Goal: Task Accomplishment & Management: Manage account settings

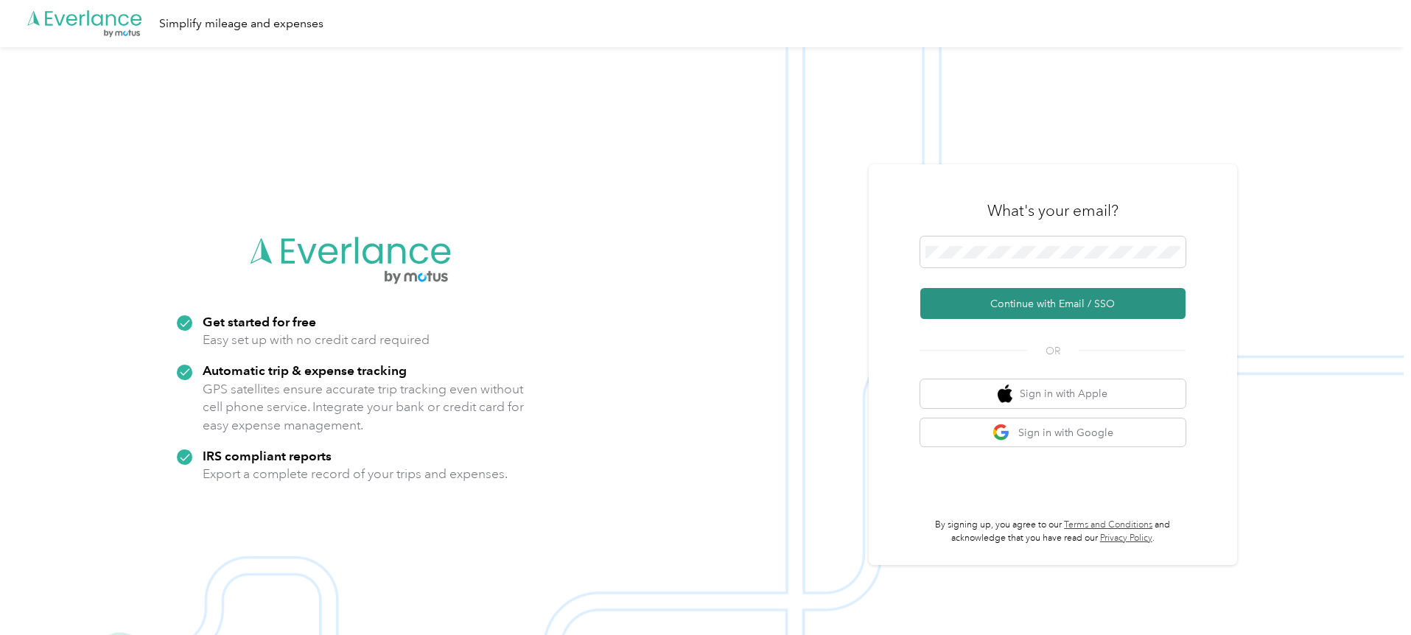
click at [1028, 300] on button "Continue with Email / SSO" at bounding box center [1052, 303] width 265 height 31
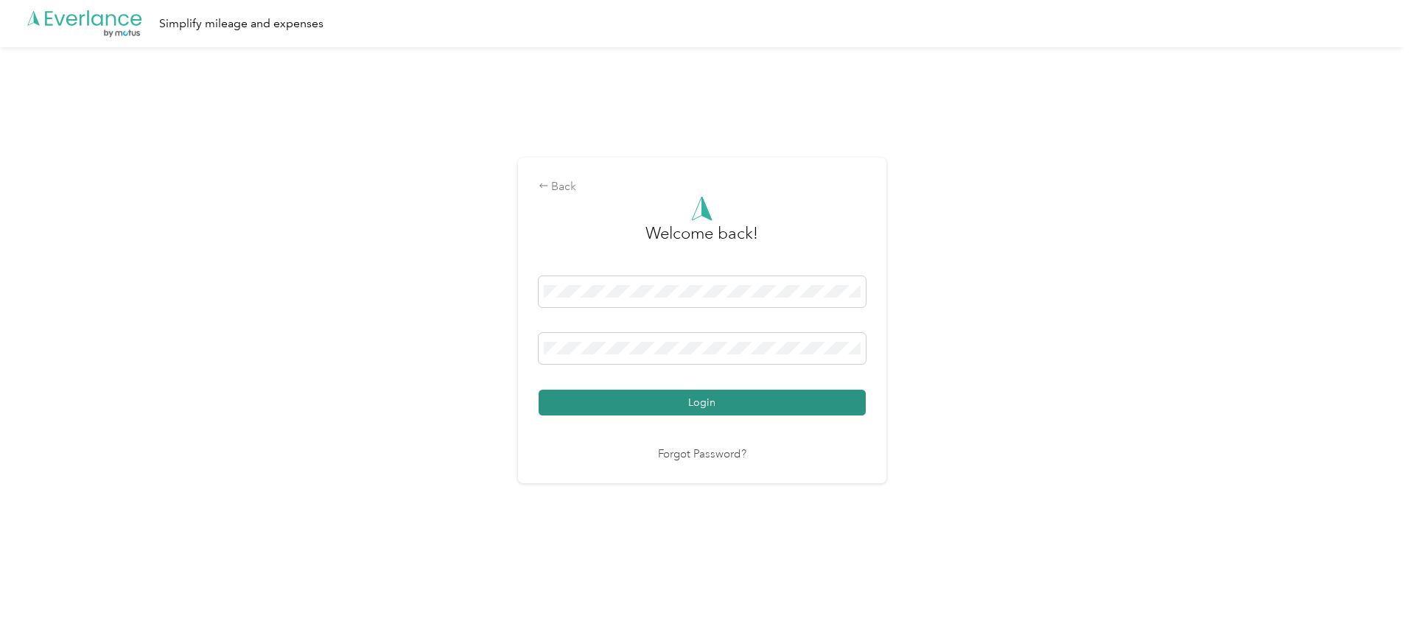
click at [722, 401] on button "Login" at bounding box center [701, 403] width 327 height 26
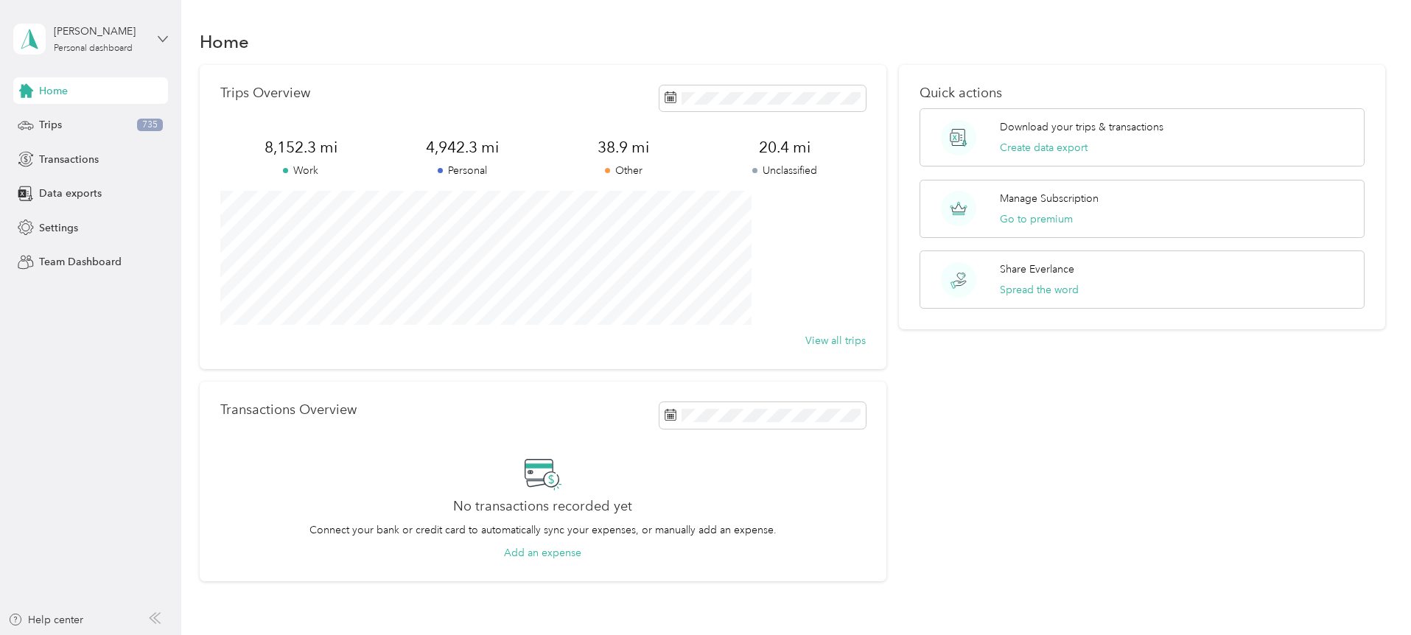
click at [163, 36] on icon at bounding box center [163, 39] width 10 height 10
click at [136, 81] on div "You’re signed in as [EMAIL_ADDRESS][DOMAIN_NAME] Log out" at bounding box center [168, 102] width 310 height 83
click at [133, 49] on div "Personal dashboard" at bounding box center [93, 48] width 79 height 9
click at [222, 252] on div "Trips Overview 8,152.3 mi Work 4,942.3 mi Personal 38.9 mi Other 20.4 mi Unclas…" at bounding box center [793, 323] width 1186 height 517
click at [61, 221] on span "Settings" at bounding box center [58, 227] width 39 height 15
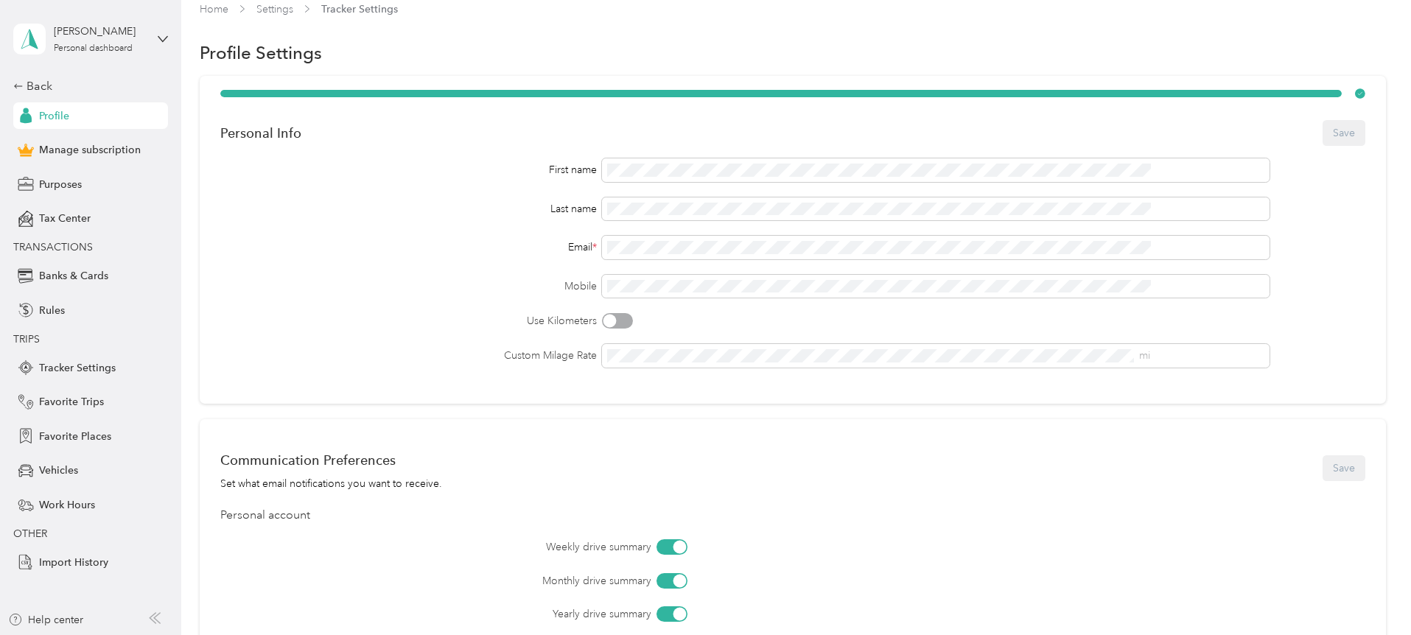
scroll to position [16, 0]
click at [97, 112] on div "Profile" at bounding box center [90, 115] width 155 height 27
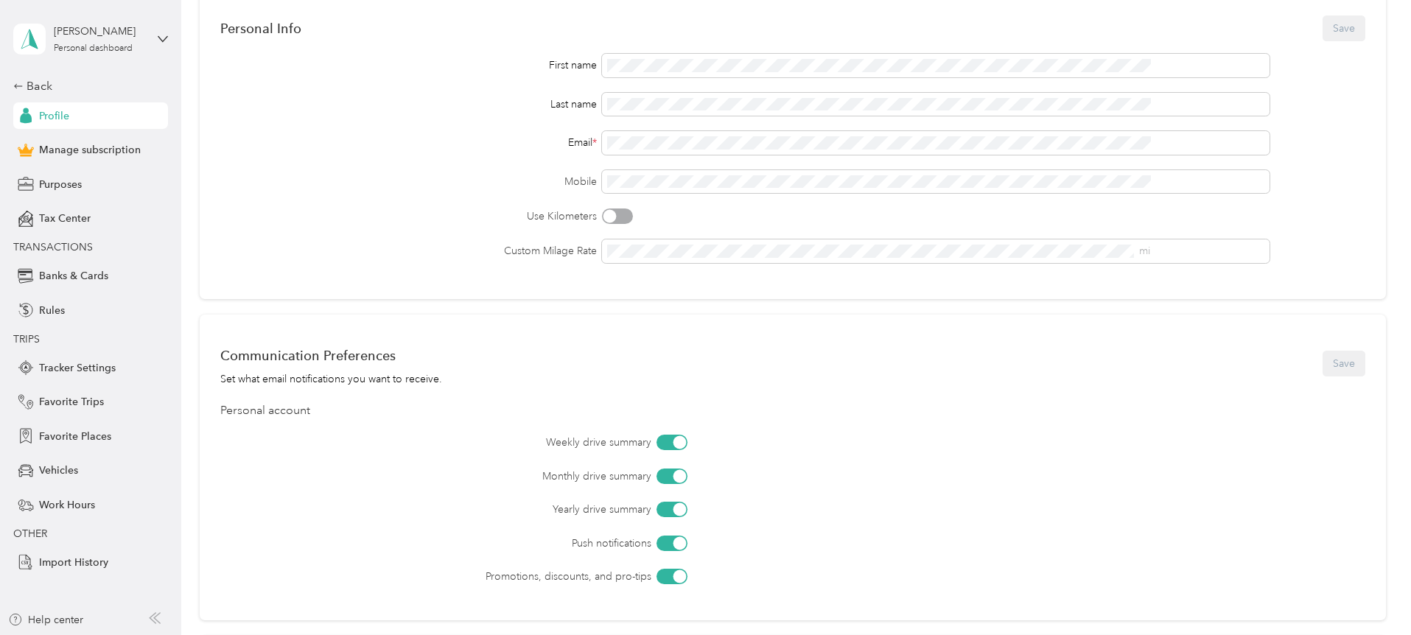
scroll to position [0, 0]
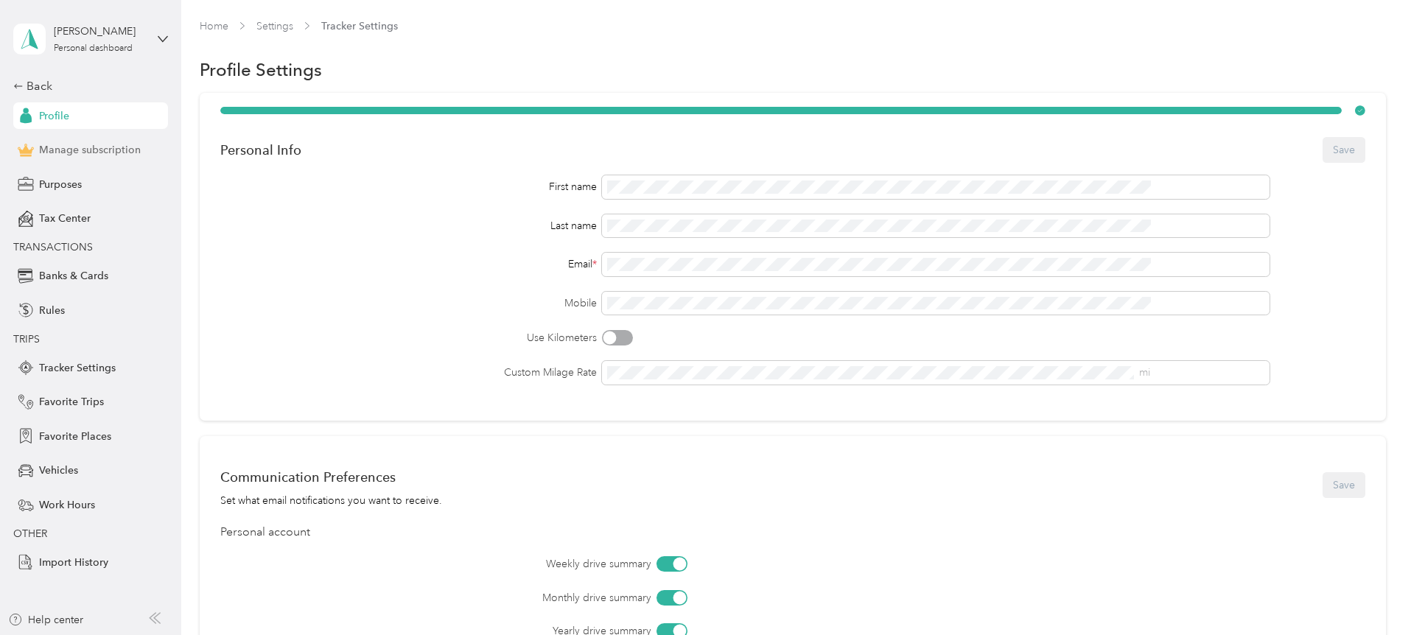
click at [105, 154] on span "Manage subscription" at bounding box center [90, 149] width 102 height 15
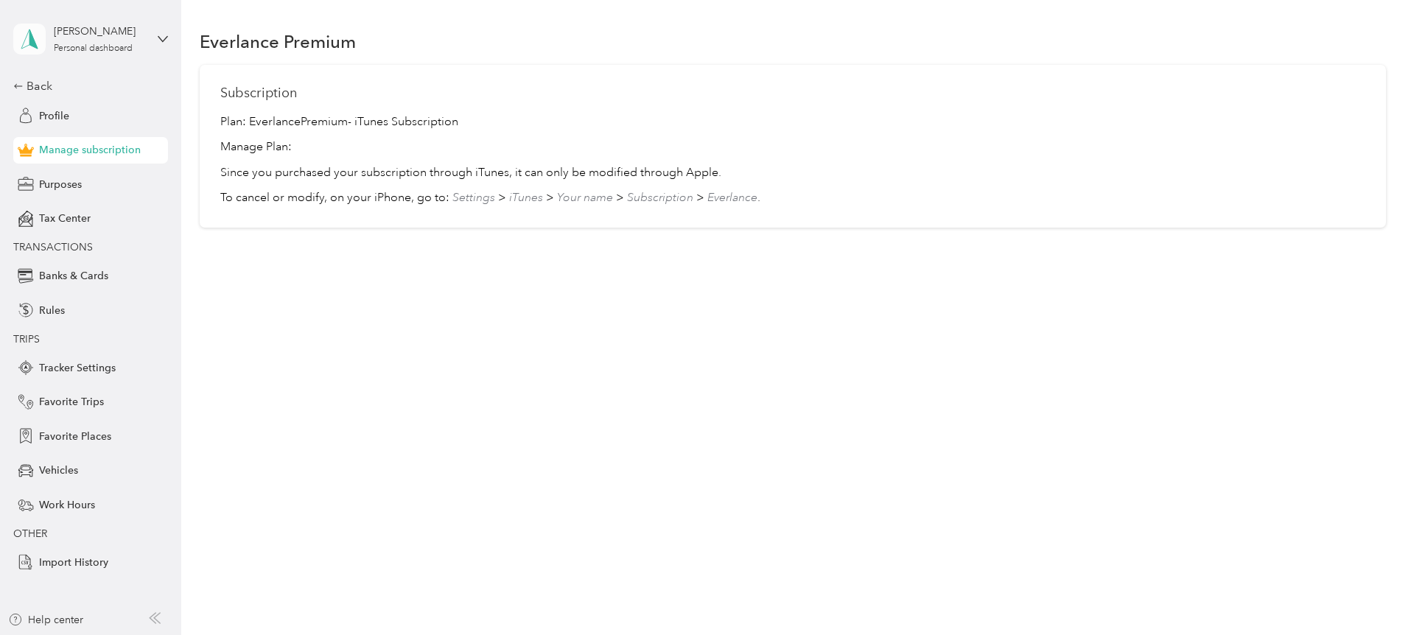
click at [27, 38] on icon at bounding box center [29, 39] width 22 height 21
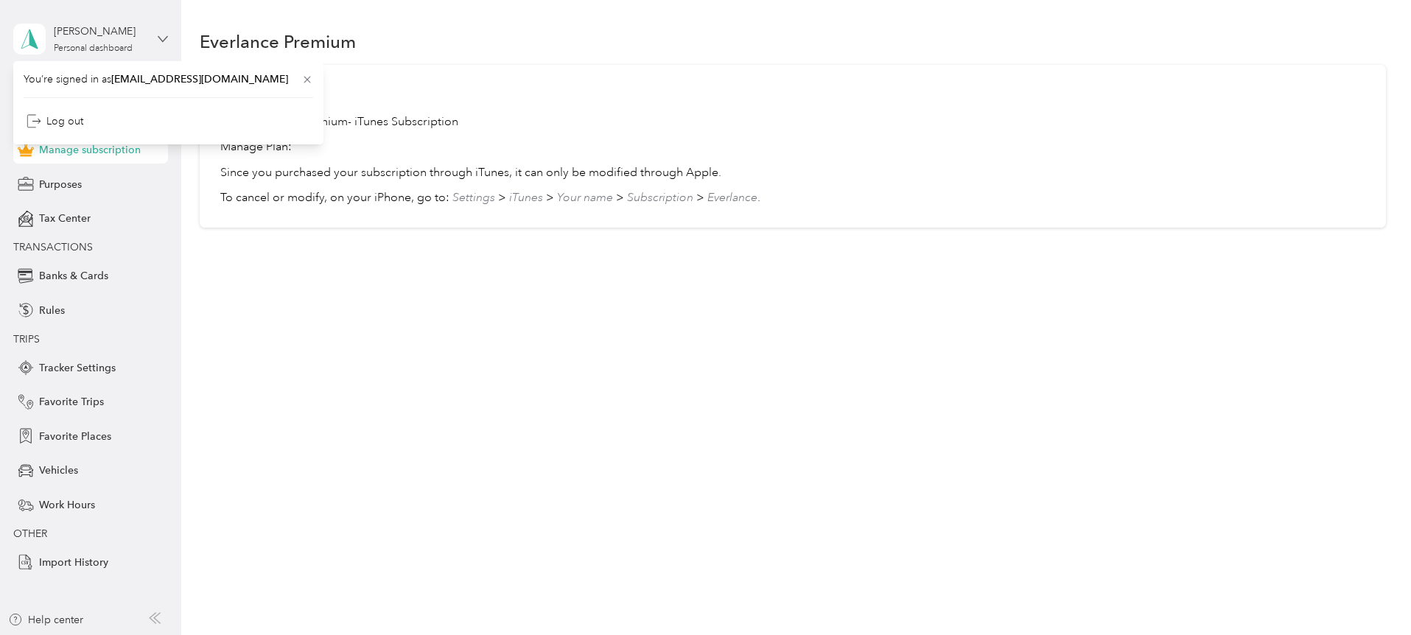
click at [159, 36] on icon at bounding box center [163, 39] width 10 height 10
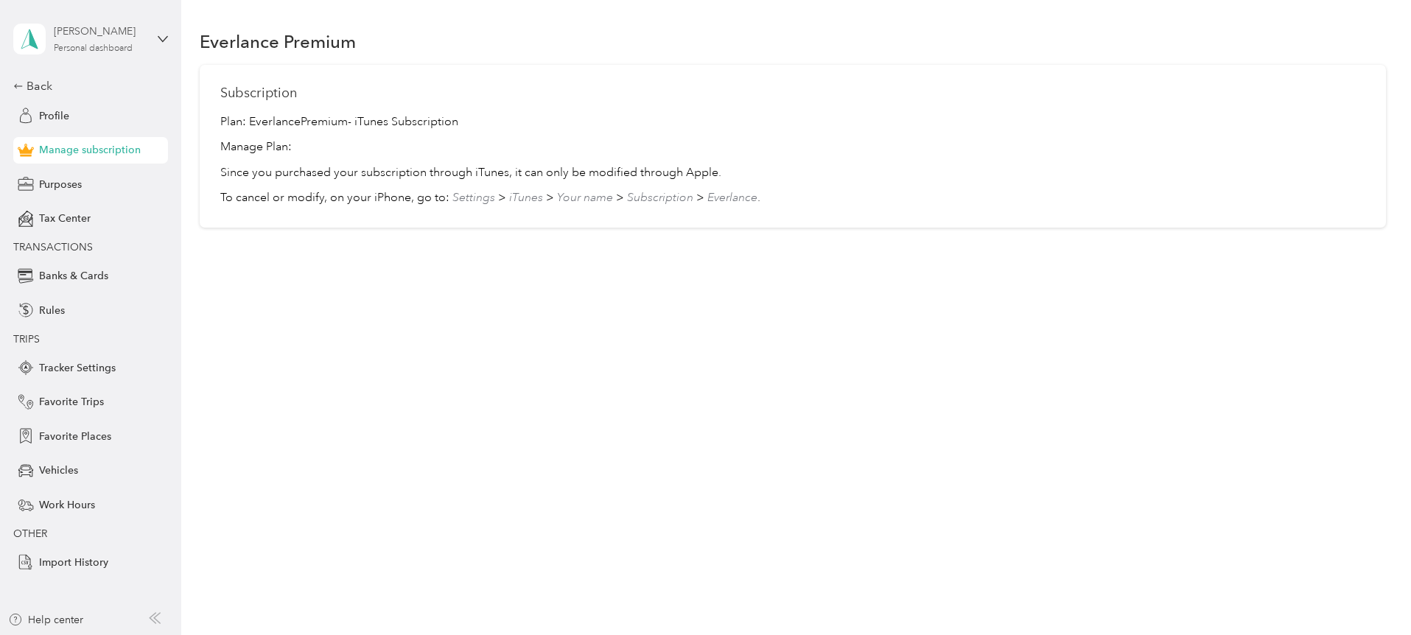
click at [112, 50] on div "Personal dashboard" at bounding box center [93, 48] width 79 height 9
click at [189, 79] on span "You’re signed in as [EMAIL_ADDRESS][DOMAIN_NAME]" at bounding box center [168, 74] width 289 height 15
click at [61, 116] on span "Profile" at bounding box center [54, 115] width 30 height 15
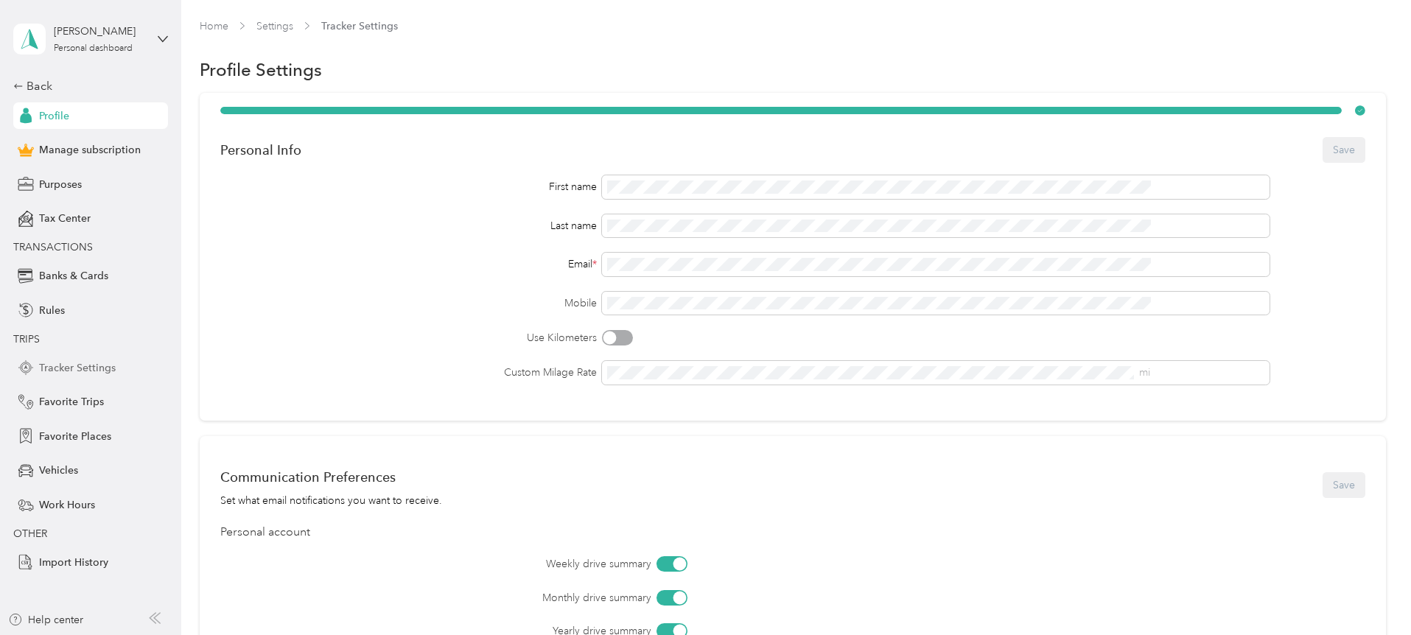
click at [55, 365] on span "Tracker Settings" at bounding box center [77, 367] width 77 height 15
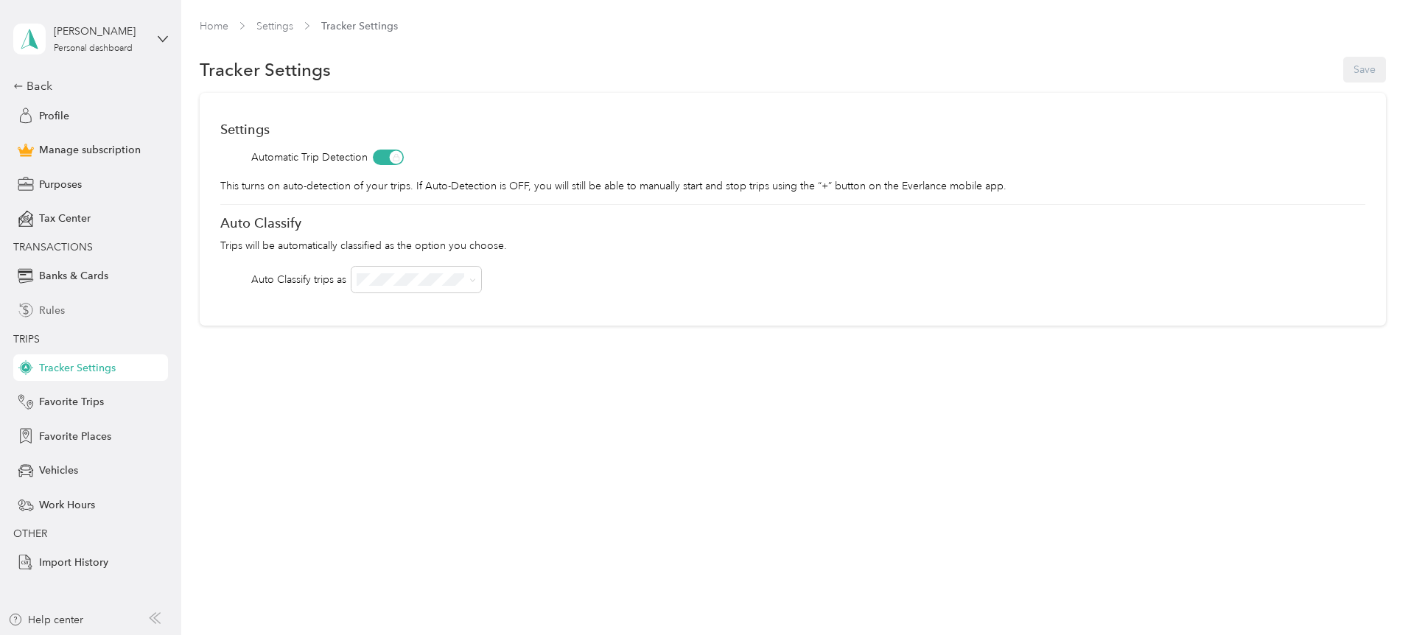
click at [55, 311] on span "Rules" at bounding box center [52, 310] width 26 height 15
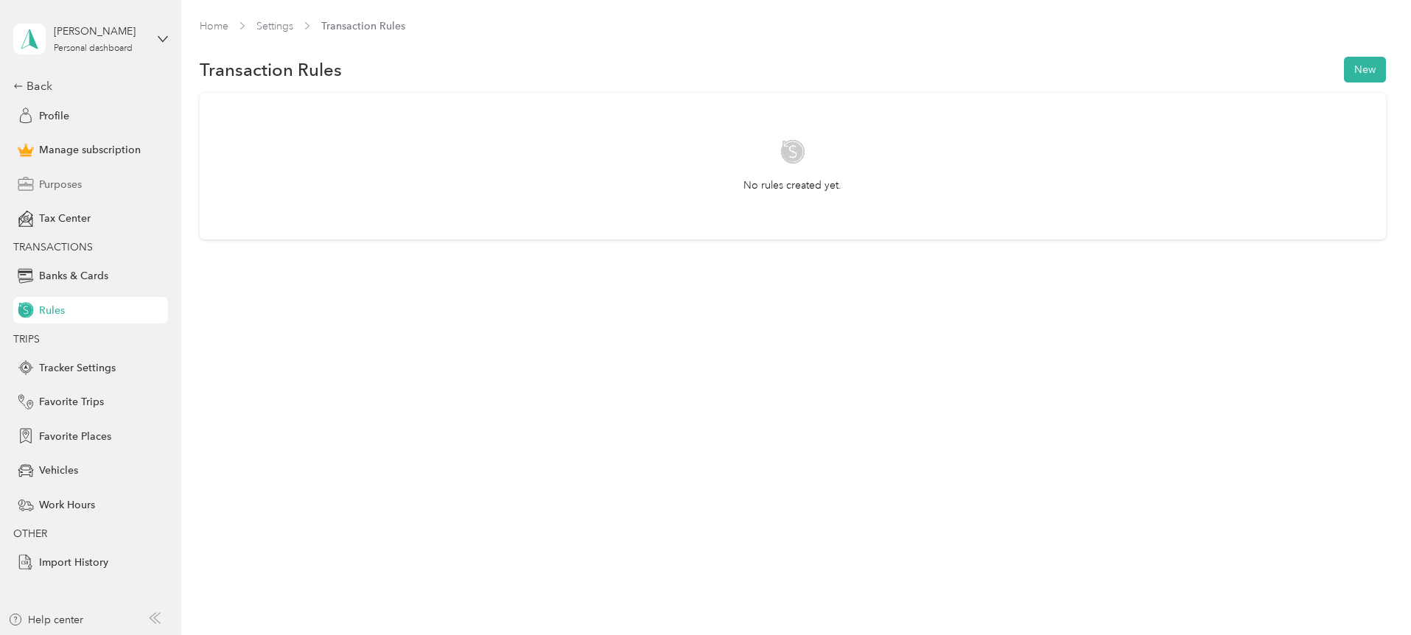
click at [62, 181] on span "Purposes" at bounding box center [60, 184] width 43 height 15
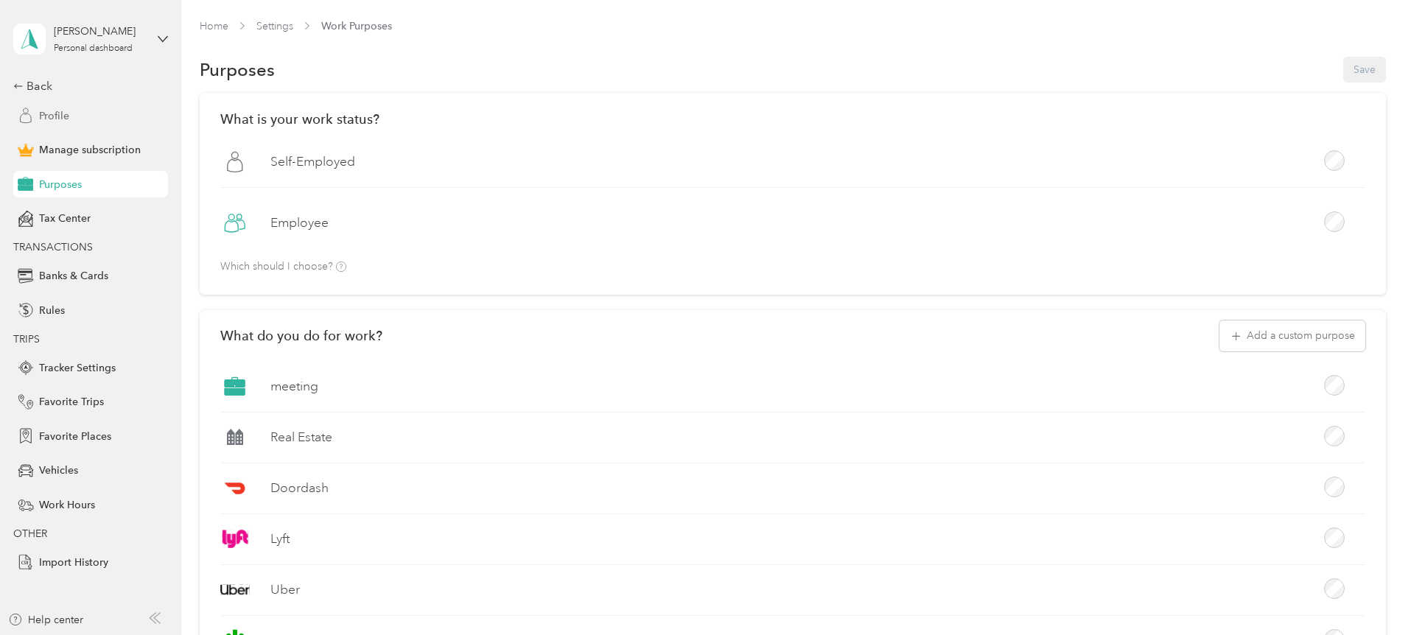
click at [63, 111] on span "Profile" at bounding box center [54, 115] width 30 height 15
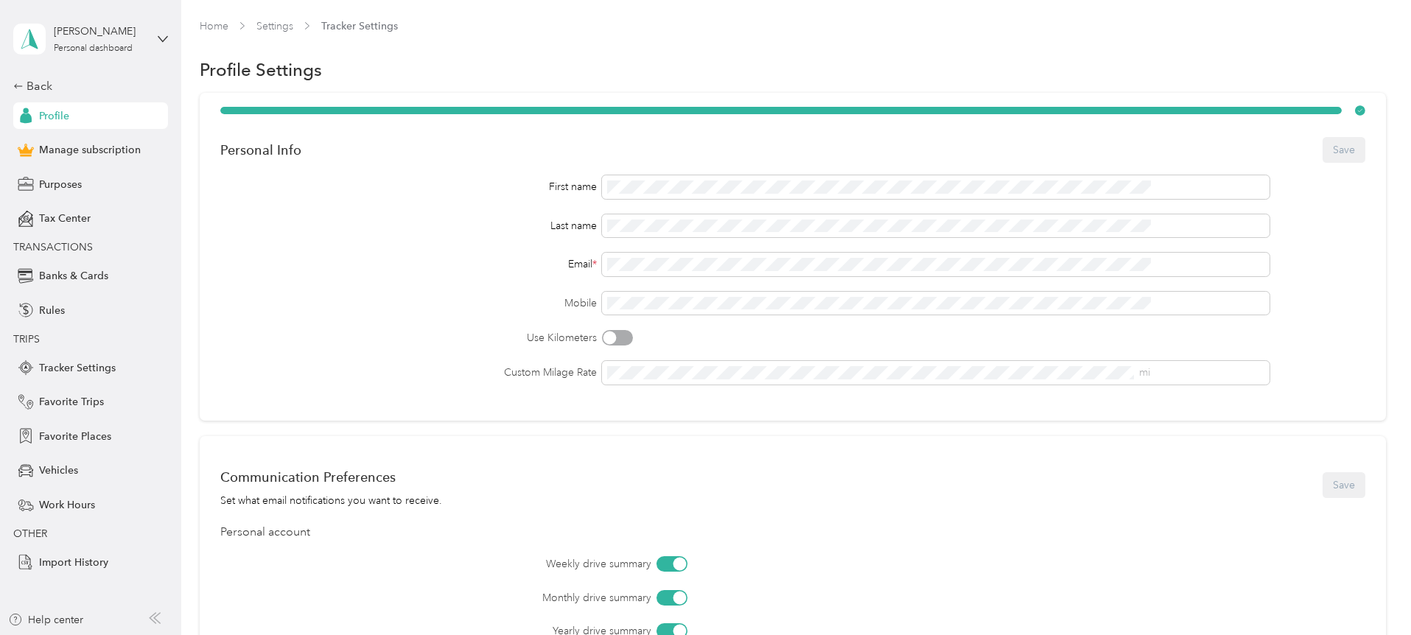
click at [398, 24] on span "Tracker Settings" at bounding box center [359, 25] width 77 height 15
click at [293, 27] on link "Settings" at bounding box center [274, 26] width 37 height 13
click at [228, 24] on link "Home" at bounding box center [214, 26] width 29 height 13
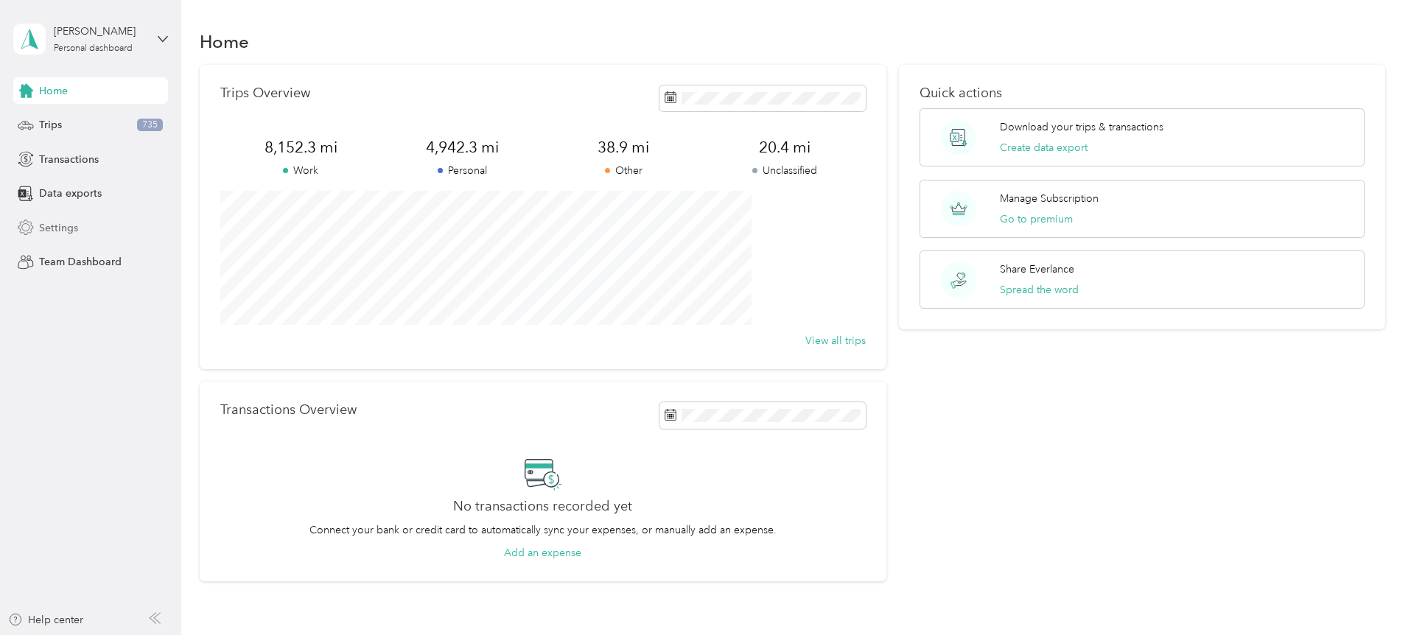
click at [61, 226] on span "Settings" at bounding box center [58, 227] width 39 height 15
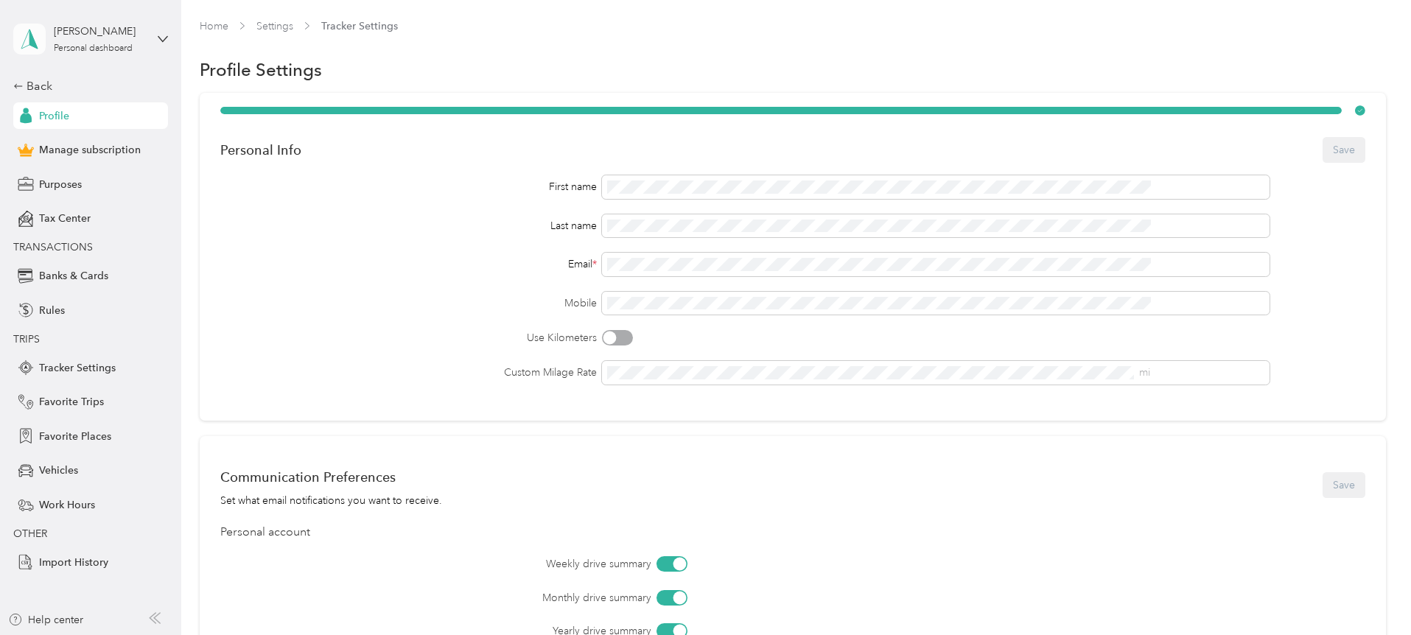
click at [32, 39] on polygon at bounding box center [33, 38] width 8 height 19
click at [736, 46] on div "Home Settings Tracker Settings" at bounding box center [793, 32] width 1186 height 29
click at [71, 468] on span "Vehicles" at bounding box center [58, 470] width 39 height 15
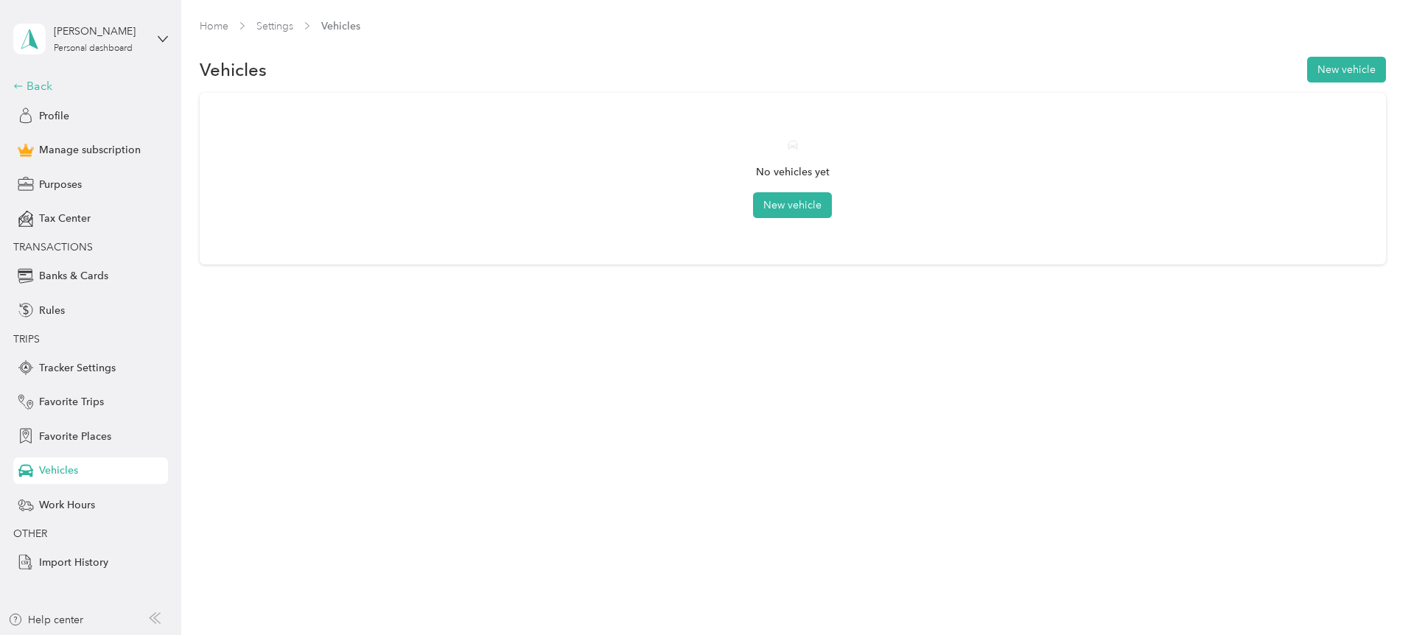
click at [36, 83] on div "Back" at bounding box center [86, 86] width 147 height 18
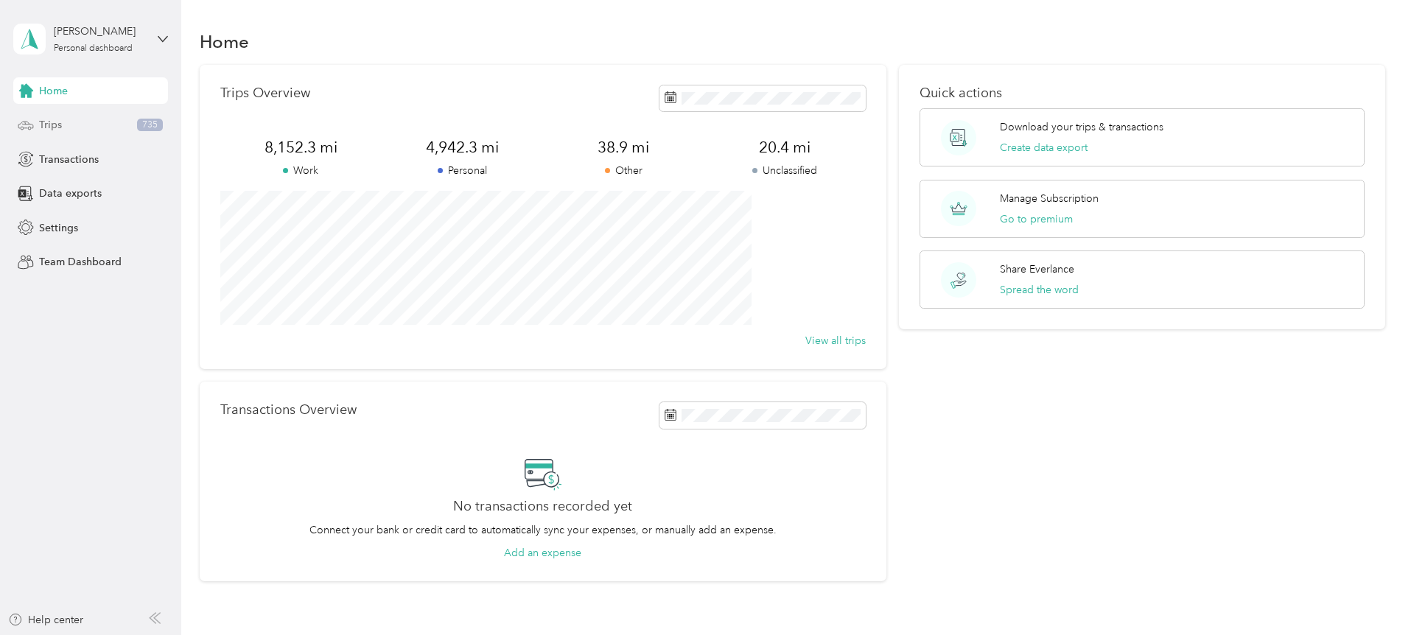
click at [60, 124] on span "Trips" at bounding box center [50, 124] width 23 height 15
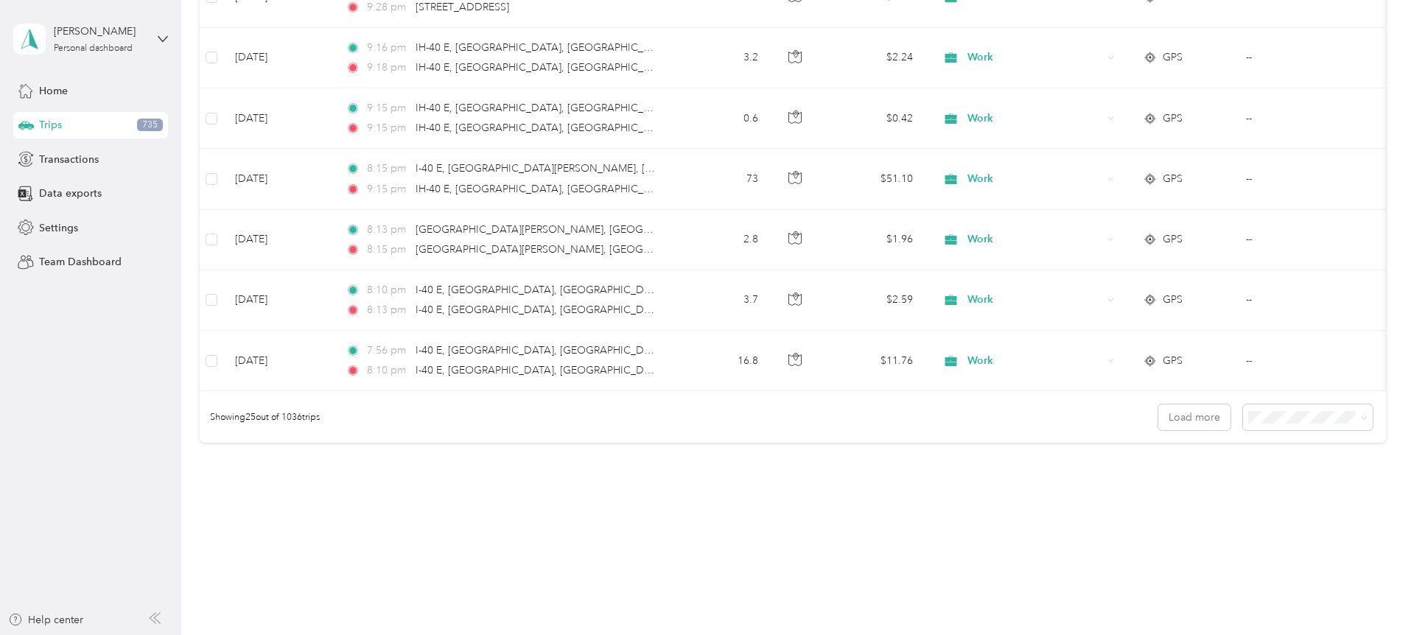
scroll to position [1373, 0]
click at [1158, 422] on button "Load more" at bounding box center [1194, 416] width 72 height 26
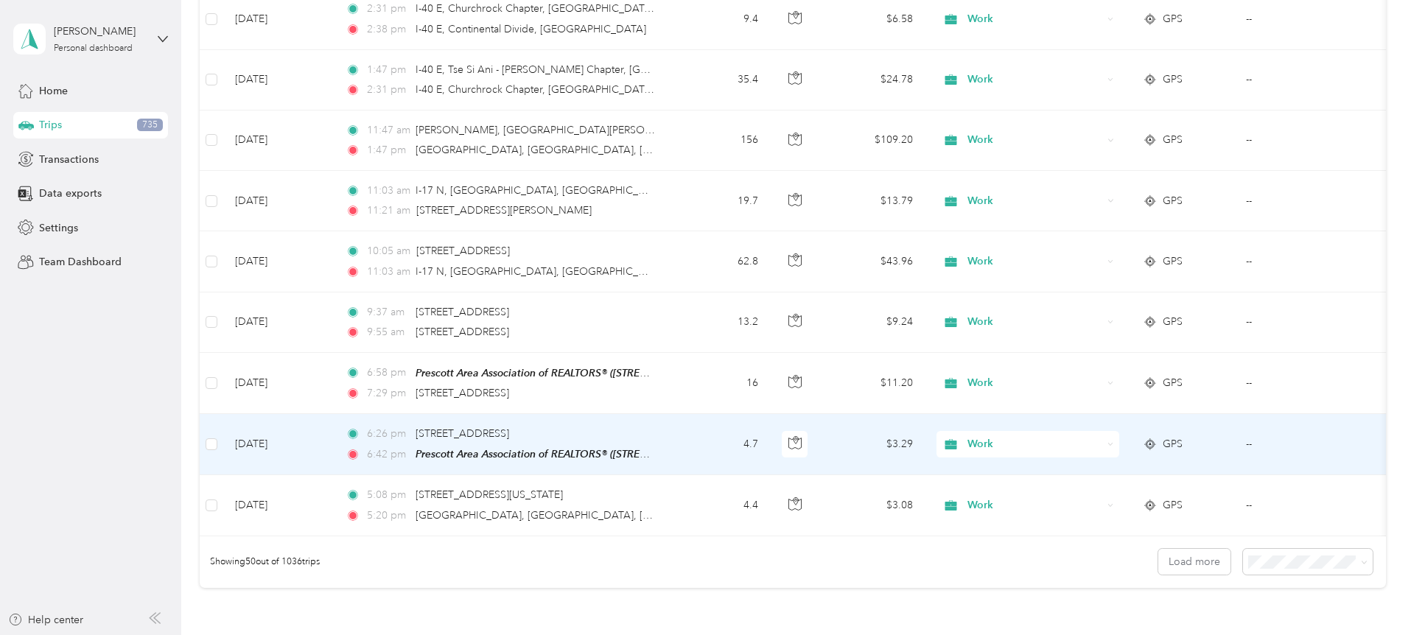
scroll to position [2822, 0]
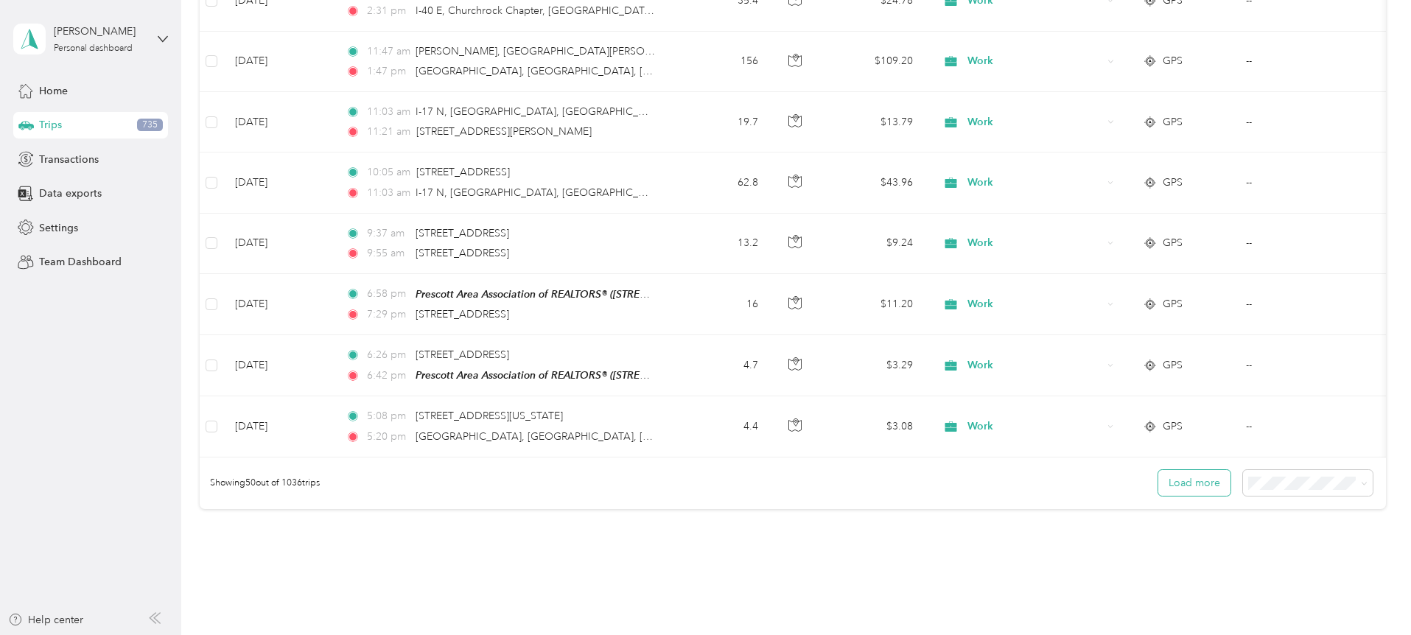
click at [1158, 484] on button "Load more" at bounding box center [1194, 483] width 72 height 26
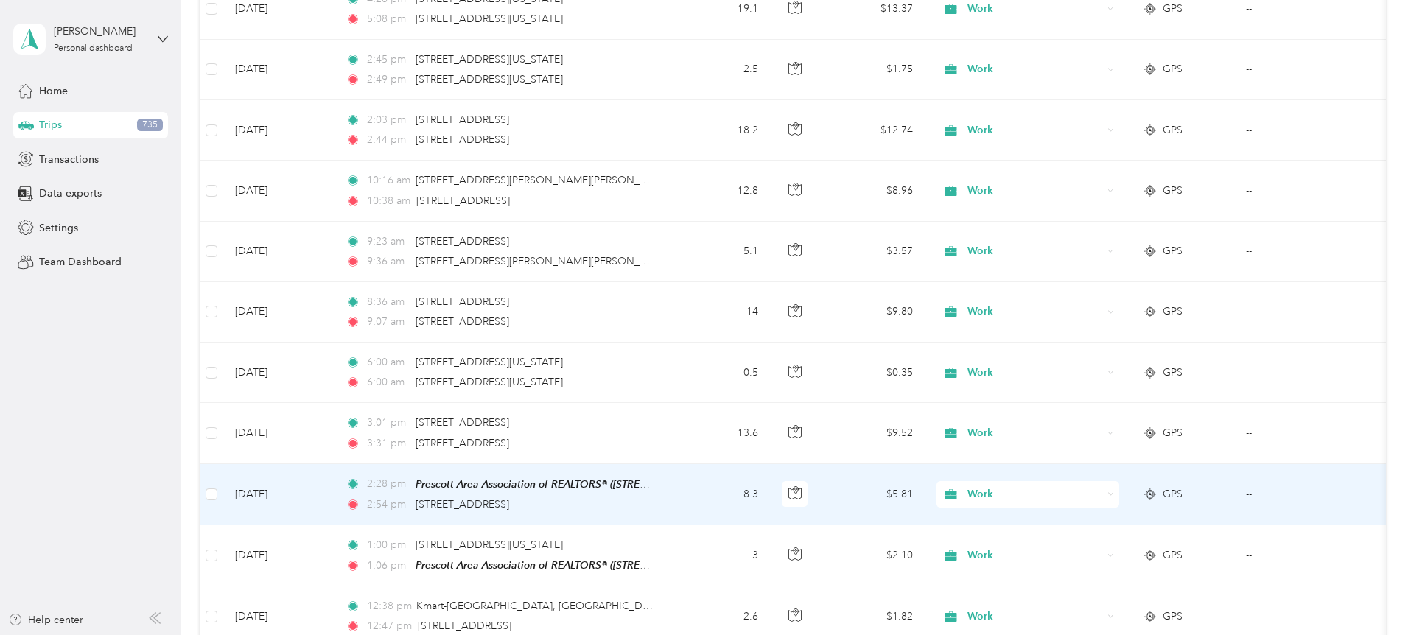
scroll to position [3299, 0]
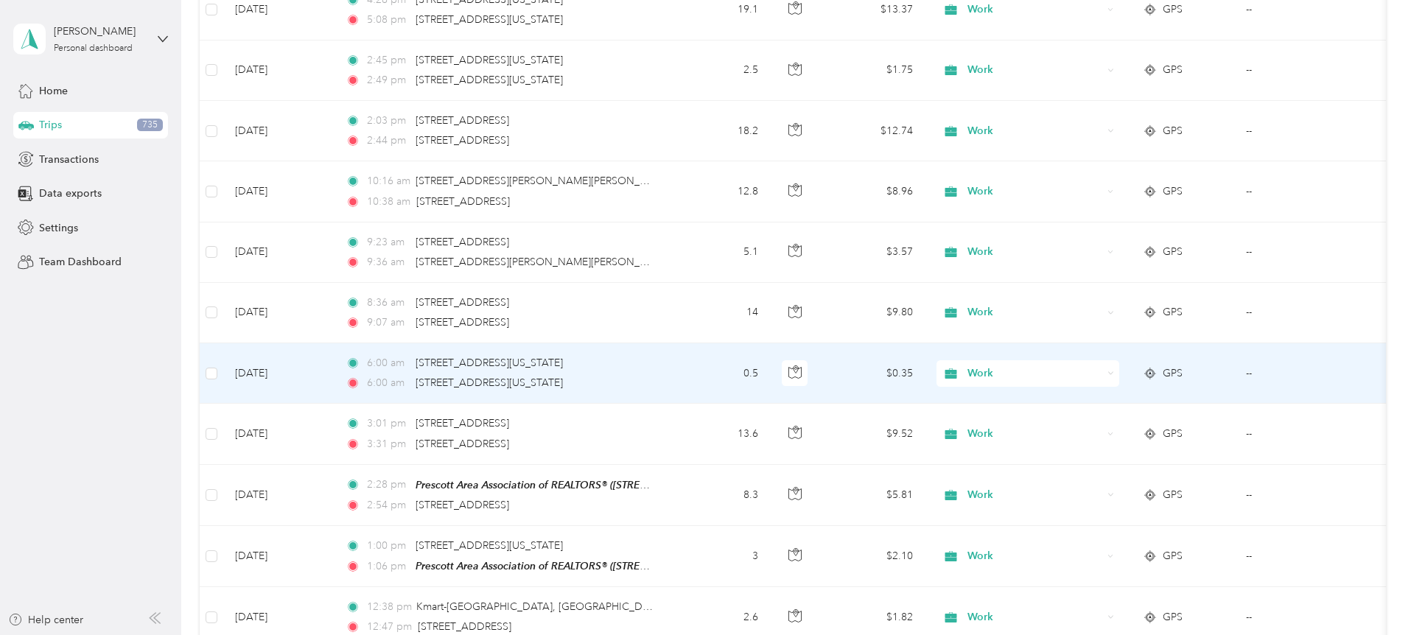
click at [1114, 374] on icon at bounding box center [1110, 373] width 7 height 7
click at [1111, 427] on li "Personal" at bounding box center [1127, 419] width 183 height 26
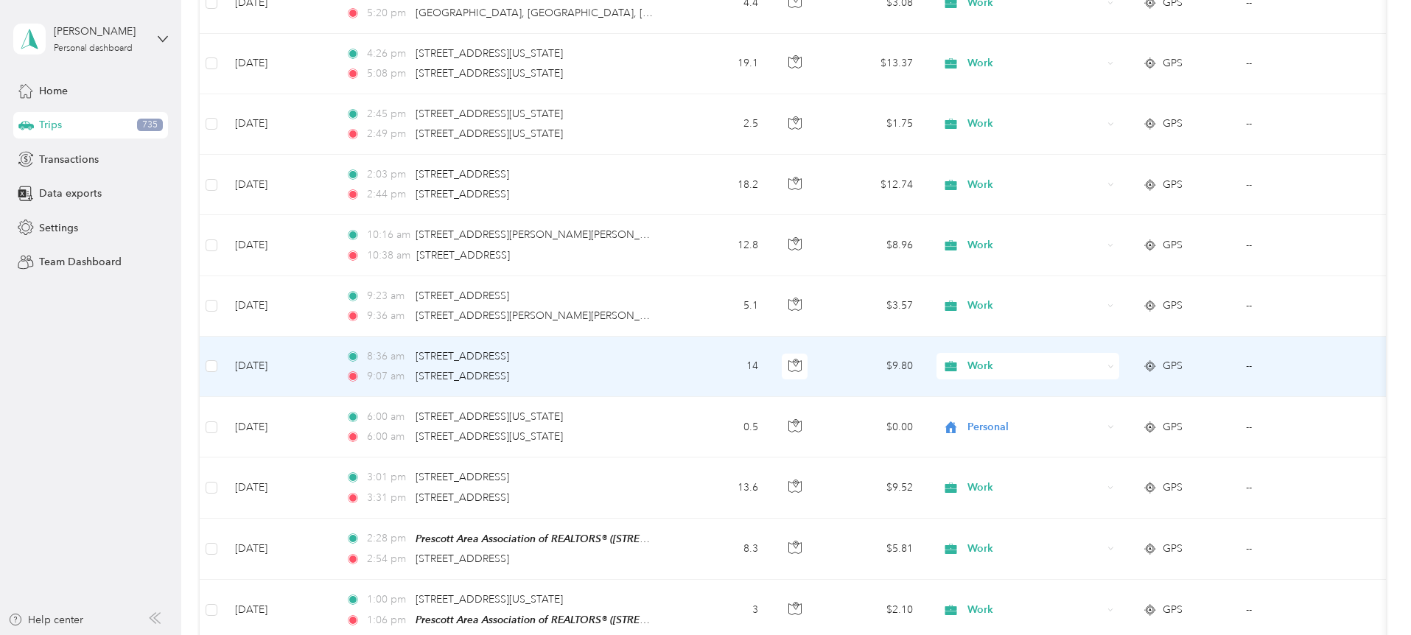
scroll to position [3243, 0]
click at [1113, 368] on icon at bounding box center [1111, 369] width 4 height 2
click at [1118, 416] on span "Personal" at bounding box center [1140, 420] width 136 height 15
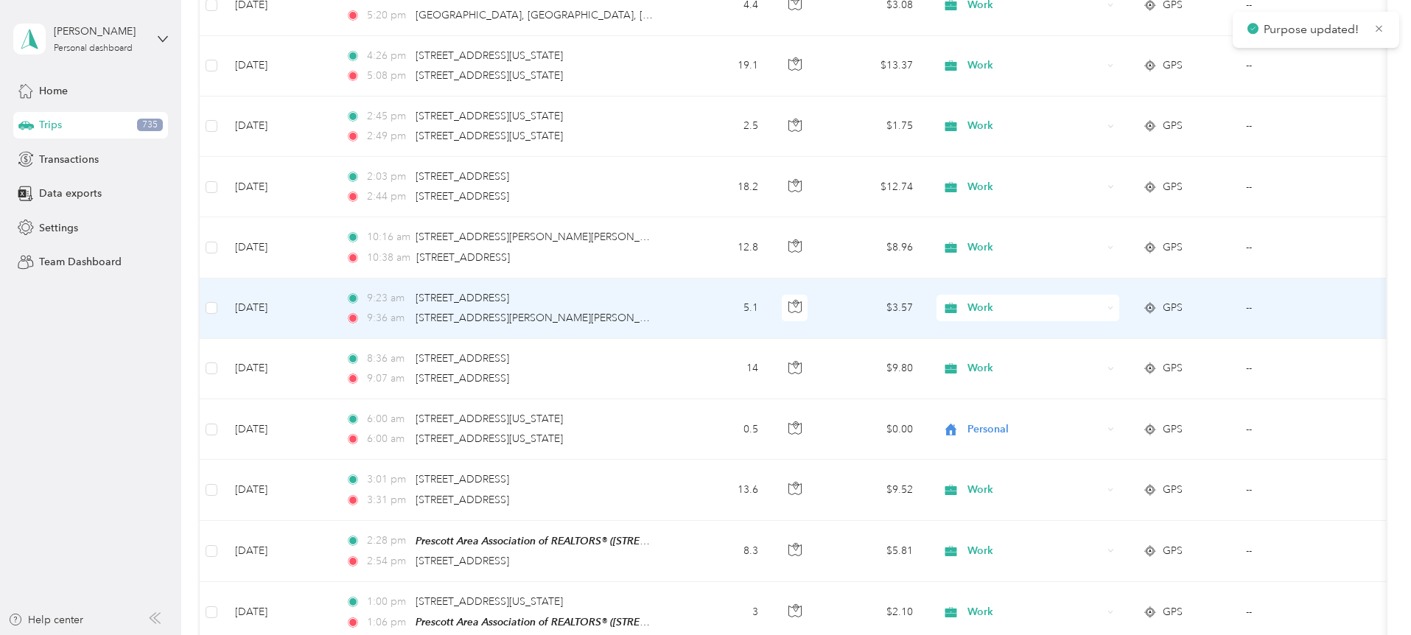
click at [1119, 302] on div "Work" at bounding box center [1027, 308] width 183 height 27
click at [1126, 362] on li "Personal" at bounding box center [1127, 356] width 183 height 26
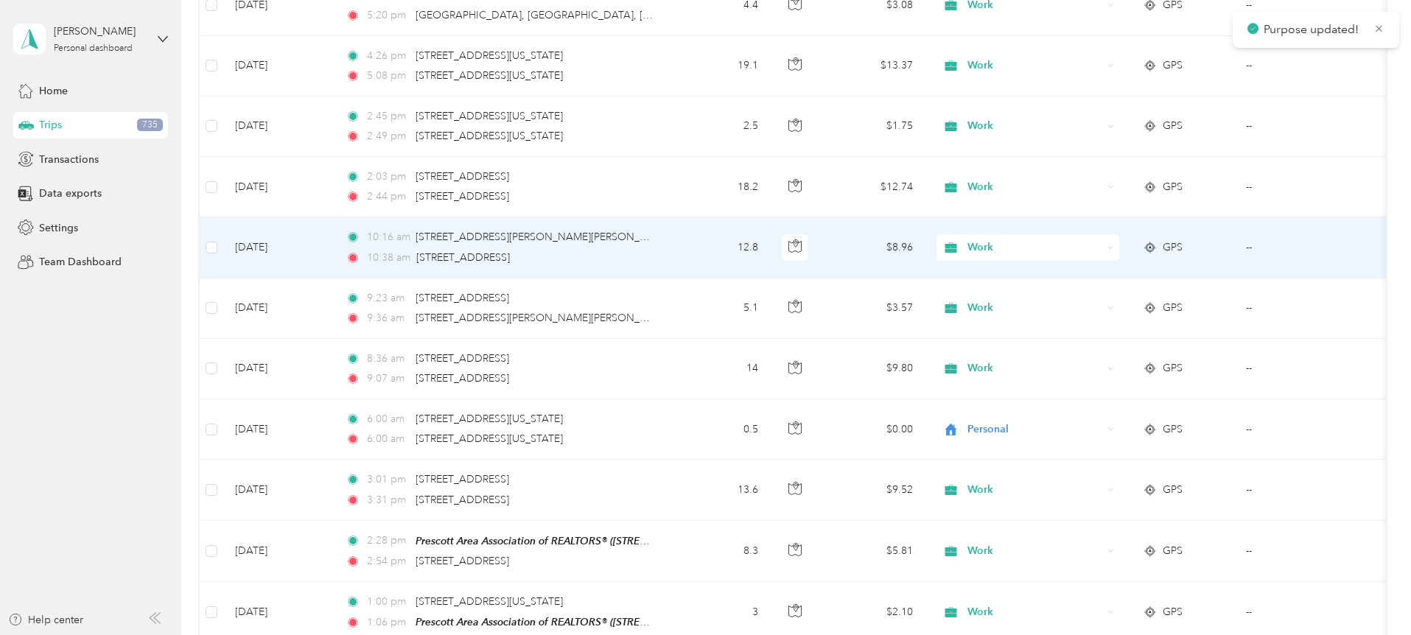
click at [1114, 246] on icon at bounding box center [1110, 248] width 7 height 7
click at [1109, 296] on span "Personal" at bounding box center [1140, 296] width 136 height 15
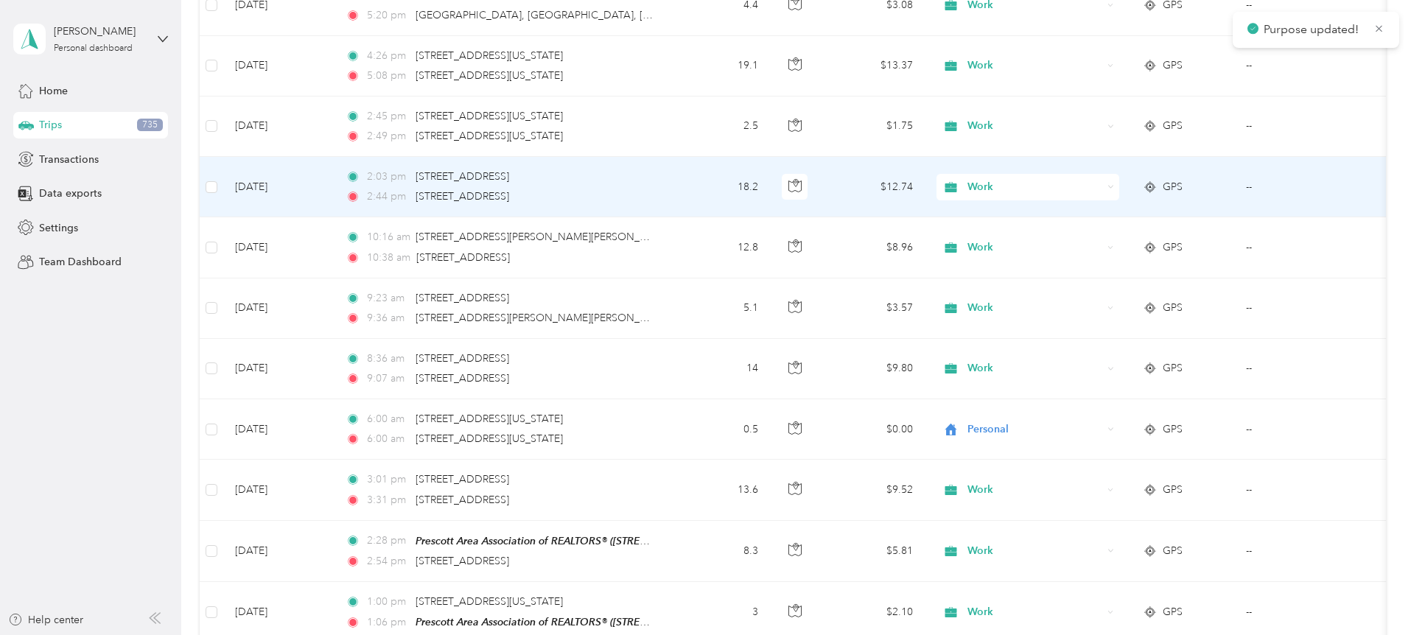
click at [1119, 185] on div "Work" at bounding box center [1027, 187] width 183 height 27
click at [1111, 236] on span "Personal" at bounding box center [1140, 238] width 136 height 15
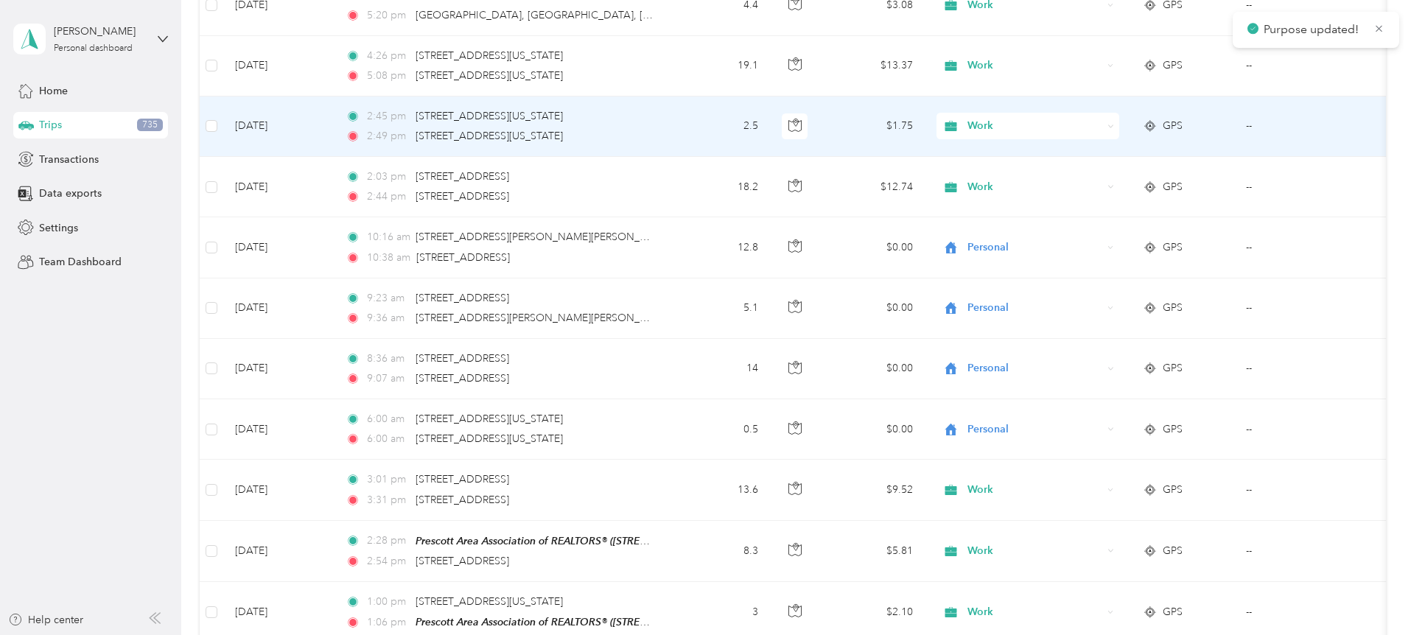
click at [1119, 122] on div "Work" at bounding box center [1027, 126] width 183 height 27
click at [1112, 177] on li "Personal" at bounding box center [1127, 170] width 183 height 26
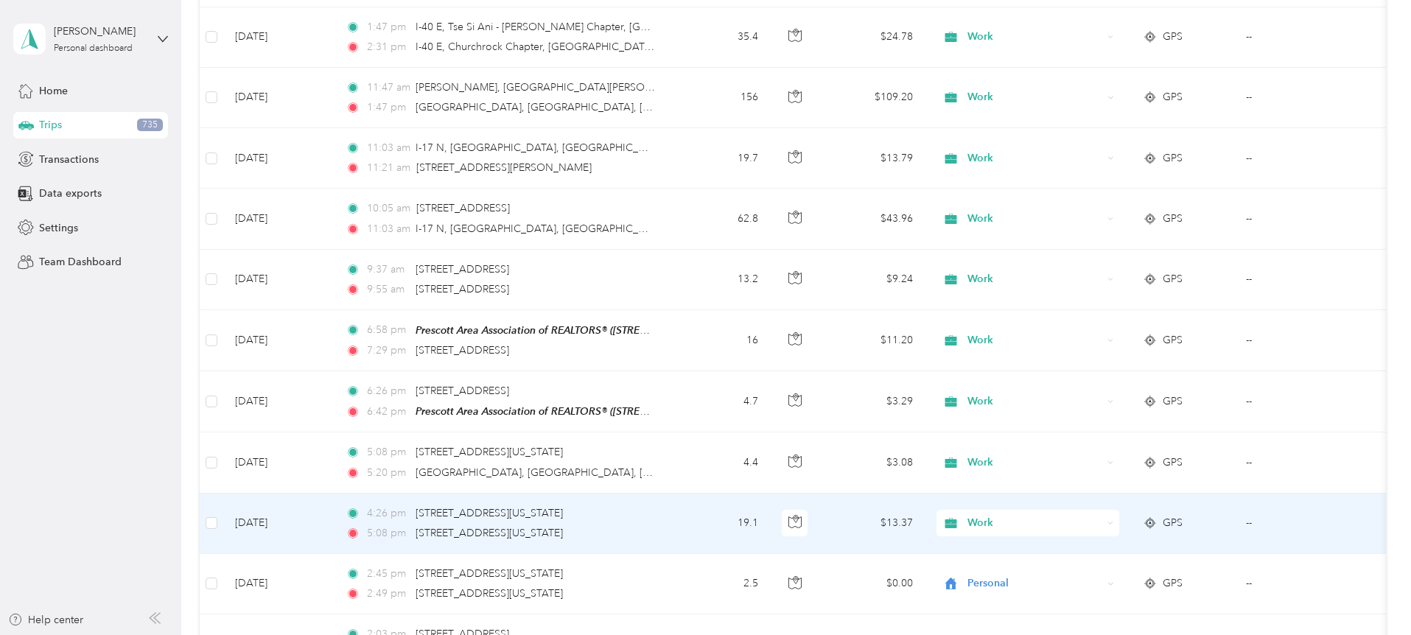
scroll to position [2777, 0]
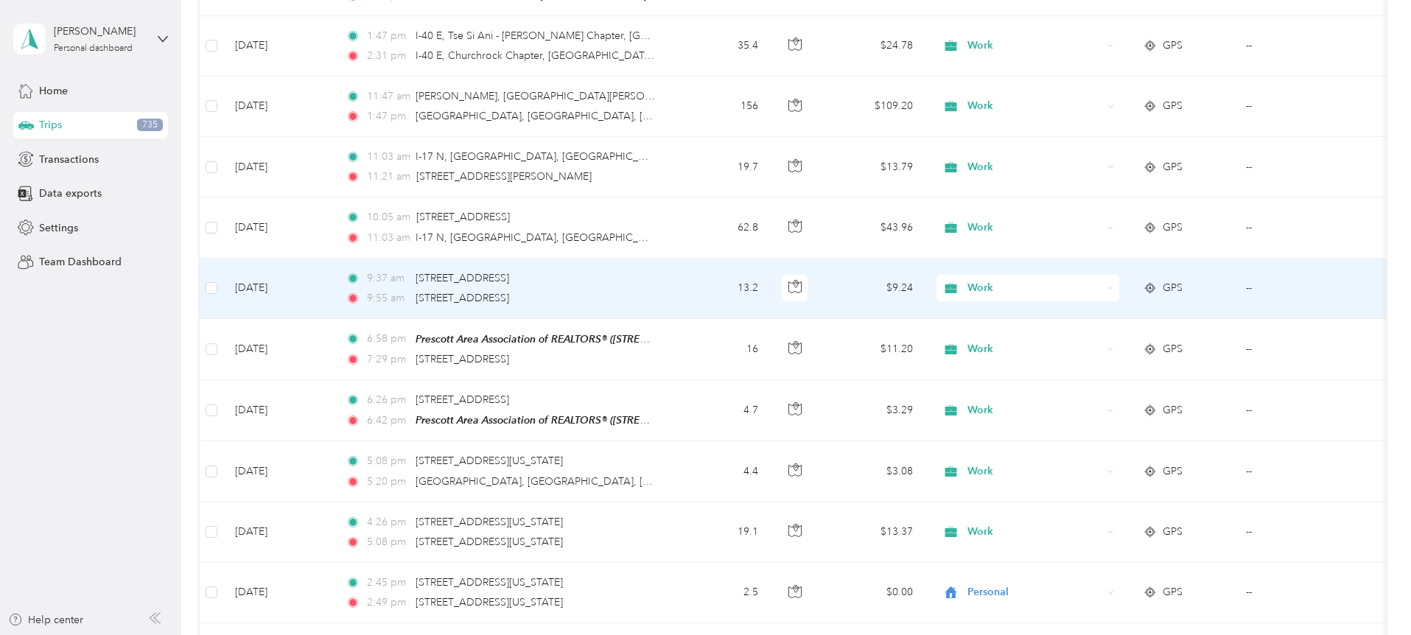
click at [1114, 287] on icon at bounding box center [1110, 288] width 7 height 7
click at [1115, 341] on li "Personal" at bounding box center [1127, 334] width 183 height 26
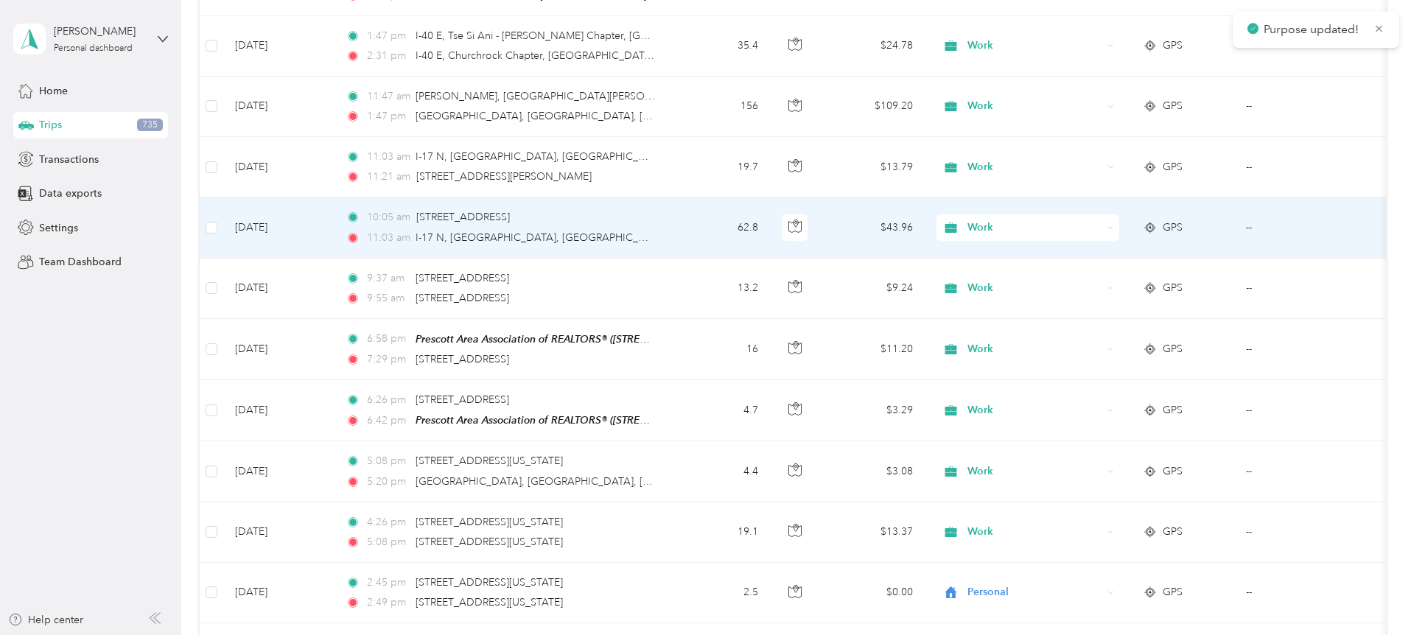
click at [1114, 225] on icon at bounding box center [1110, 228] width 7 height 7
click at [1118, 282] on li "Personal" at bounding box center [1127, 281] width 183 height 26
click at [1119, 221] on div "Work" at bounding box center [1027, 227] width 183 height 27
click at [1110, 281] on span "Personal" at bounding box center [1140, 280] width 136 height 15
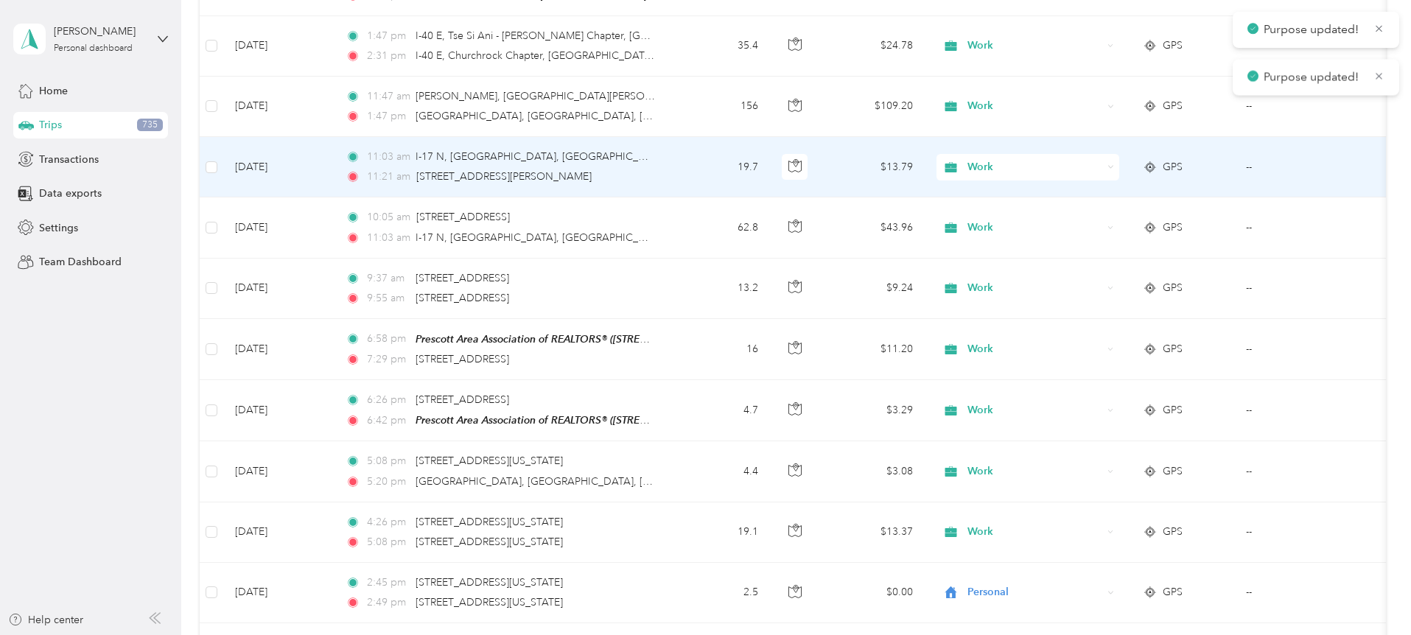
click at [1119, 166] on div "Work" at bounding box center [1027, 167] width 183 height 27
click at [1112, 224] on li "Personal" at bounding box center [1127, 216] width 183 height 26
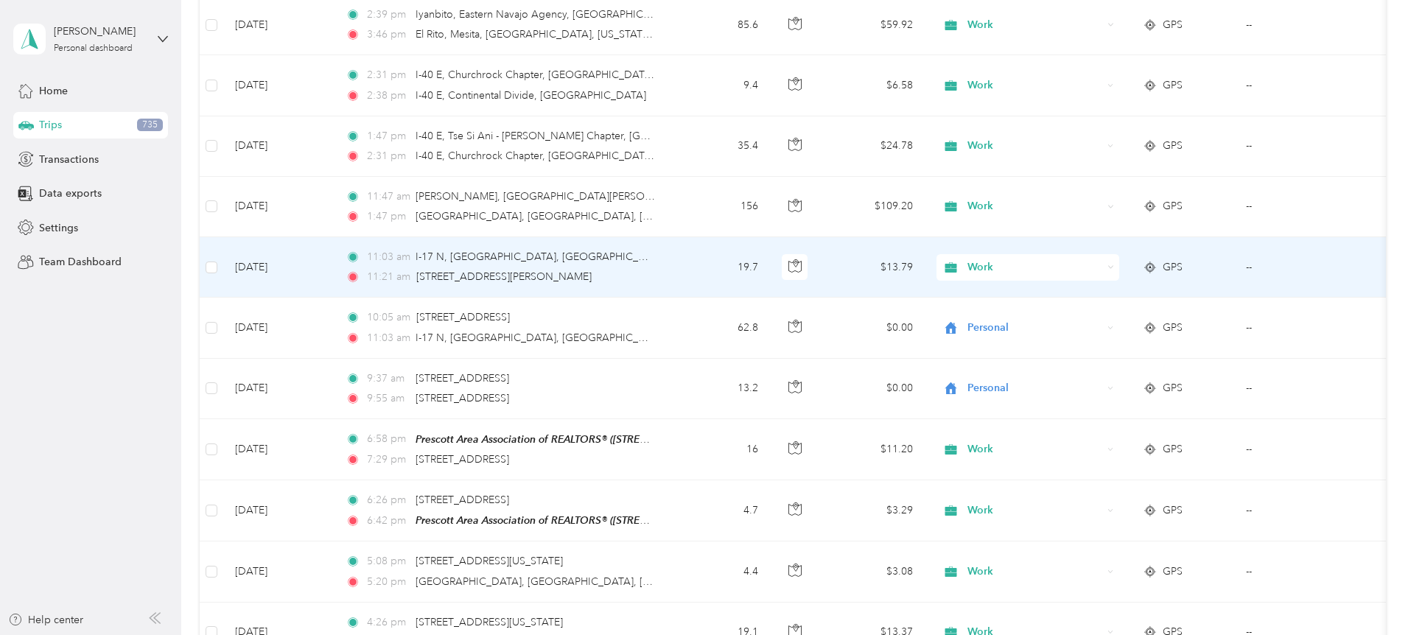
scroll to position [2661, 0]
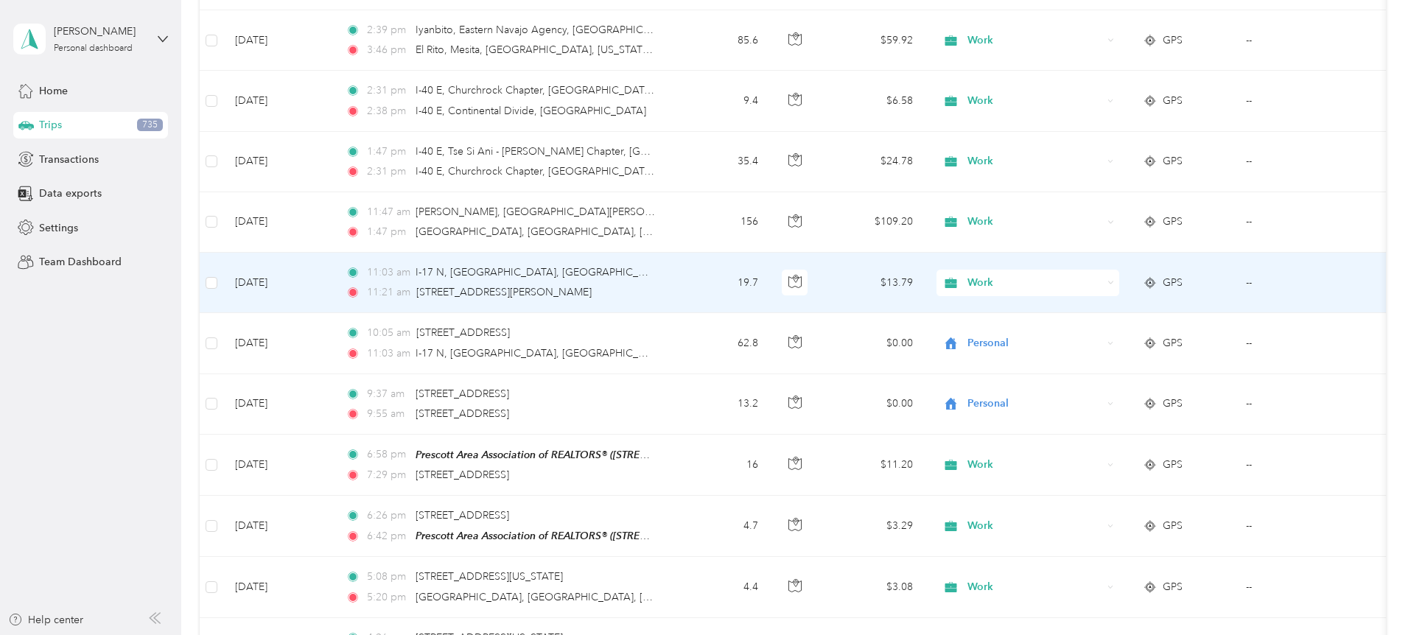
click at [1114, 281] on icon at bounding box center [1110, 282] width 7 height 7
click at [1114, 334] on span "Personal" at bounding box center [1140, 333] width 136 height 15
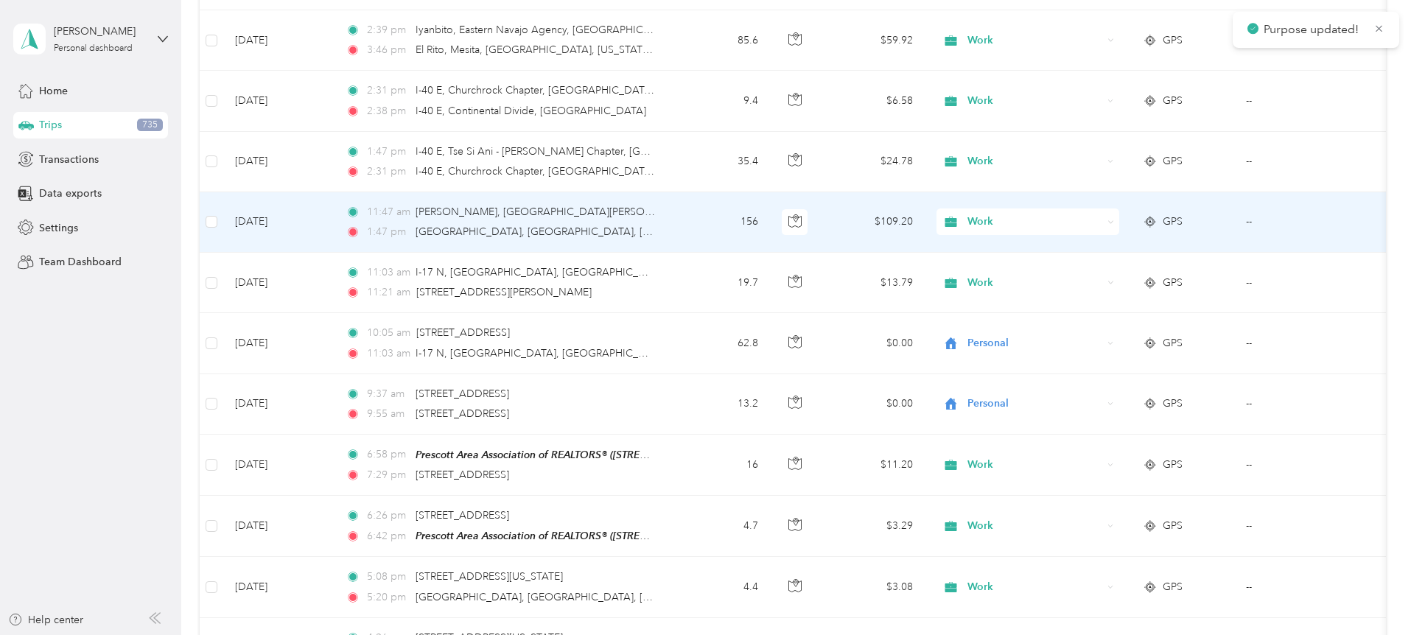
click at [1119, 221] on div "Work" at bounding box center [1027, 221] width 183 height 27
click at [1106, 272] on span "Personal" at bounding box center [1140, 274] width 136 height 15
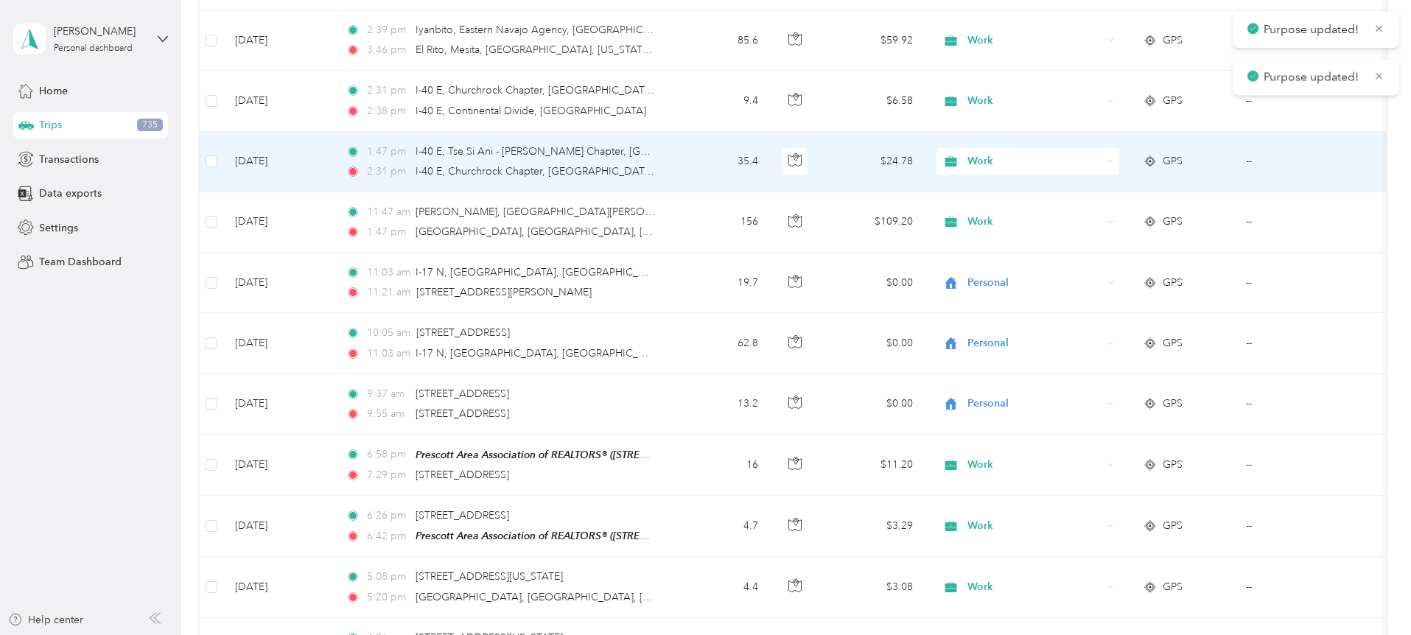
click at [1119, 158] on div "Work" at bounding box center [1027, 161] width 183 height 27
click at [1105, 217] on li "Personal" at bounding box center [1127, 213] width 183 height 26
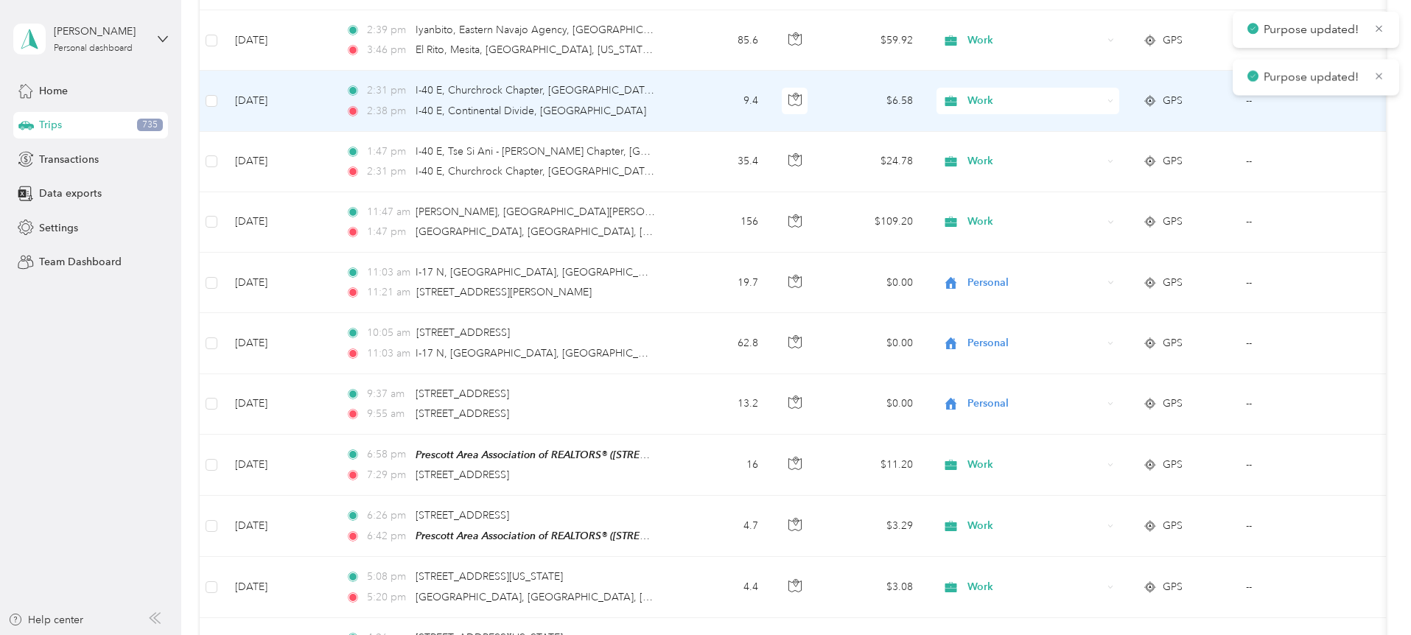
click at [1119, 99] on div "Work" at bounding box center [1027, 101] width 183 height 27
click at [1083, 149] on span "Personal" at bounding box center [1140, 151] width 136 height 15
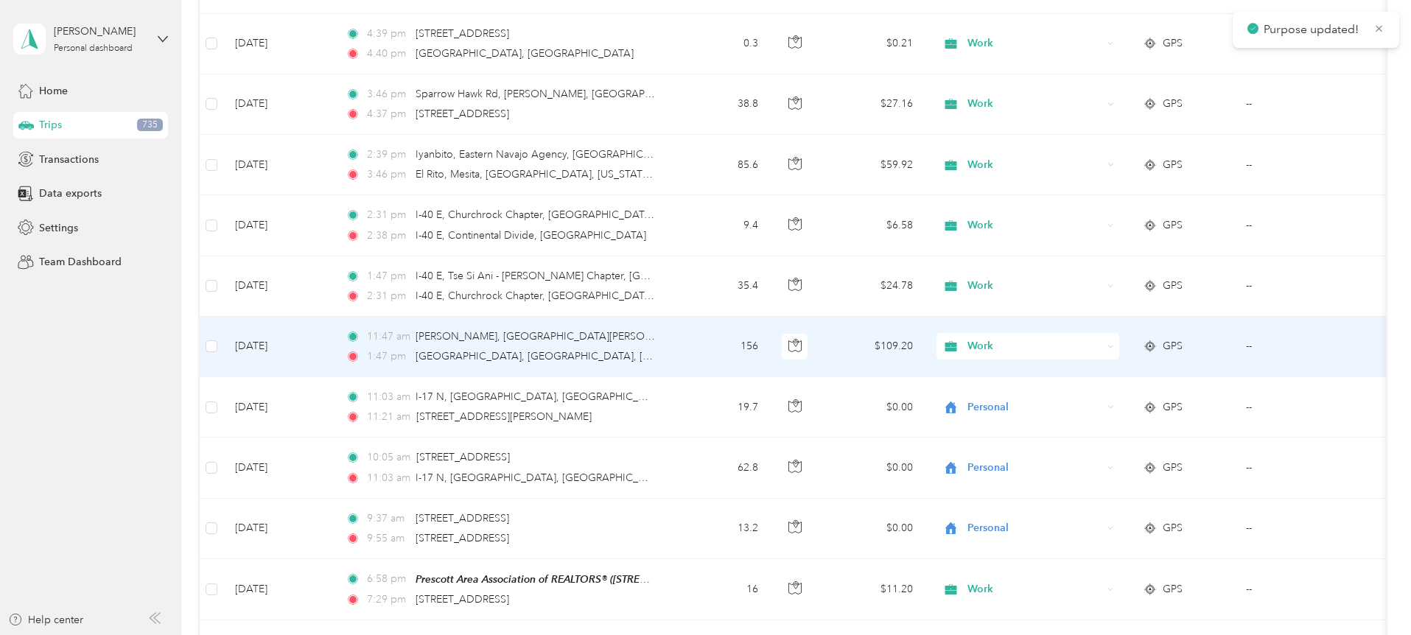
scroll to position [2536, 0]
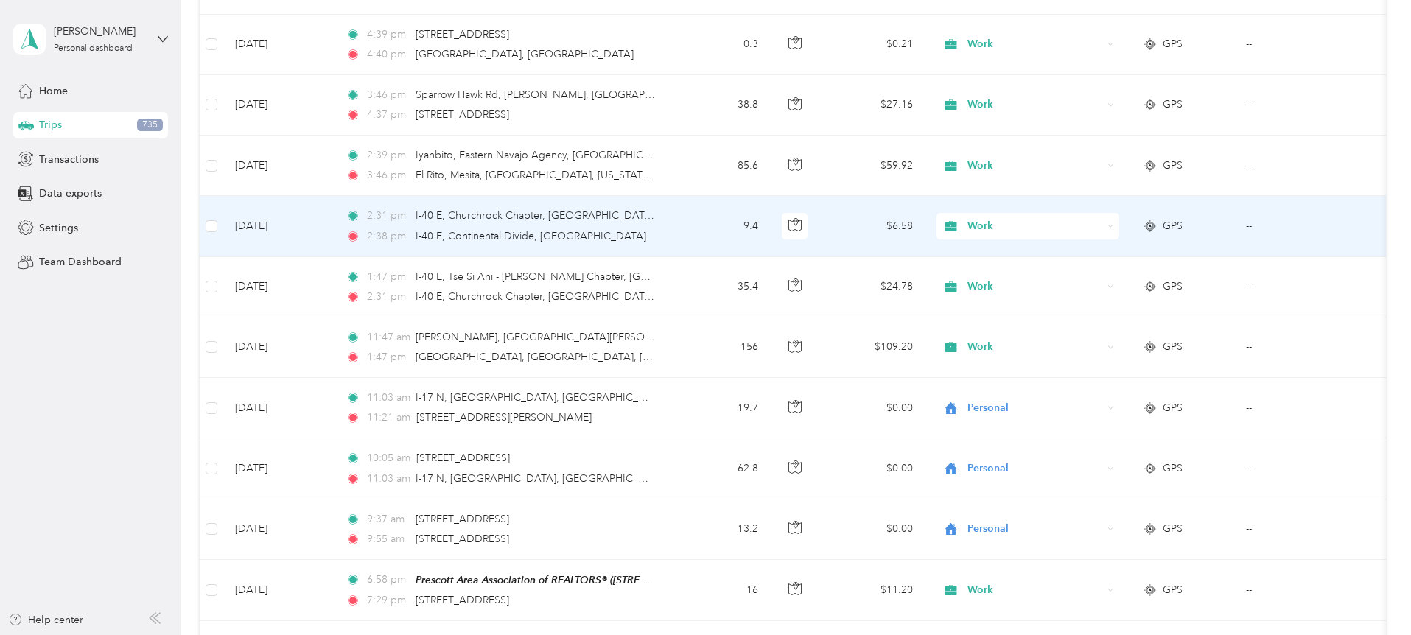
click at [1119, 225] on div "Work" at bounding box center [1027, 226] width 183 height 27
click at [1123, 277] on span "Personal" at bounding box center [1140, 277] width 136 height 15
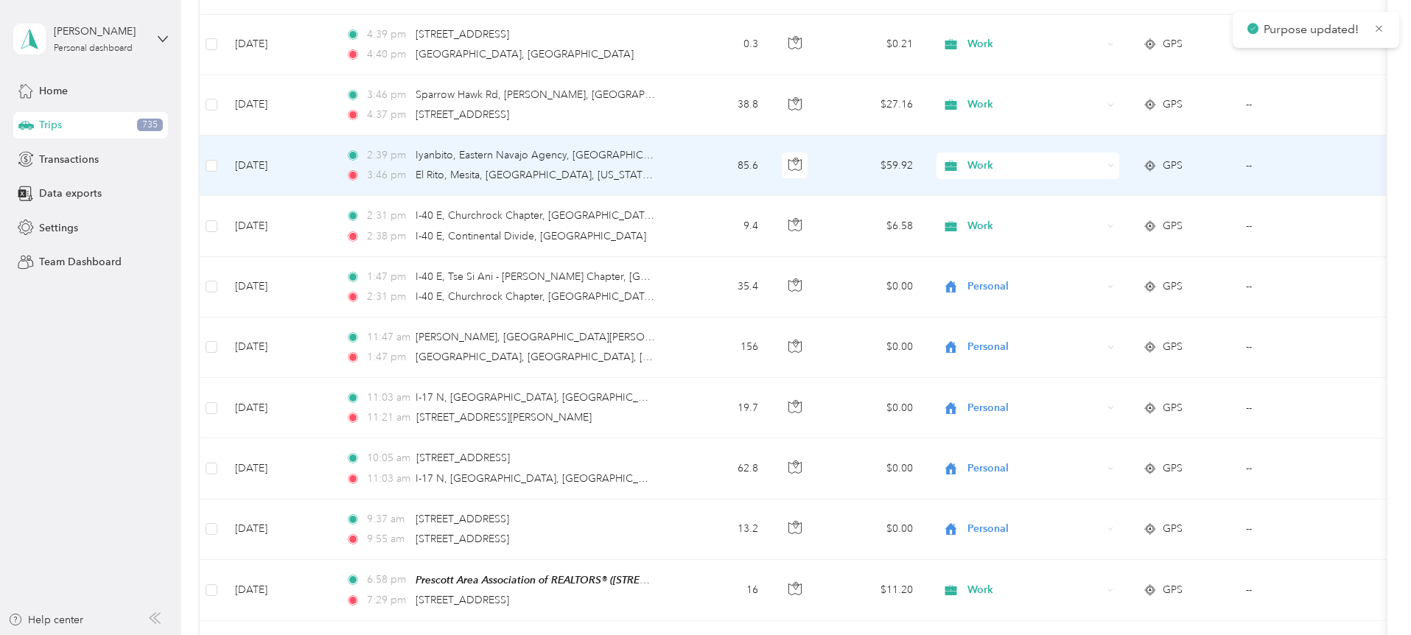
click at [1114, 164] on icon at bounding box center [1110, 165] width 7 height 7
click at [1100, 219] on li "Personal" at bounding box center [1127, 212] width 183 height 26
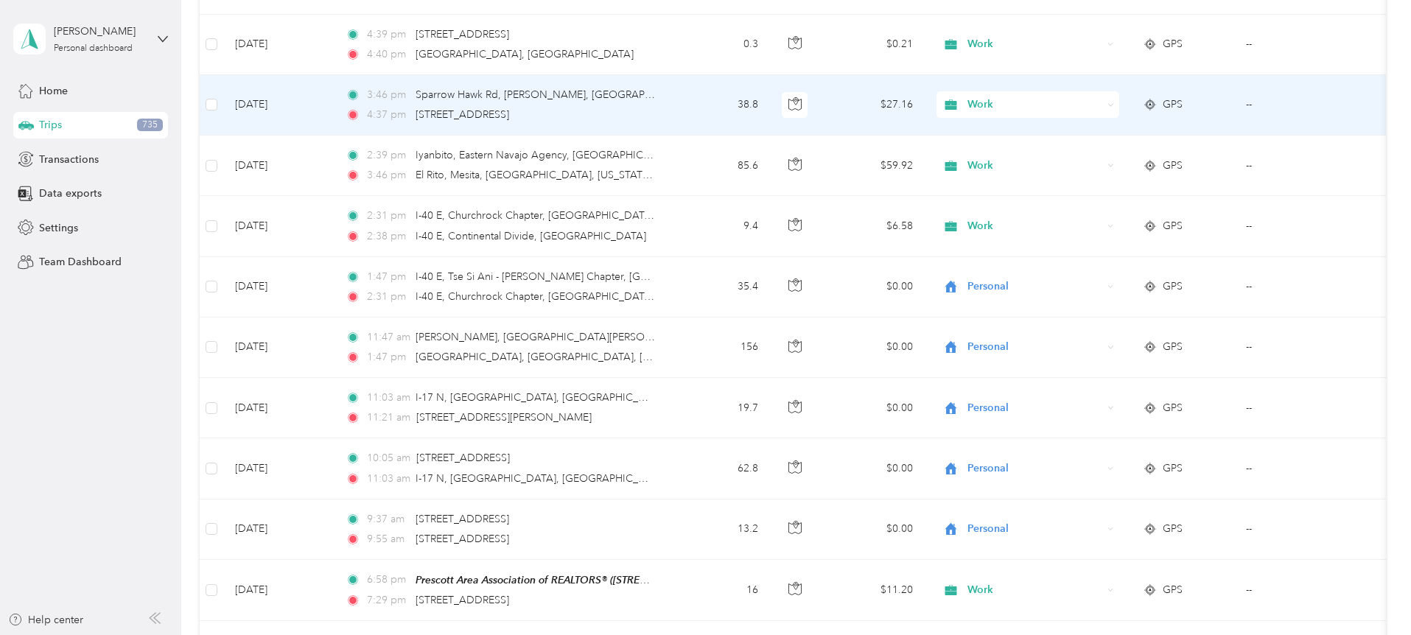
click at [1114, 105] on icon at bounding box center [1110, 105] width 7 height 7
click at [1091, 158] on span "Personal" at bounding box center [1140, 157] width 136 height 15
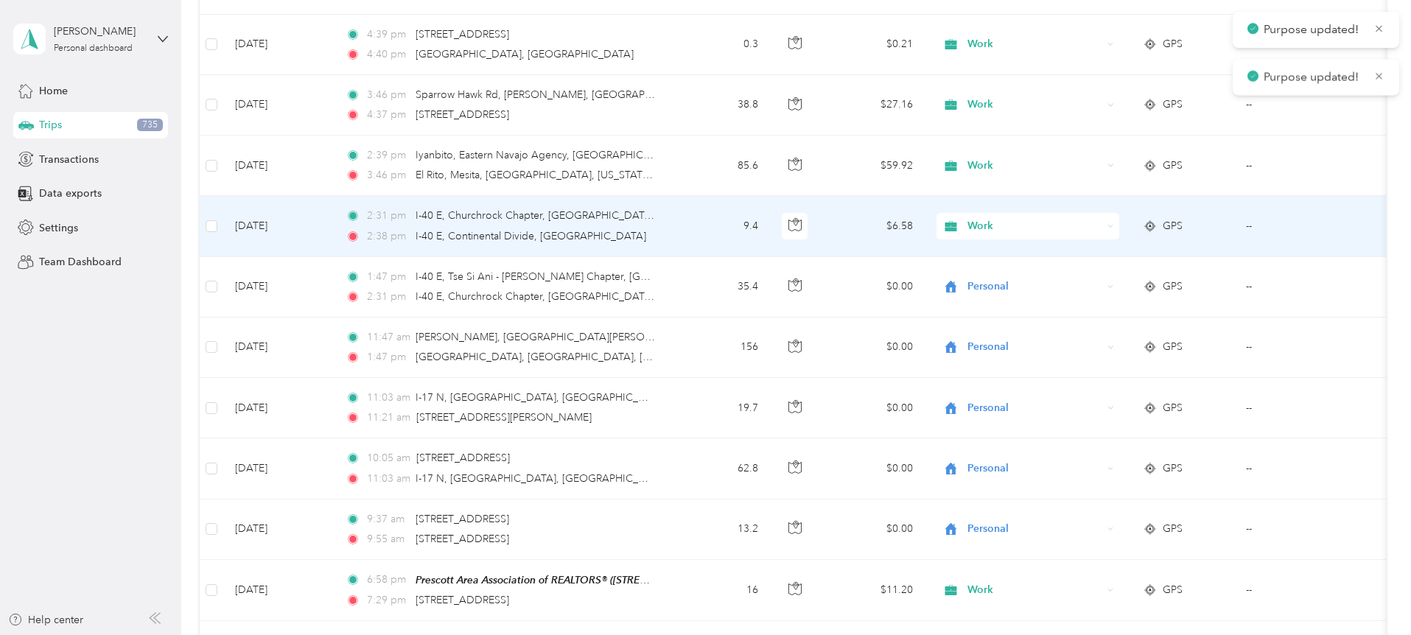
click at [1119, 225] on div "Work" at bounding box center [1027, 226] width 183 height 27
click at [1103, 275] on span "Personal" at bounding box center [1140, 279] width 136 height 15
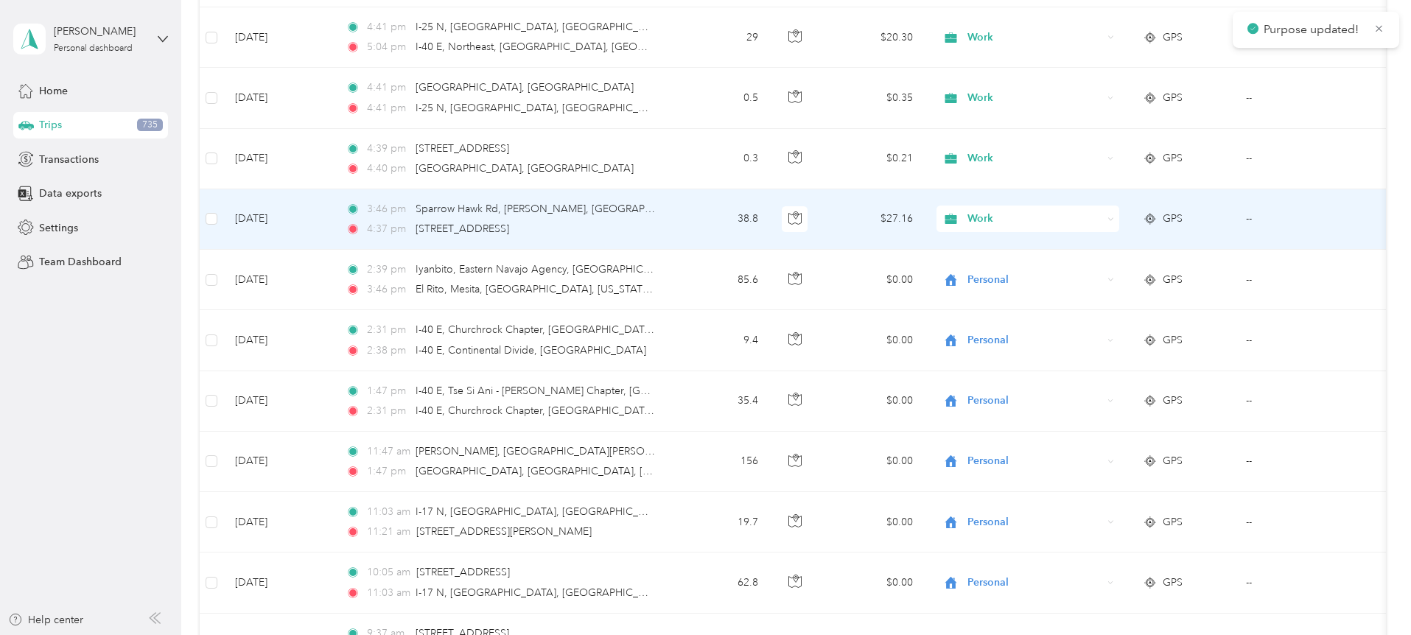
scroll to position [2421, 0]
click at [1119, 219] on div "Work" at bounding box center [1027, 219] width 183 height 27
click at [1110, 271] on span "Personal" at bounding box center [1140, 272] width 136 height 15
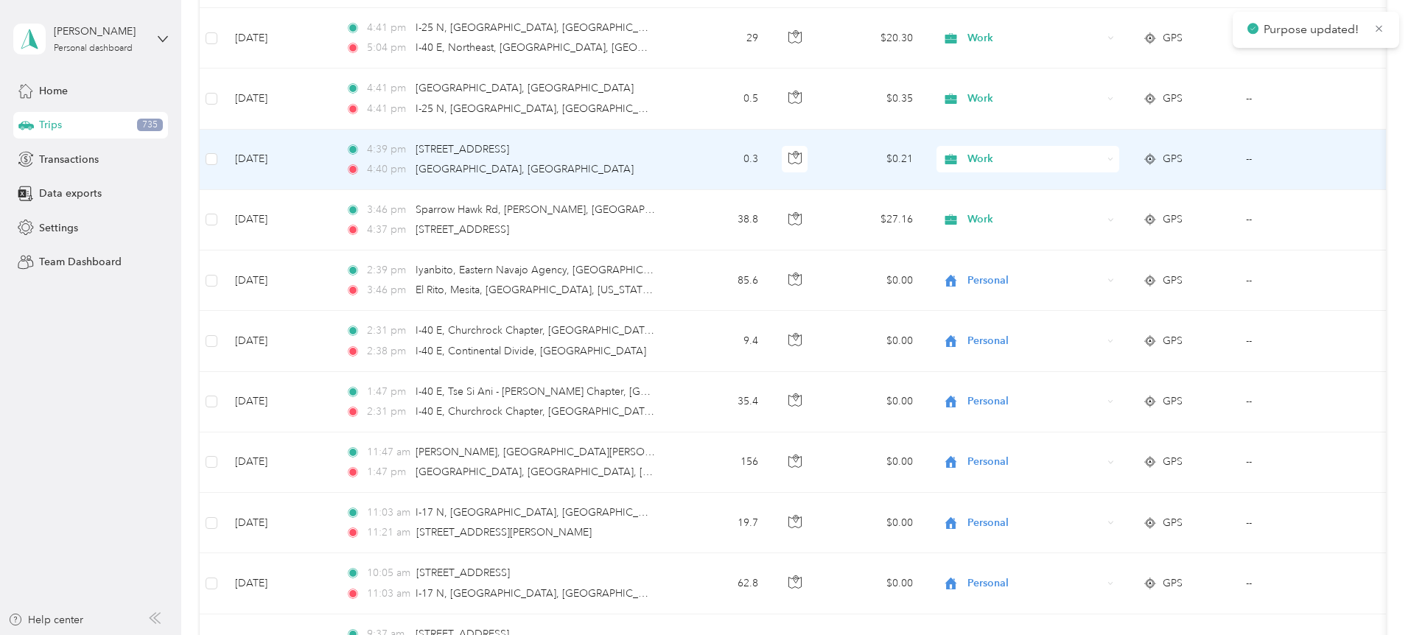
click at [1114, 156] on icon at bounding box center [1110, 159] width 7 height 7
click at [1103, 208] on span "Personal" at bounding box center [1140, 212] width 136 height 15
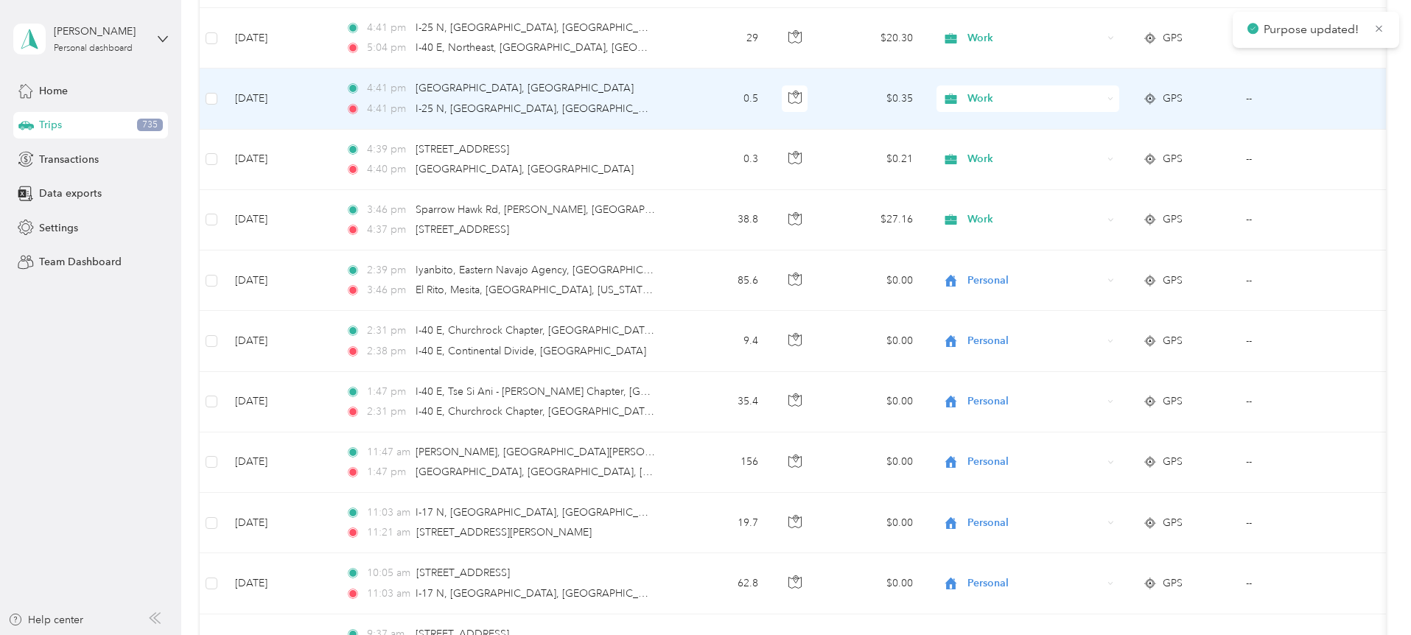
click at [1114, 98] on icon at bounding box center [1110, 99] width 7 height 7
drag, startPoint x: 1109, startPoint y: 152, endPoint x: 1184, endPoint y: 28, distance: 145.2
click at [1109, 149] on span "Personal" at bounding box center [1140, 151] width 136 height 15
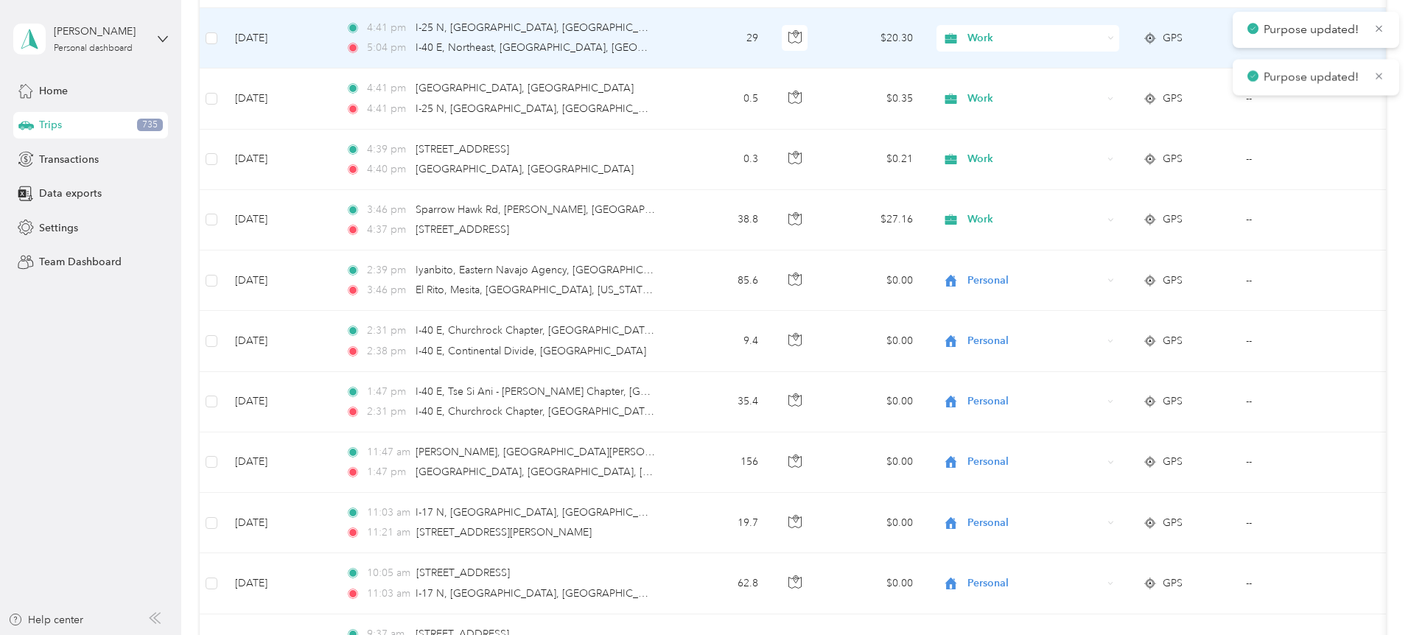
click at [1119, 43] on div "Work" at bounding box center [1027, 38] width 183 height 27
click at [1108, 91] on li "Personal" at bounding box center [1127, 92] width 183 height 26
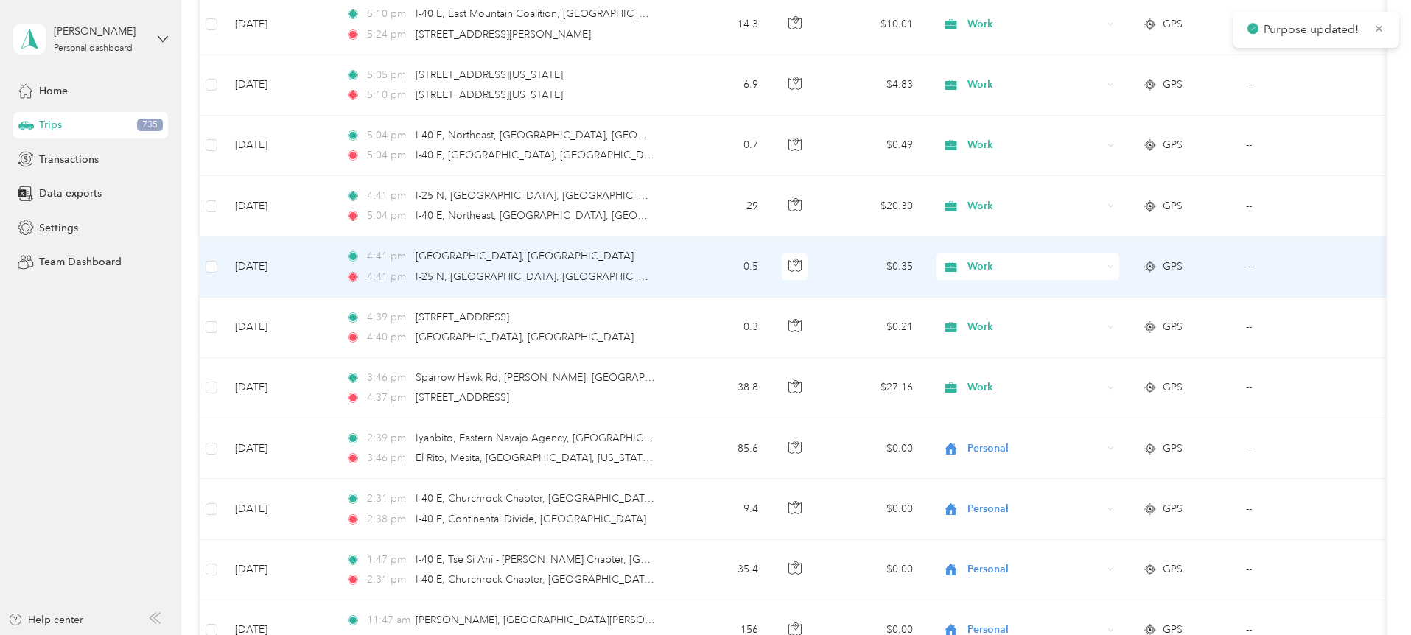
scroll to position [2199, 0]
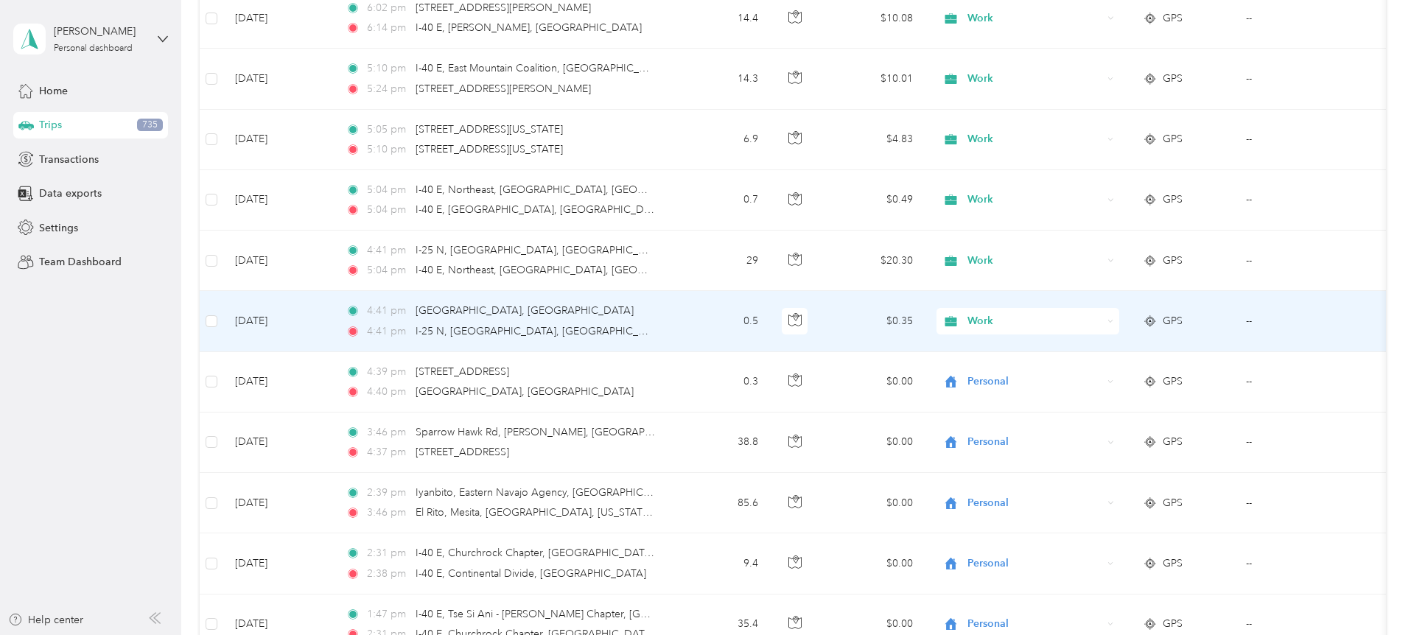
click at [1119, 317] on div "Work" at bounding box center [1027, 321] width 183 height 27
click at [1127, 371] on span "Personal" at bounding box center [1140, 368] width 136 height 15
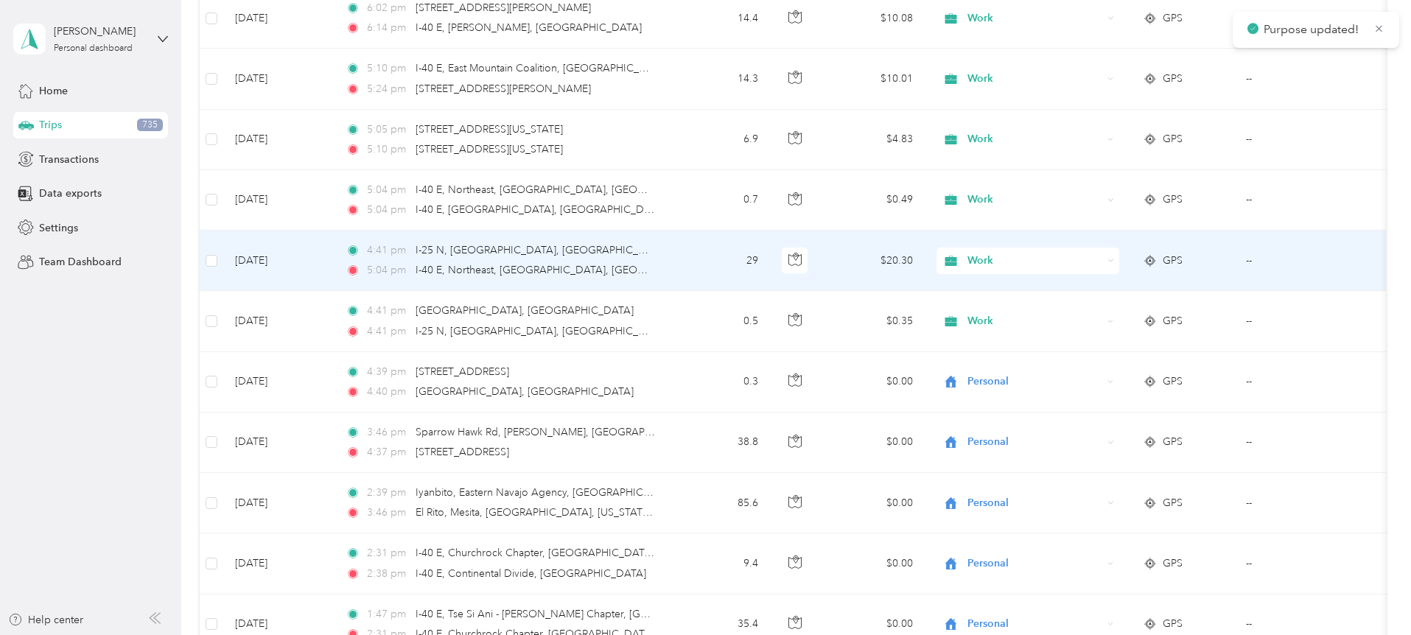
click at [1119, 254] on div "Work" at bounding box center [1027, 261] width 183 height 27
click at [1106, 315] on span "Personal" at bounding box center [1140, 313] width 136 height 15
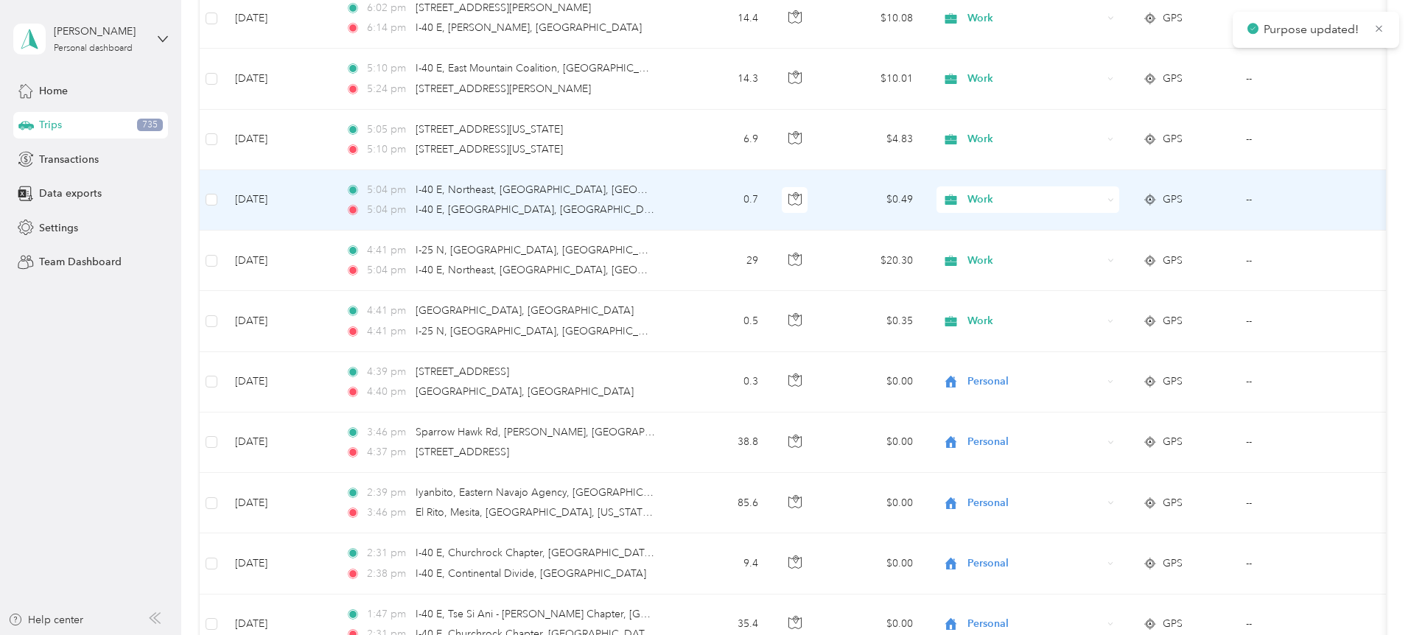
click at [1119, 194] on div "Work" at bounding box center [1027, 199] width 183 height 27
click at [1085, 247] on span "Personal" at bounding box center [1140, 252] width 136 height 15
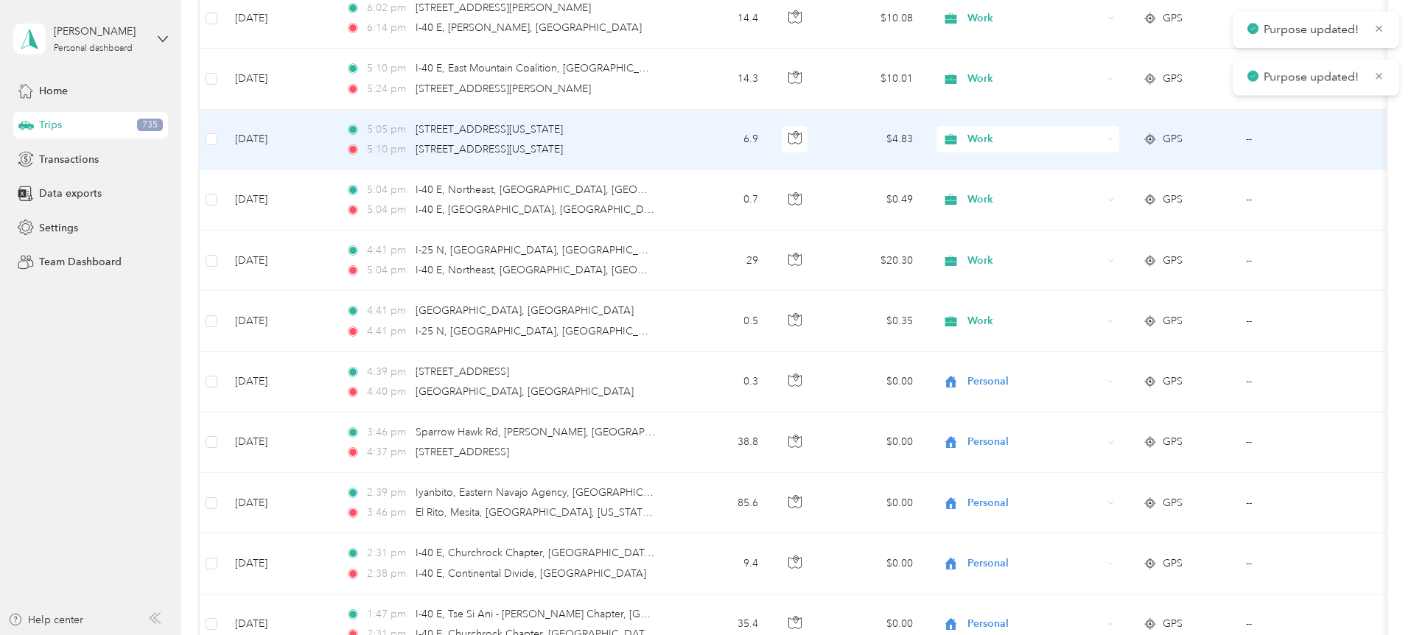
click at [1114, 141] on icon at bounding box center [1110, 139] width 7 height 7
click at [1099, 185] on span "Personal" at bounding box center [1140, 192] width 136 height 15
click at [1119, 138] on div "Work" at bounding box center [1027, 139] width 183 height 27
click at [1098, 192] on li "Personal" at bounding box center [1127, 191] width 183 height 26
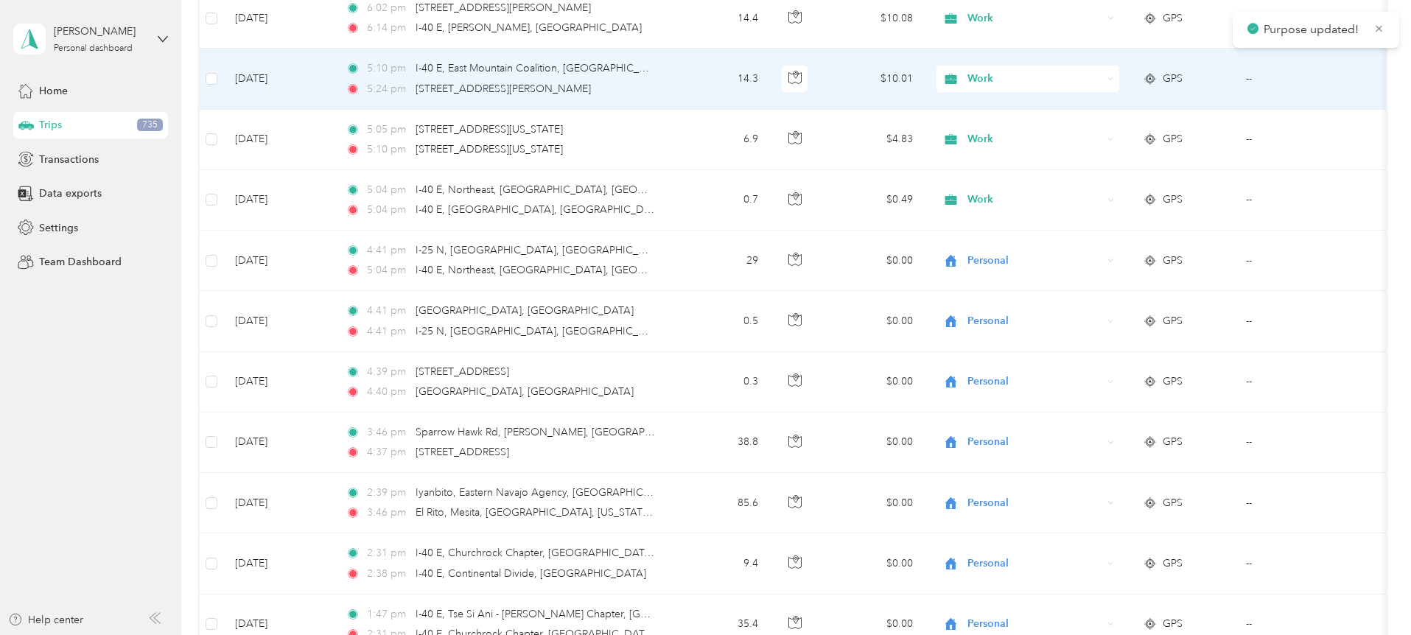
click at [1114, 80] on icon at bounding box center [1110, 79] width 7 height 7
click at [1087, 128] on span "Personal" at bounding box center [1140, 131] width 136 height 15
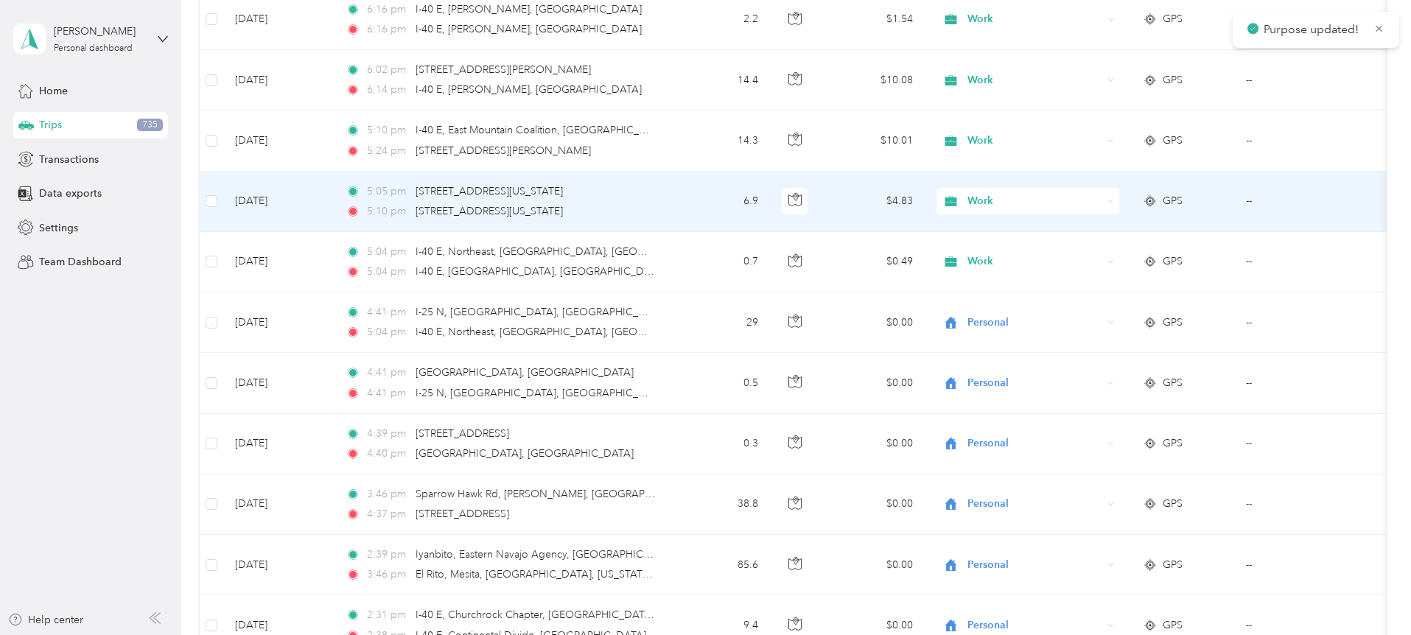
scroll to position [2122, 0]
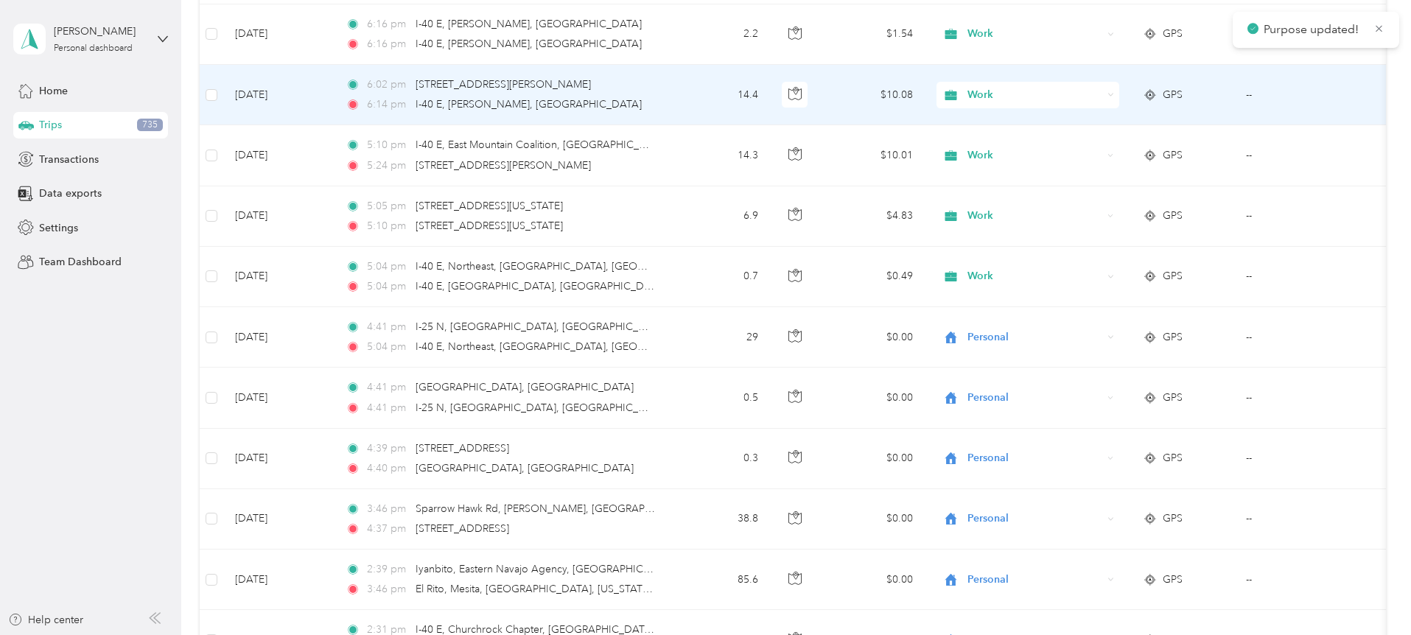
click at [1119, 89] on div "Work" at bounding box center [1027, 95] width 183 height 27
drag, startPoint x: 1092, startPoint y: 148, endPoint x: 1159, endPoint y: 88, distance: 90.3
click at [1092, 148] on span "Personal" at bounding box center [1140, 148] width 136 height 15
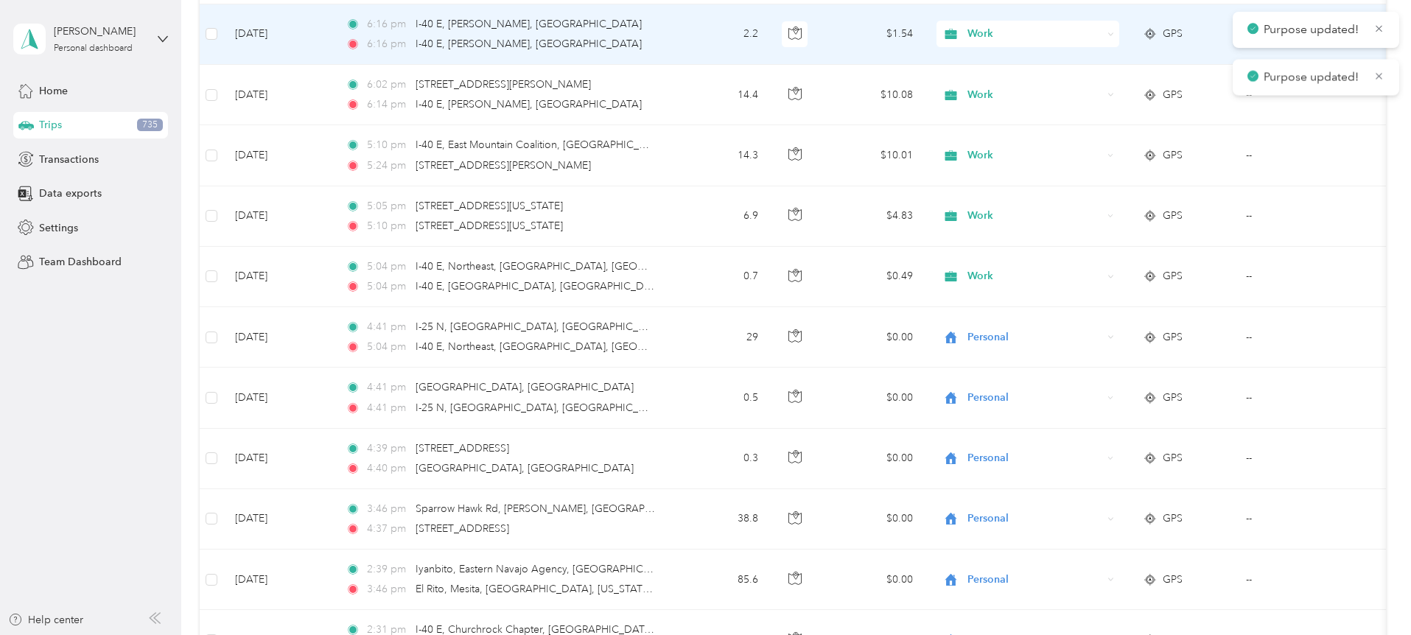
click at [1119, 38] on div "Work" at bounding box center [1027, 34] width 183 height 27
click at [1095, 84] on span "Personal" at bounding box center [1140, 87] width 136 height 15
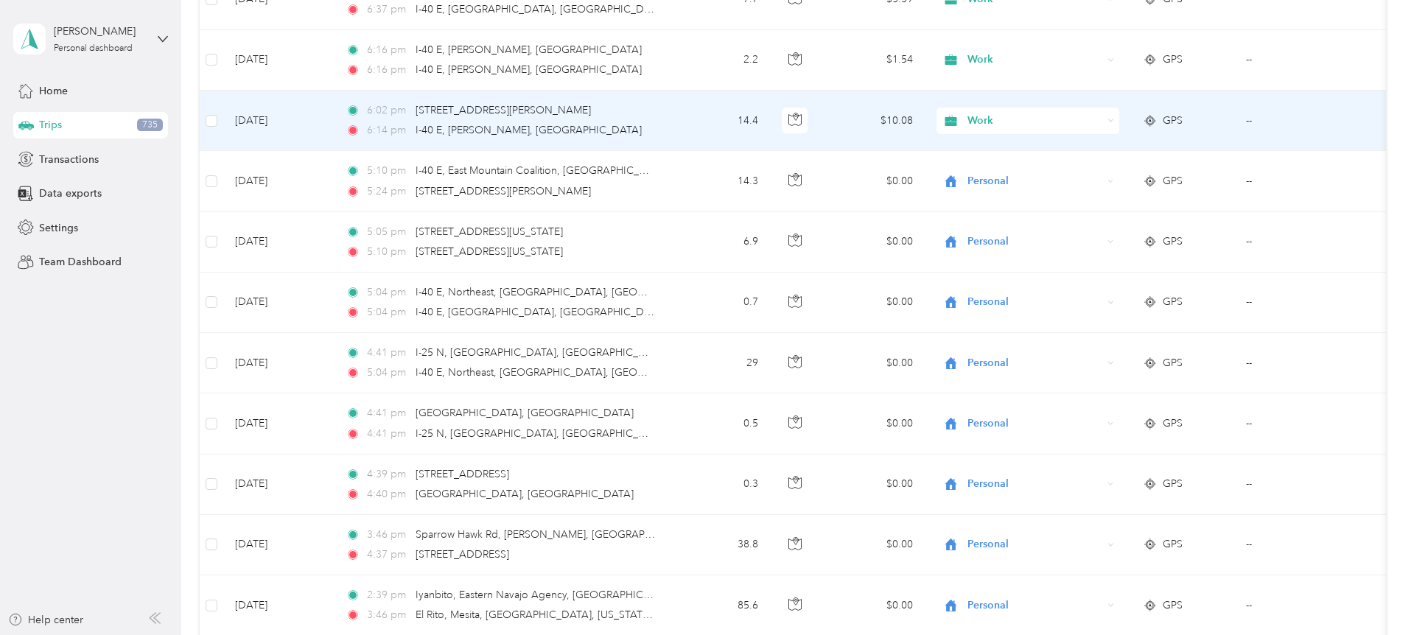
scroll to position [2082, 0]
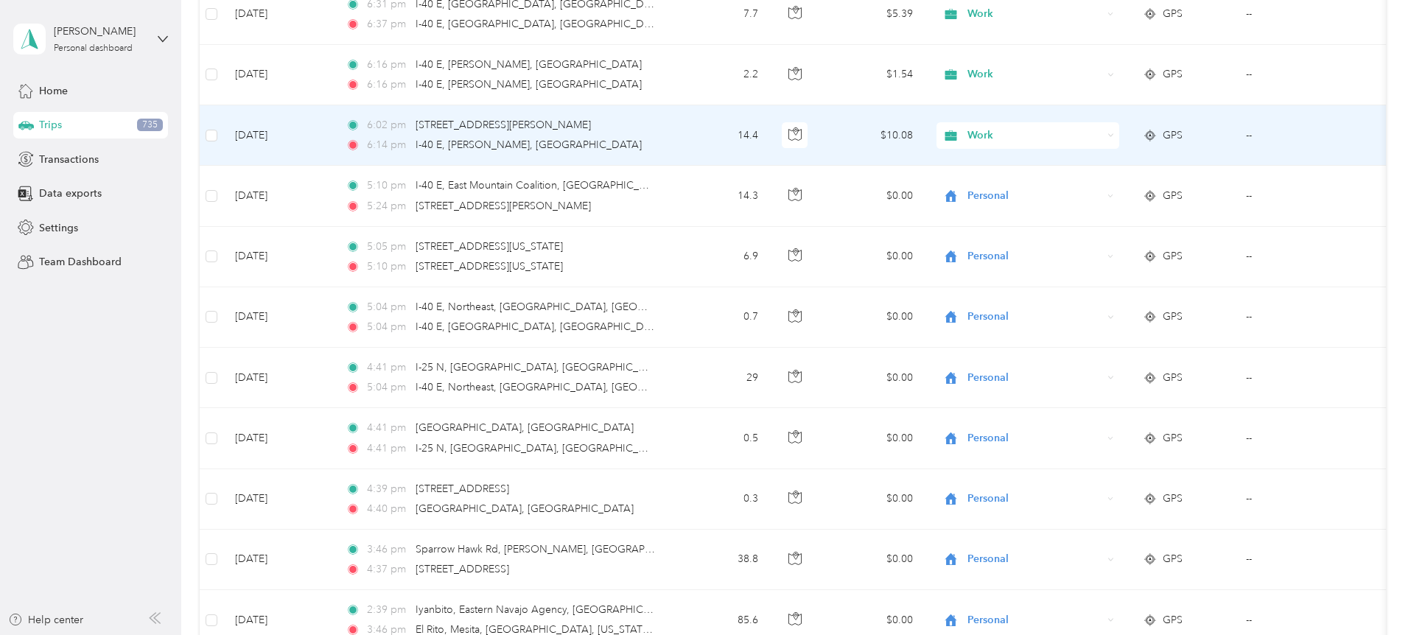
click at [1119, 135] on div "Work" at bounding box center [1027, 135] width 183 height 27
drag, startPoint x: 1092, startPoint y: 190, endPoint x: 1194, endPoint y: 94, distance: 140.2
click at [1092, 190] on li "Personal" at bounding box center [1127, 189] width 183 height 26
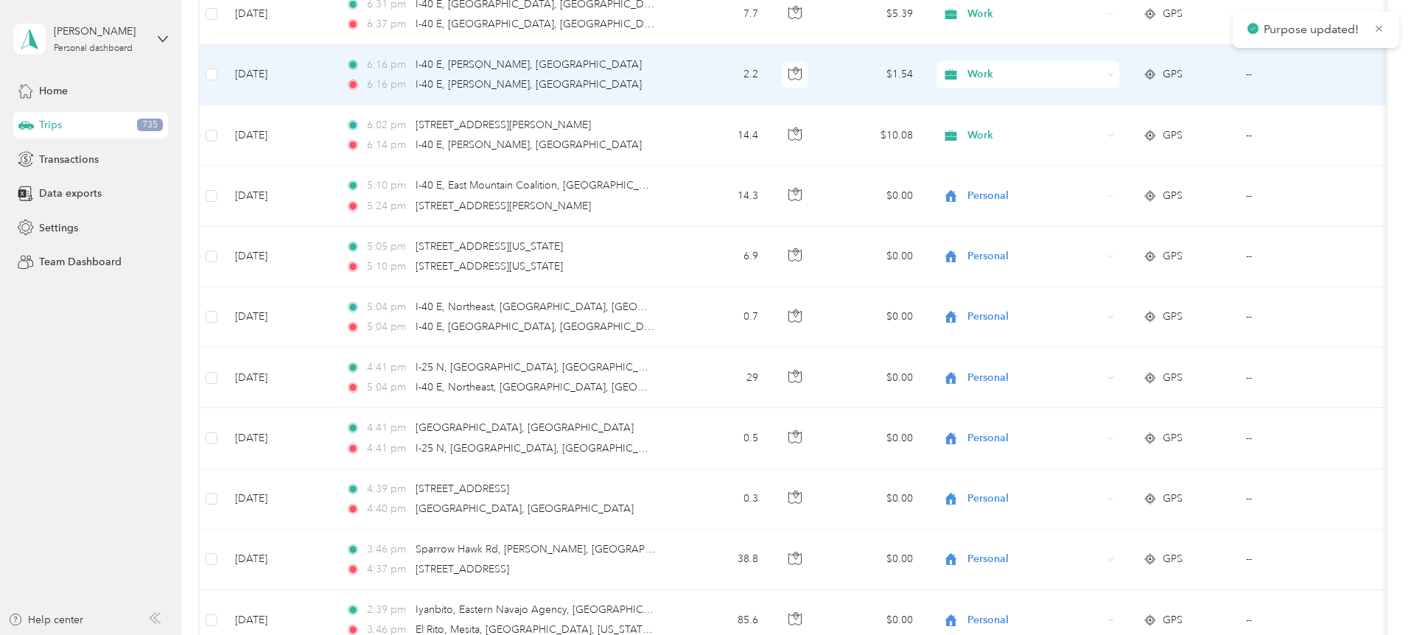
click at [1114, 74] on icon at bounding box center [1110, 74] width 7 height 7
click at [1115, 124] on span "Personal" at bounding box center [1140, 127] width 136 height 15
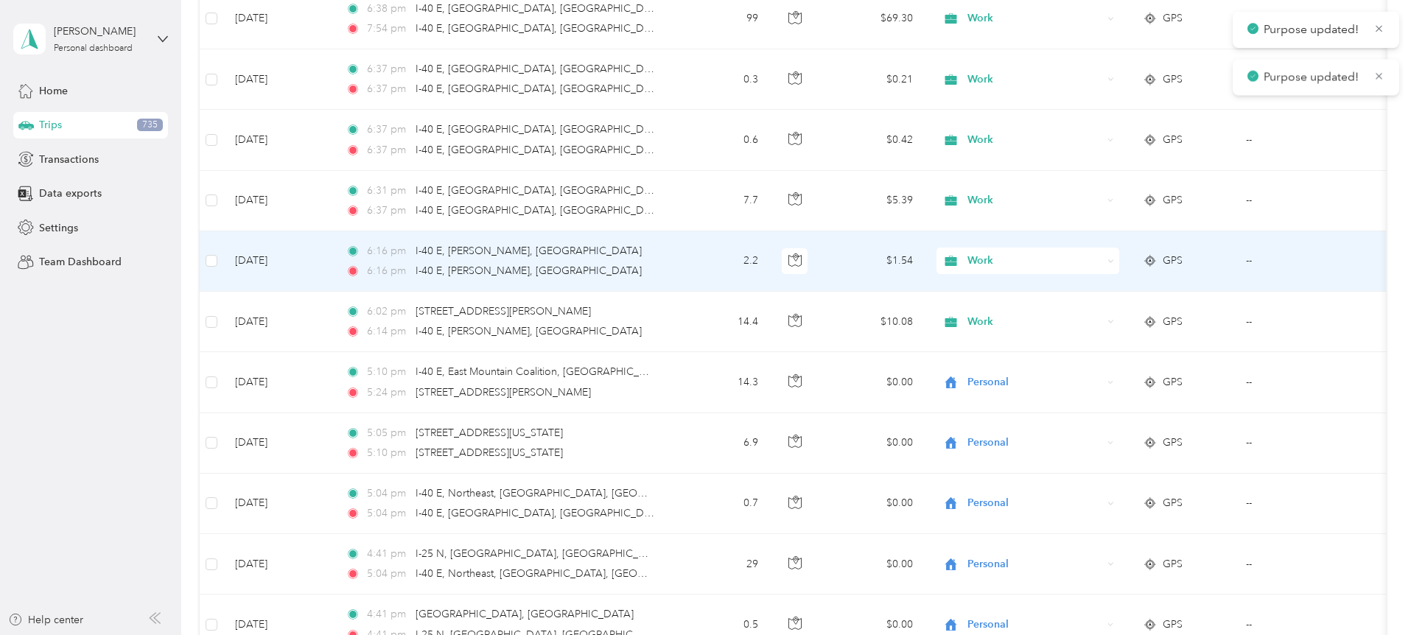
scroll to position [1889, 0]
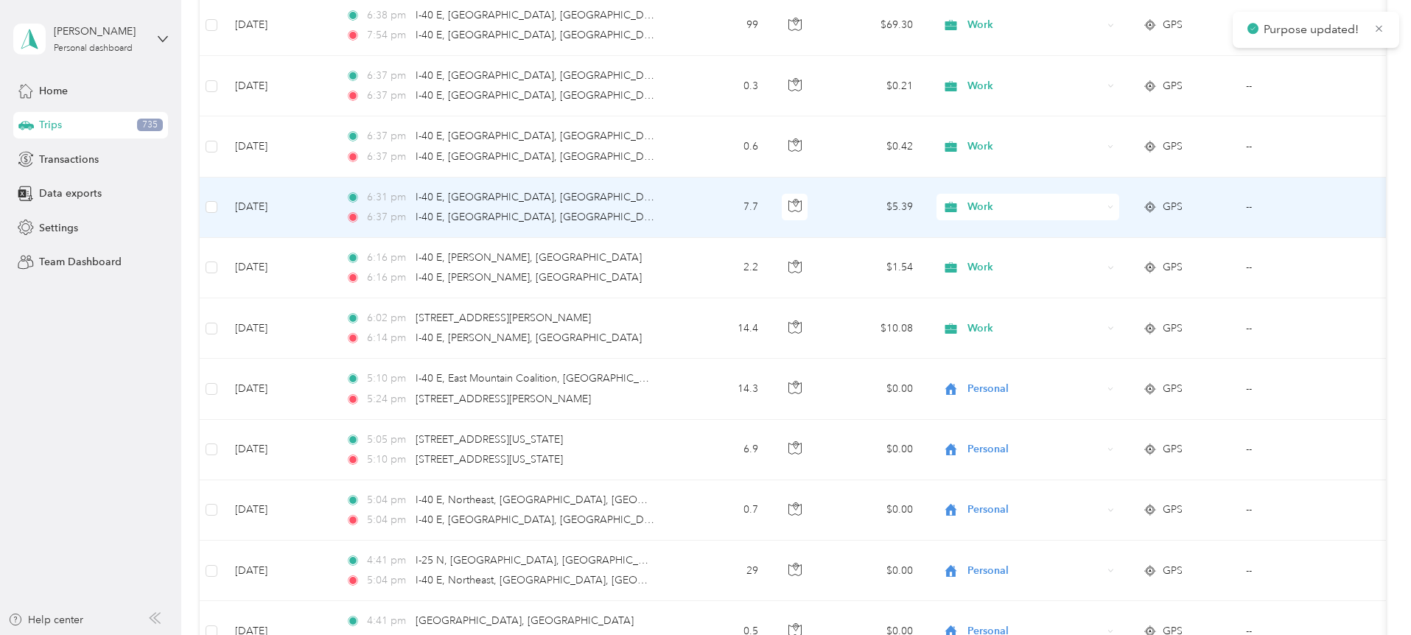
click at [1113, 206] on icon at bounding box center [1111, 207] width 4 height 2
click at [1097, 259] on span "Personal" at bounding box center [1140, 260] width 136 height 15
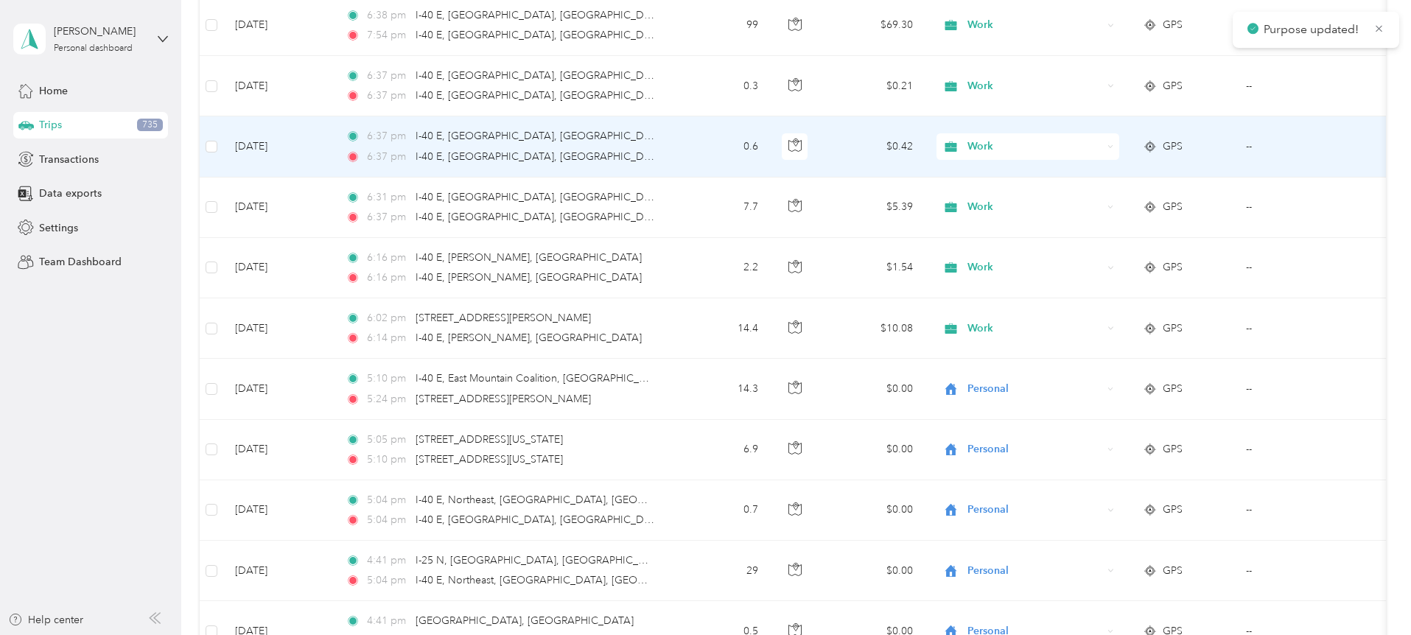
click at [1119, 145] on div "Work" at bounding box center [1027, 146] width 183 height 27
click at [1092, 200] on span "Personal" at bounding box center [1140, 199] width 136 height 15
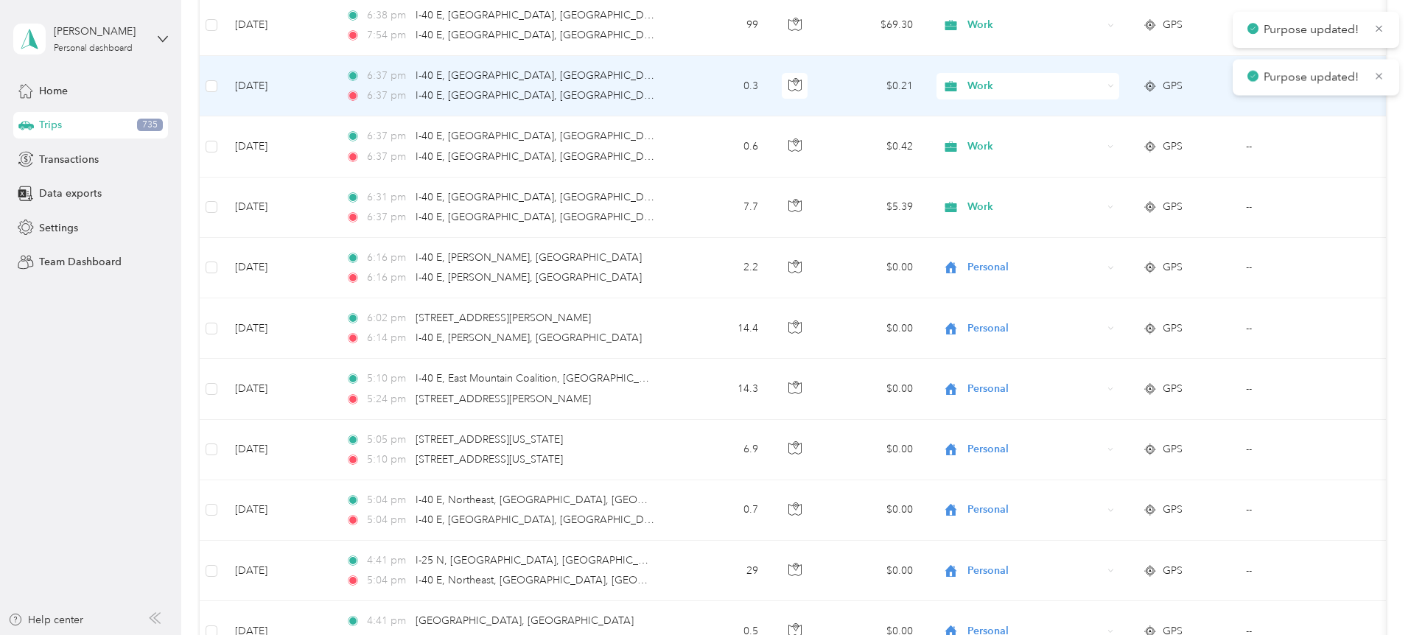
click at [1114, 86] on icon at bounding box center [1110, 86] width 7 height 7
click at [1099, 134] on span "Personal" at bounding box center [1140, 139] width 136 height 15
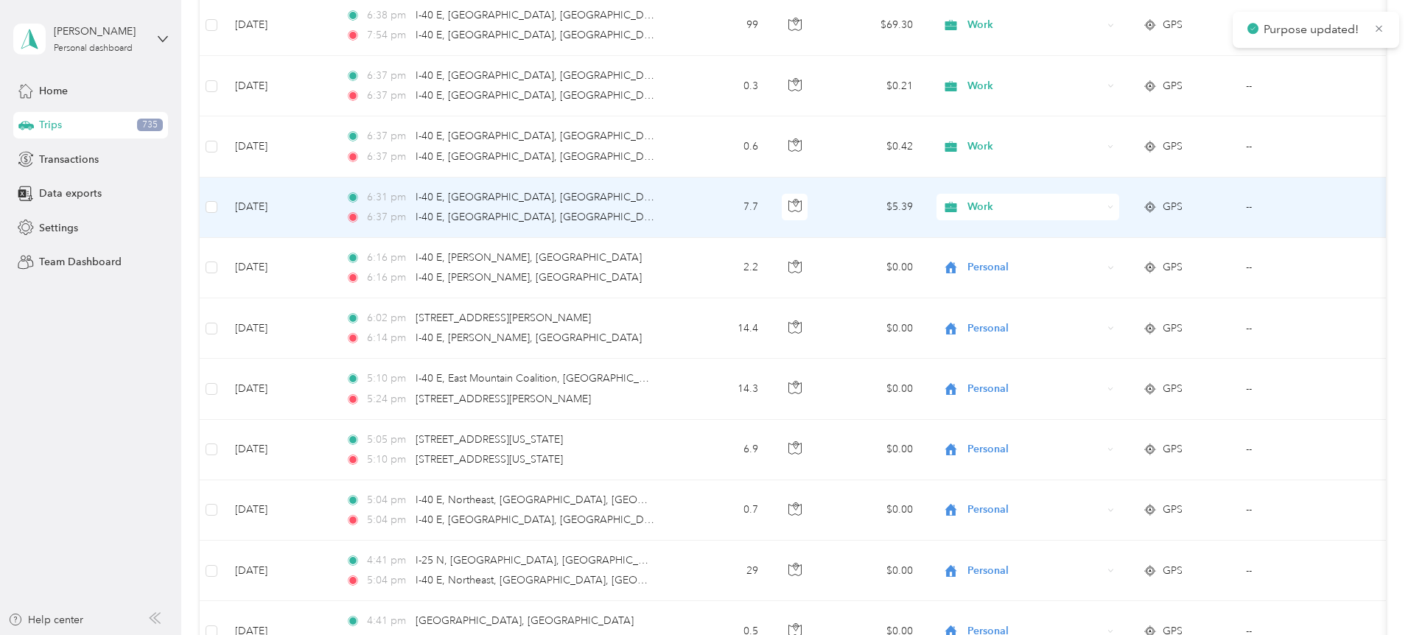
click at [1114, 205] on icon at bounding box center [1110, 207] width 7 height 7
click at [1109, 258] on span "Personal" at bounding box center [1140, 260] width 136 height 15
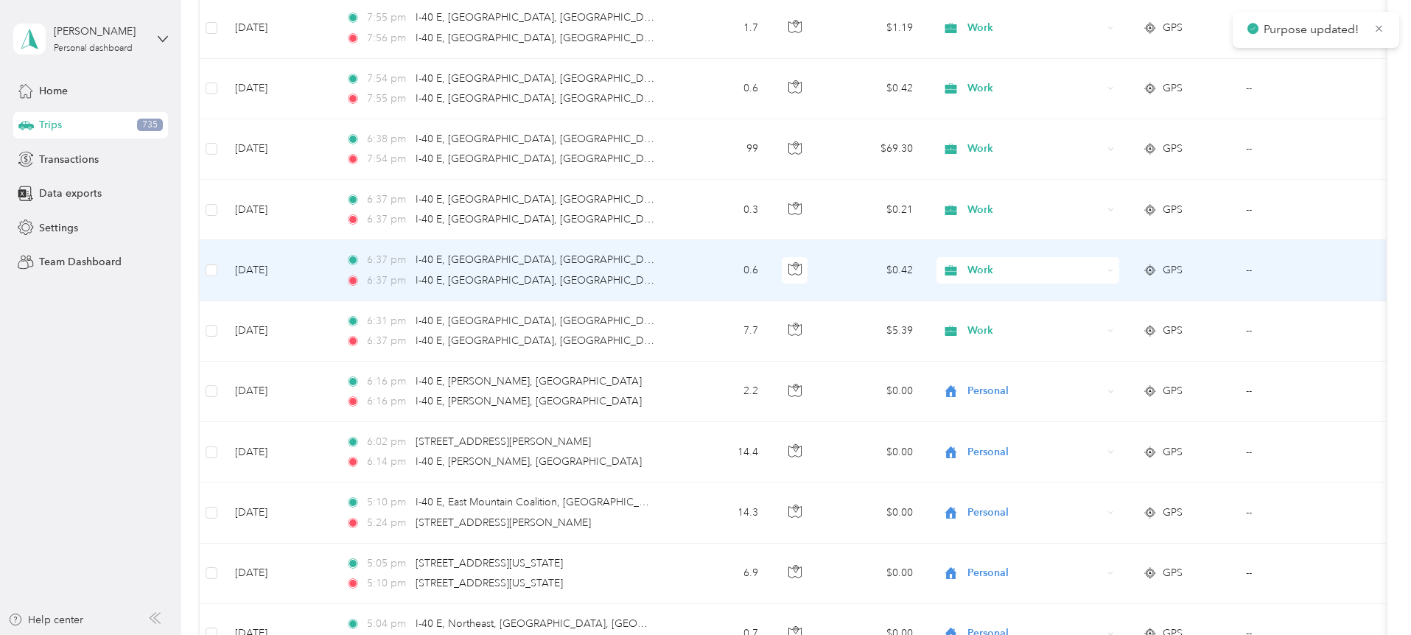
scroll to position [1764, 0]
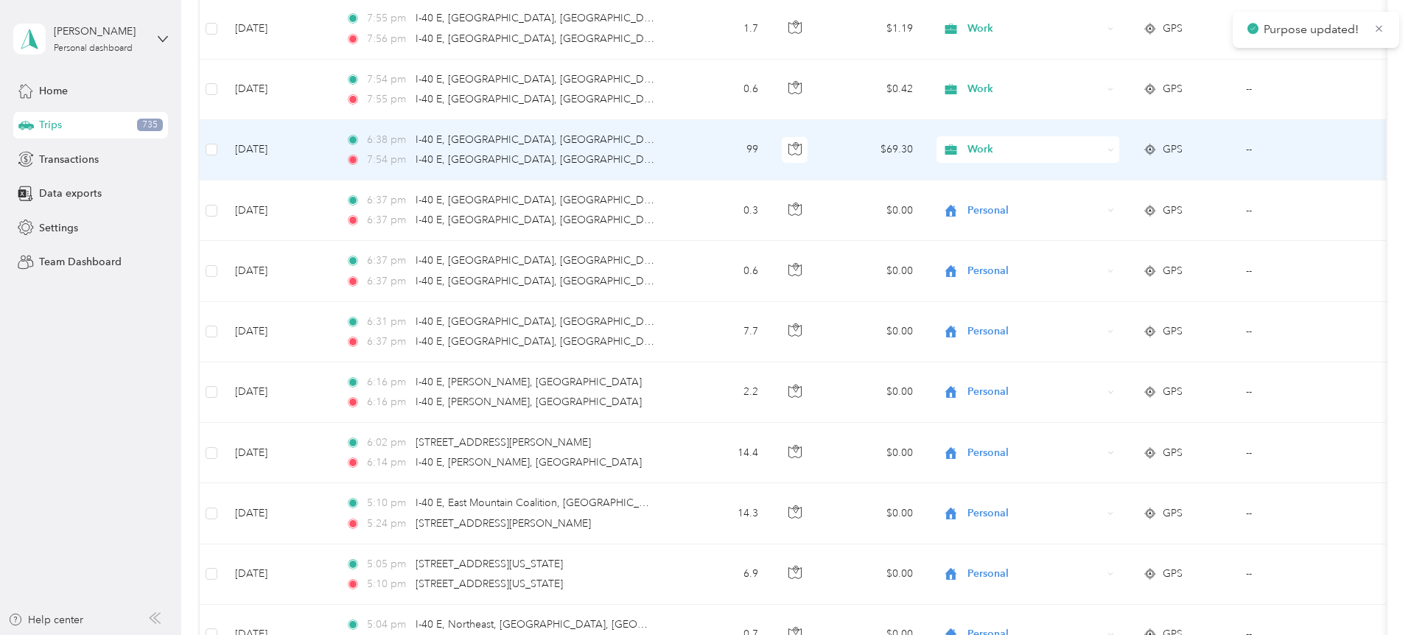
click at [1119, 152] on div "Work" at bounding box center [1027, 149] width 183 height 27
click at [1116, 202] on span "Personal" at bounding box center [1140, 201] width 136 height 15
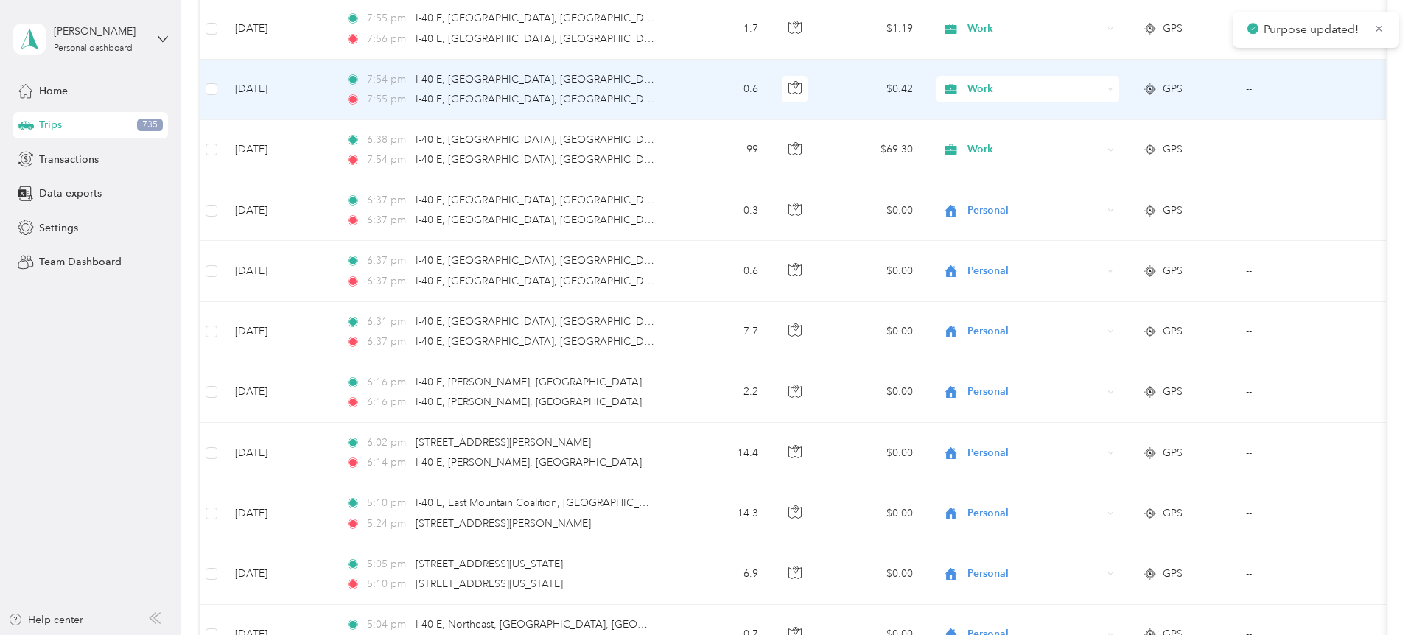
click at [1119, 86] on div "Work" at bounding box center [1027, 89] width 183 height 27
click at [1092, 145] on li "Personal" at bounding box center [1127, 143] width 183 height 26
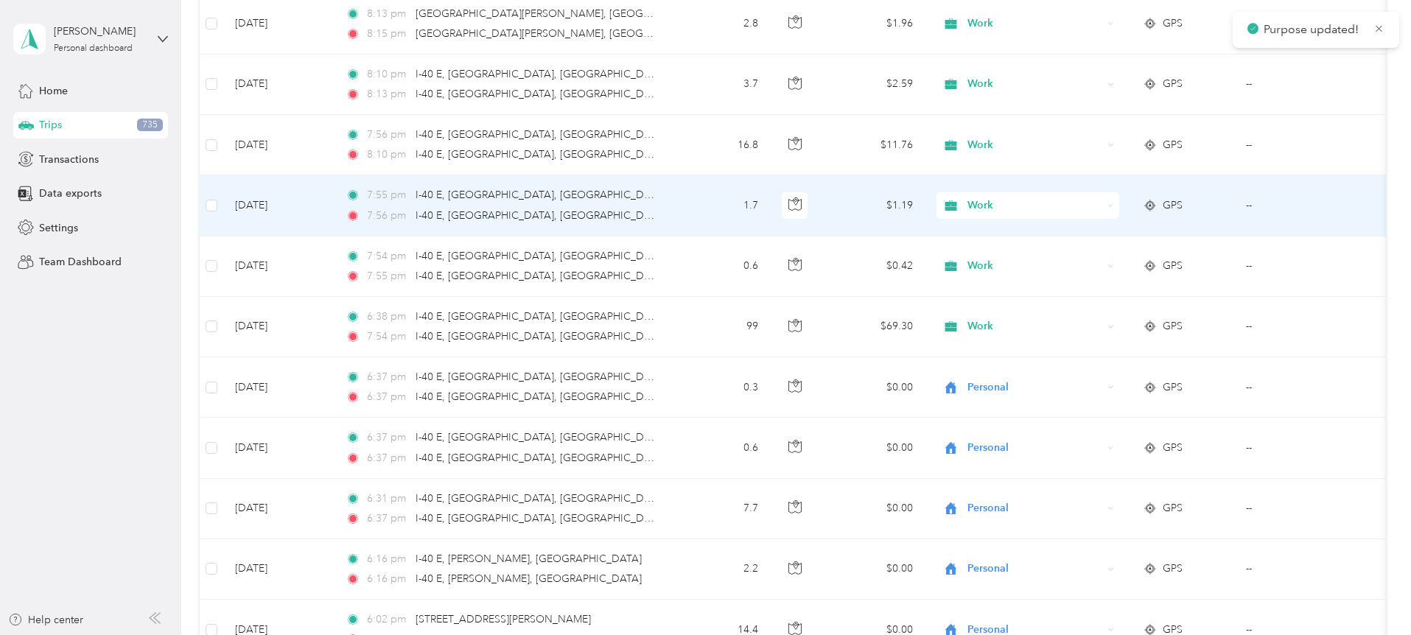
scroll to position [1574, 0]
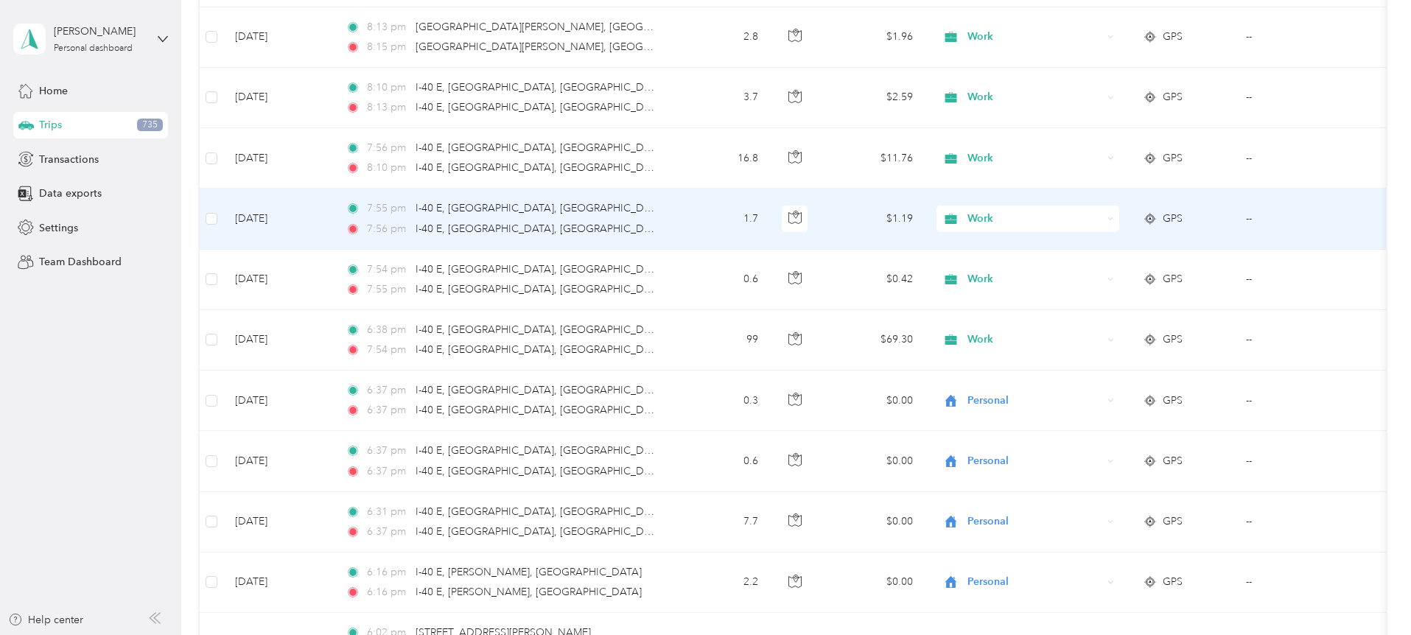
click at [1114, 217] on icon at bounding box center [1110, 219] width 7 height 7
click at [1106, 267] on span "Personal" at bounding box center [1140, 269] width 136 height 15
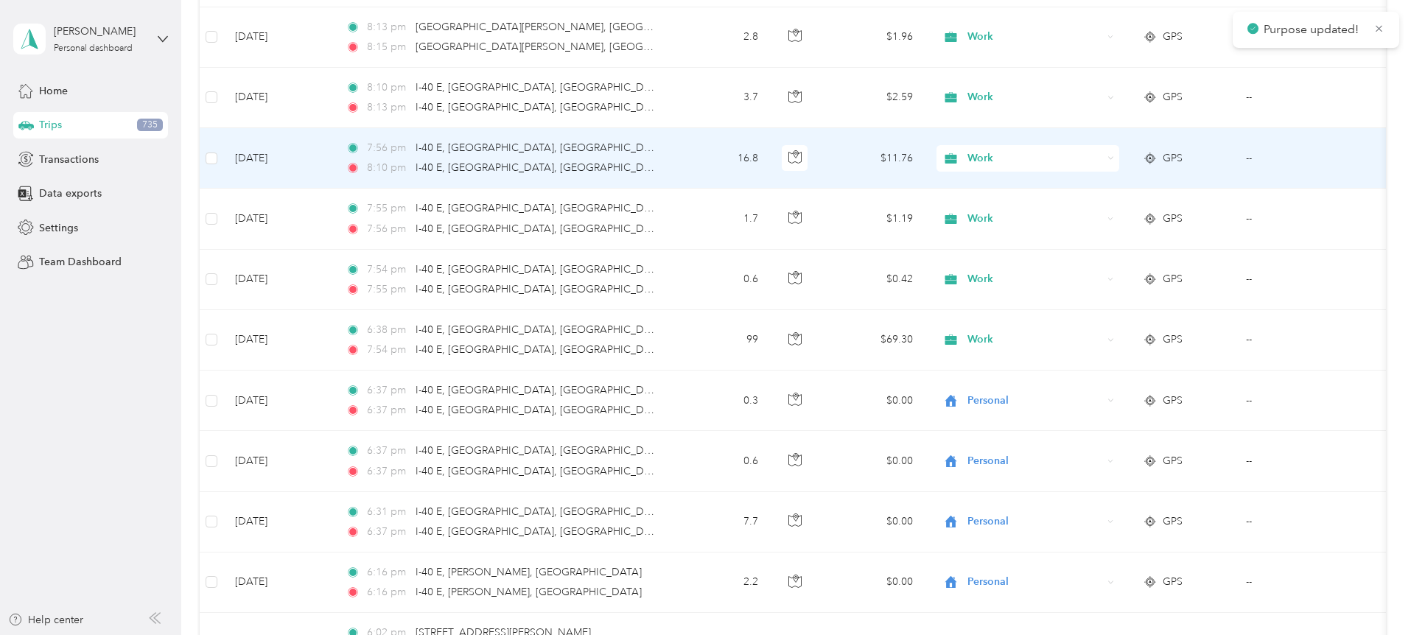
click at [1114, 155] on icon at bounding box center [1110, 158] width 7 height 7
click at [1115, 214] on li "Personal" at bounding box center [1127, 212] width 183 height 26
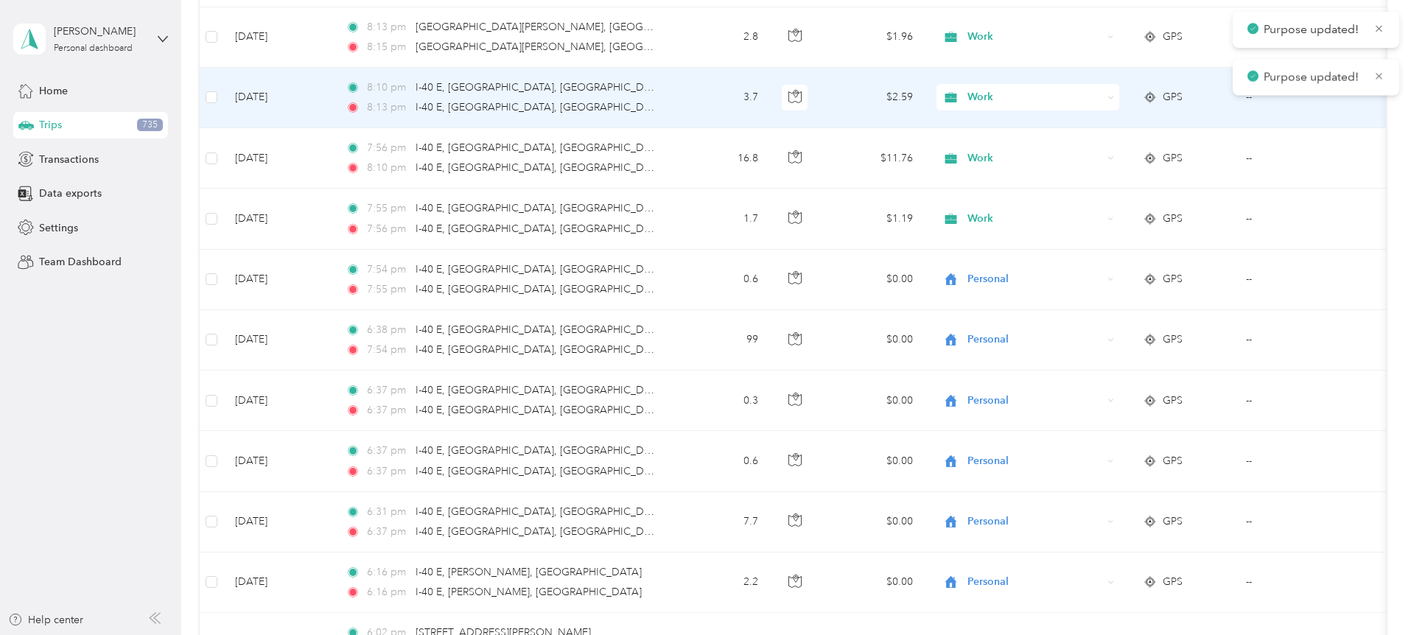
click at [1114, 96] on icon at bounding box center [1110, 97] width 7 height 7
click at [1095, 153] on li "Personal" at bounding box center [1127, 143] width 183 height 26
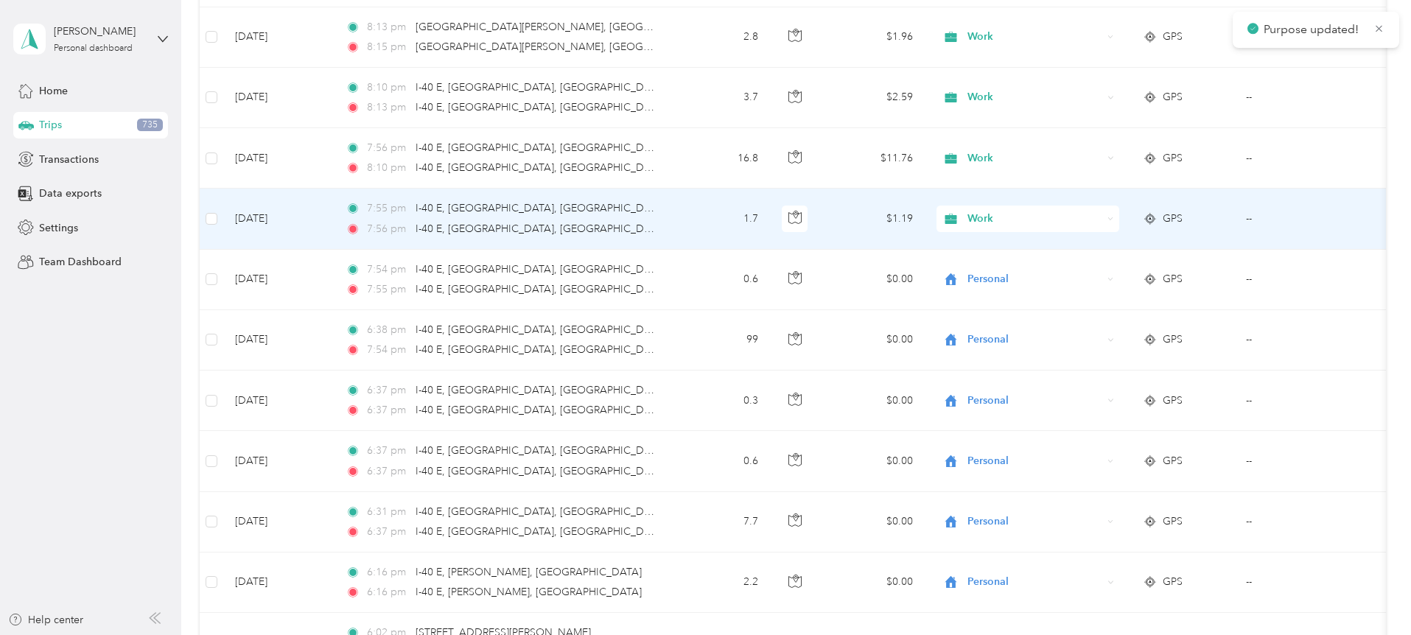
click at [1114, 220] on icon at bounding box center [1110, 219] width 7 height 7
click at [1121, 267] on span "Personal" at bounding box center [1140, 266] width 136 height 15
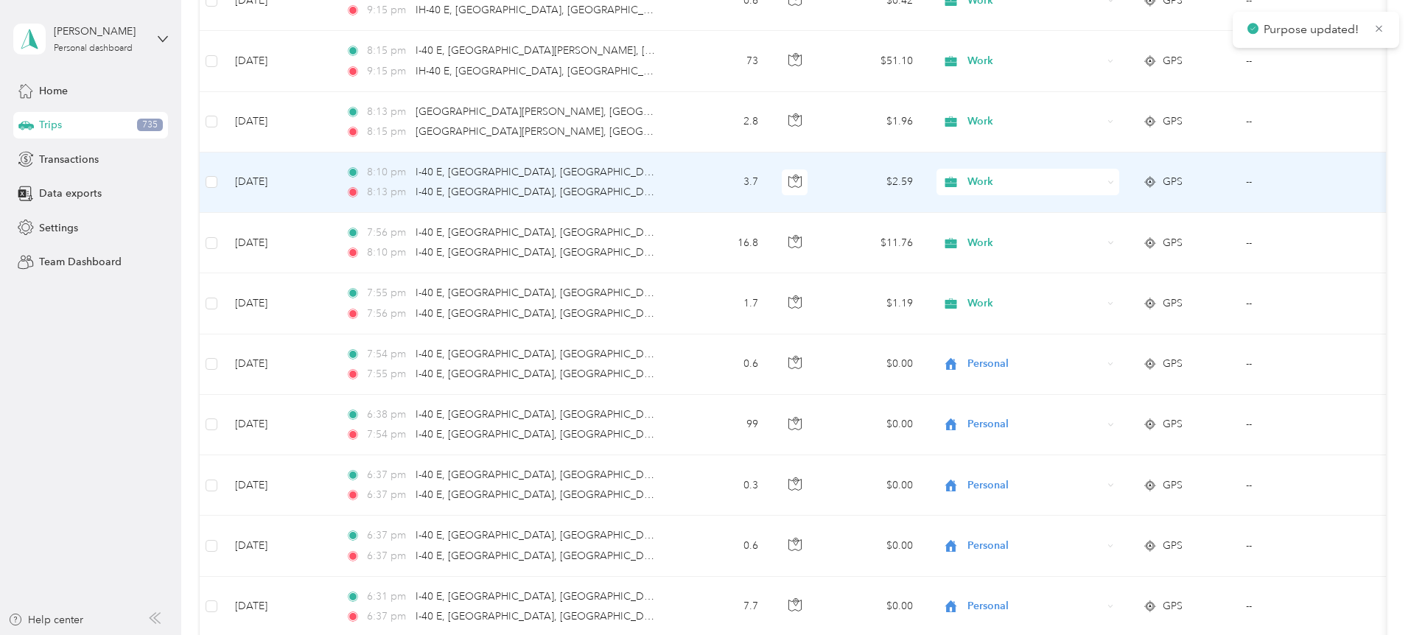
scroll to position [1454, 0]
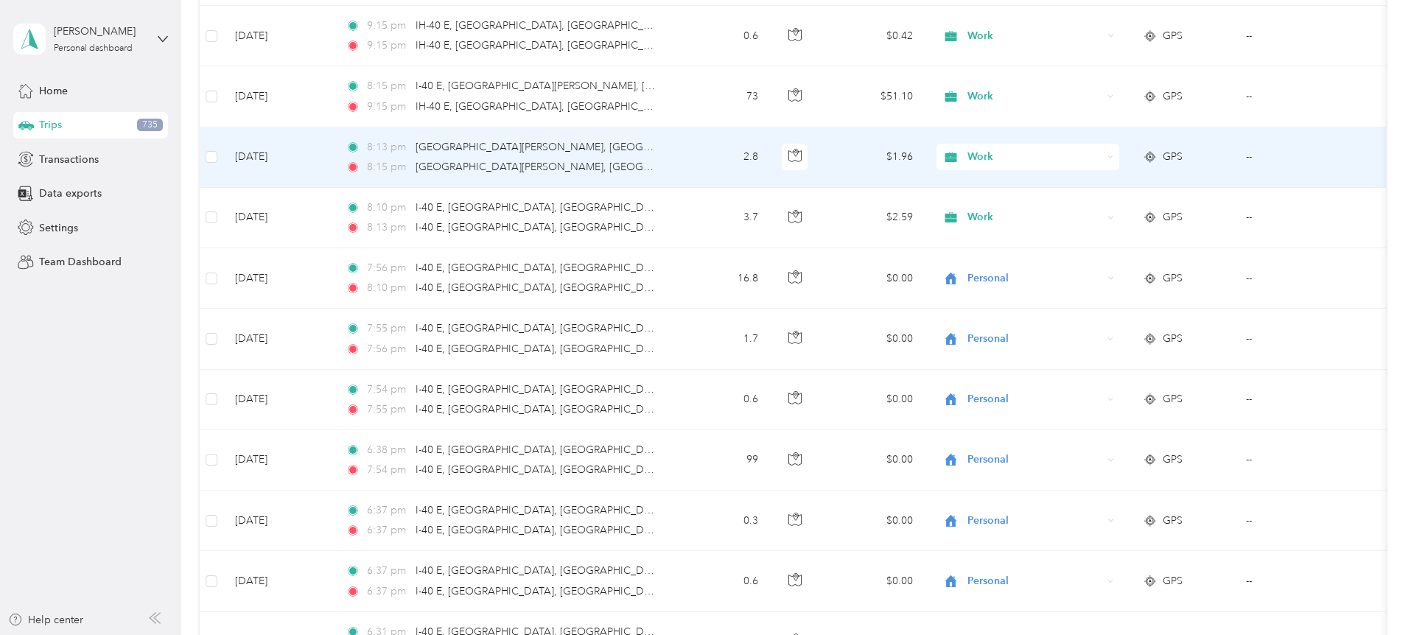
click at [1113, 157] on icon at bounding box center [1111, 156] width 4 height 2
click at [1110, 208] on span "Personal" at bounding box center [1140, 210] width 136 height 15
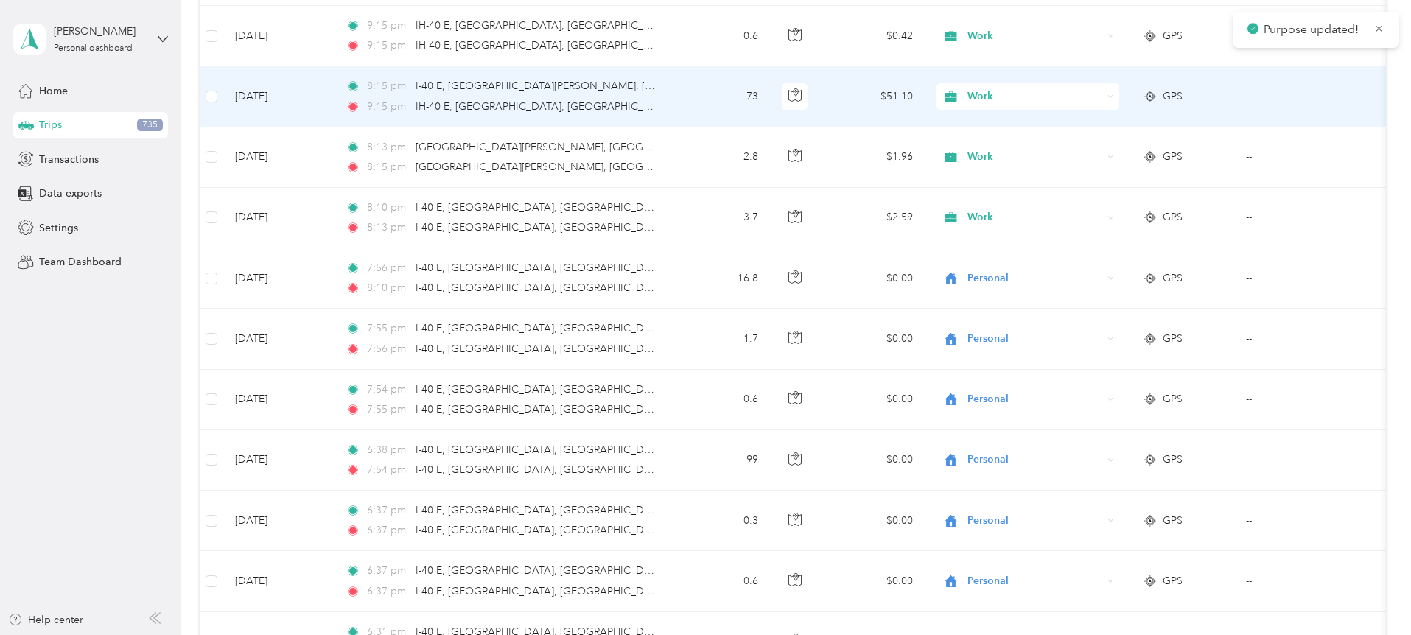
click at [1119, 93] on div "Work" at bounding box center [1027, 96] width 183 height 27
drag, startPoint x: 1094, startPoint y: 152, endPoint x: 1168, endPoint y: 94, distance: 94.5
click at [1095, 152] on li "Personal" at bounding box center [1127, 150] width 183 height 26
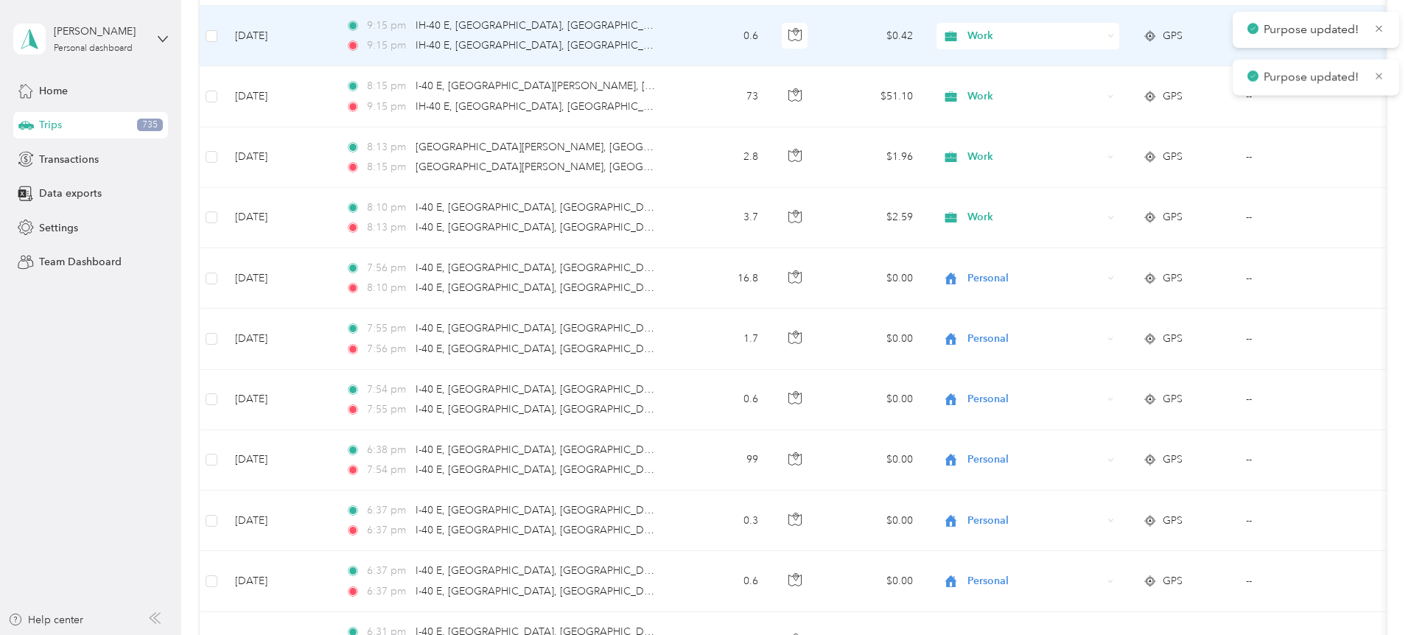
click at [1114, 34] on icon at bounding box center [1110, 35] width 7 height 7
click at [1106, 88] on span "Personal" at bounding box center [1140, 86] width 136 height 15
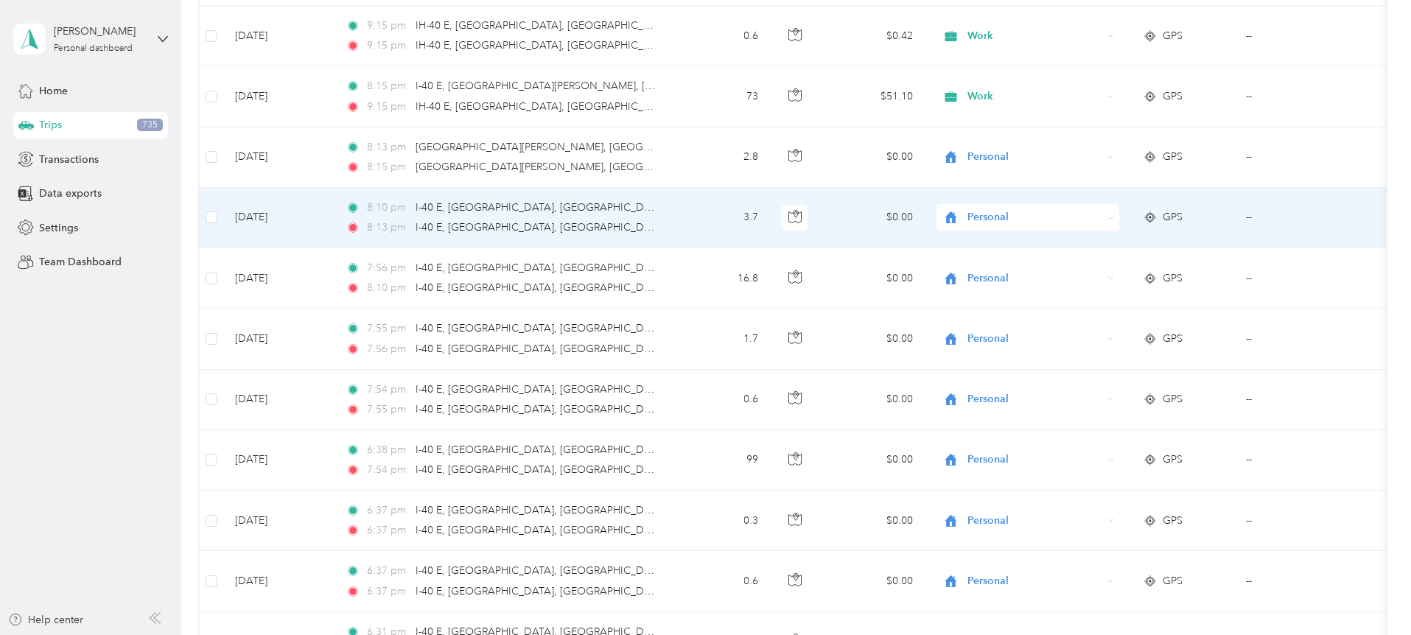
click at [1114, 216] on icon at bounding box center [1110, 217] width 7 height 7
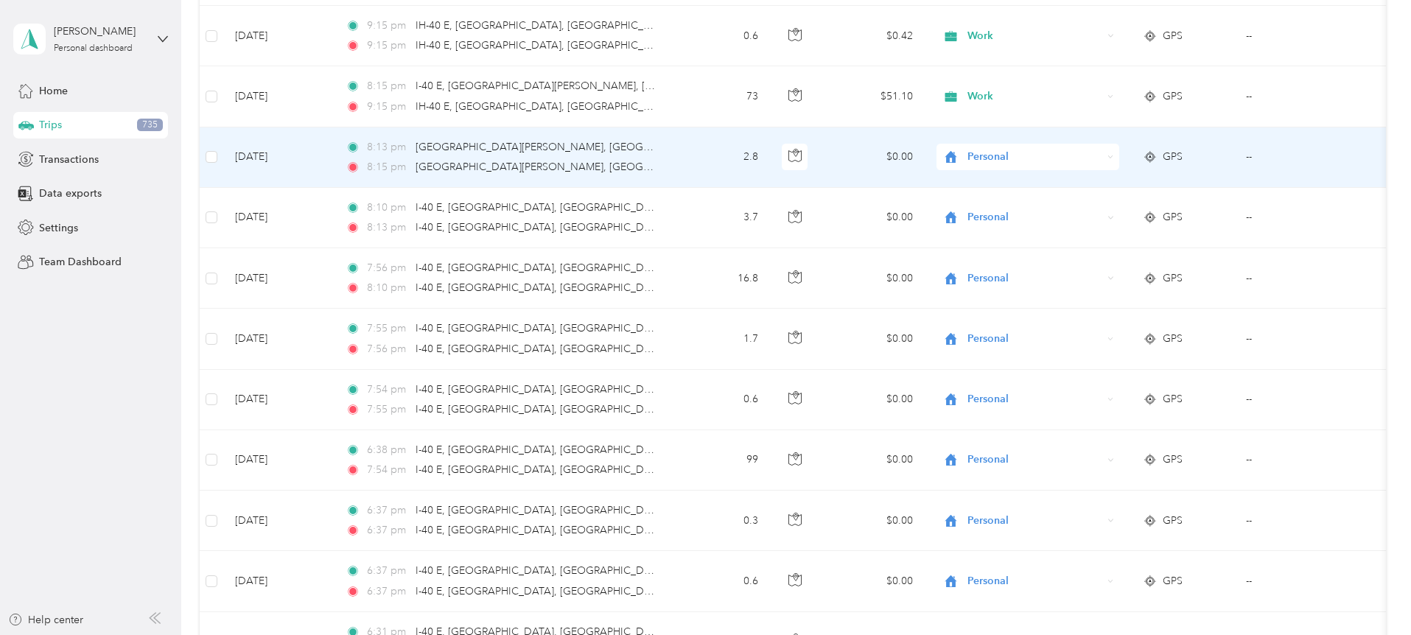
click at [924, 136] on td "$0.00" at bounding box center [872, 157] width 103 height 60
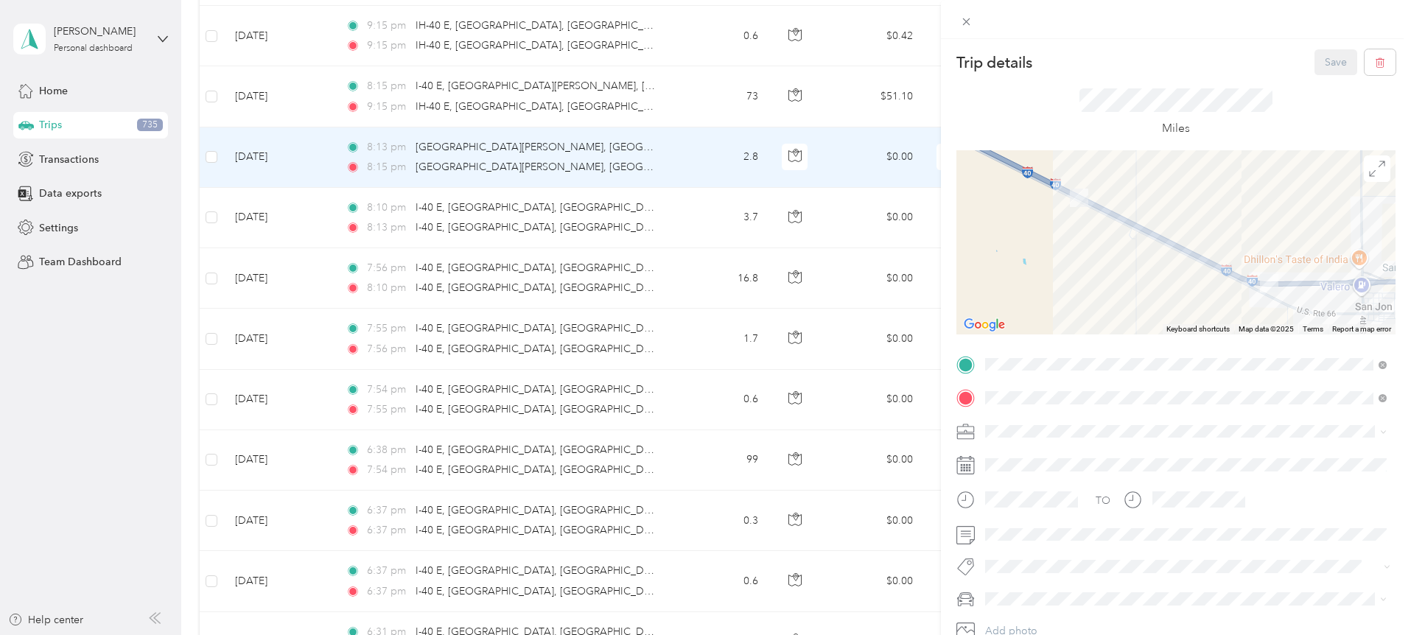
drag, startPoint x: 802, startPoint y: 80, endPoint x: 1357, endPoint y: 78, distance: 554.7
click at [802, 81] on div "Trip details Save This trip cannot be edited because it is either under review,…" at bounding box center [705, 317] width 1411 height 635
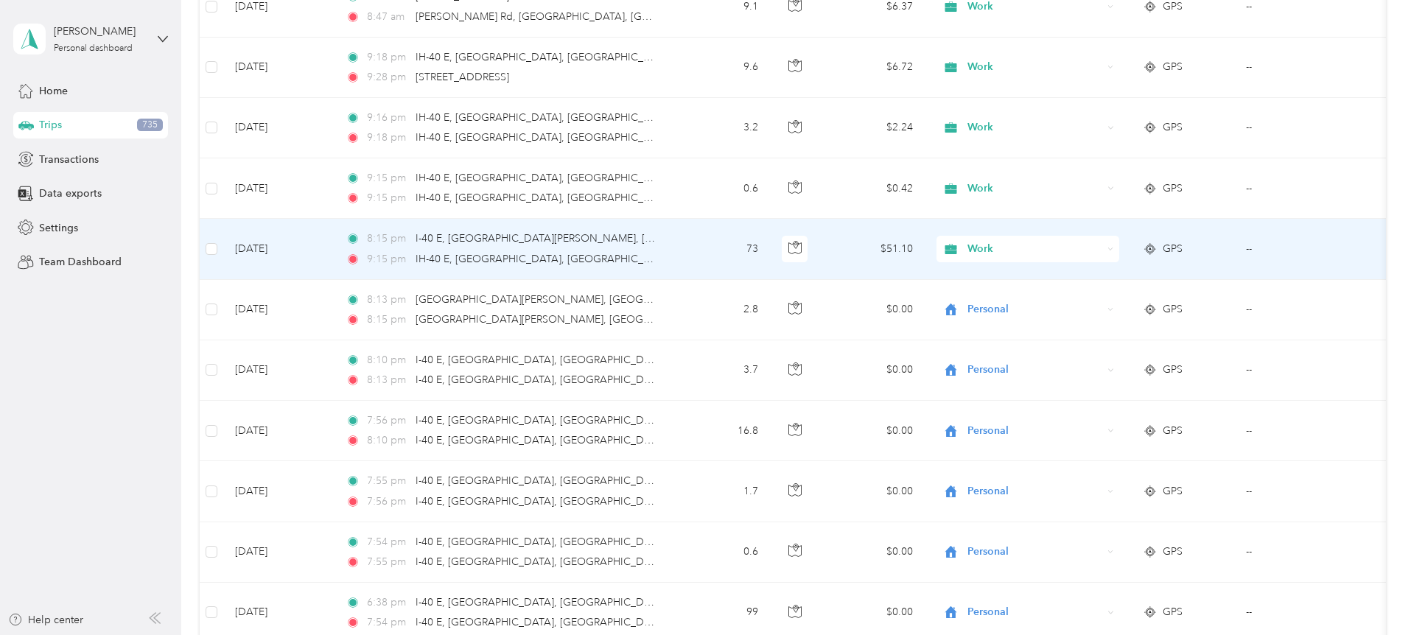
scroll to position [1288, 0]
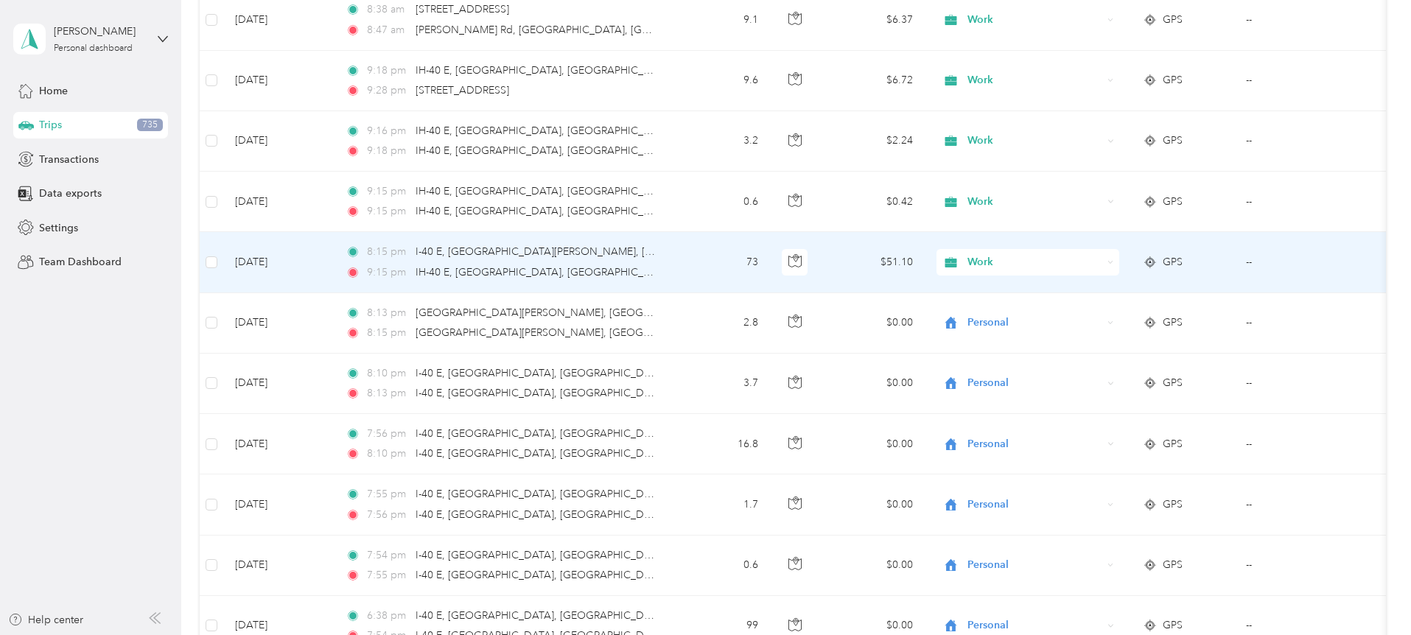
click at [1114, 260] on icon at bounding box center [1110, 262] width 7 height 7
click at [1102, 315] on span "Personal" at bounding box center [1140, 315] width 136 height 15
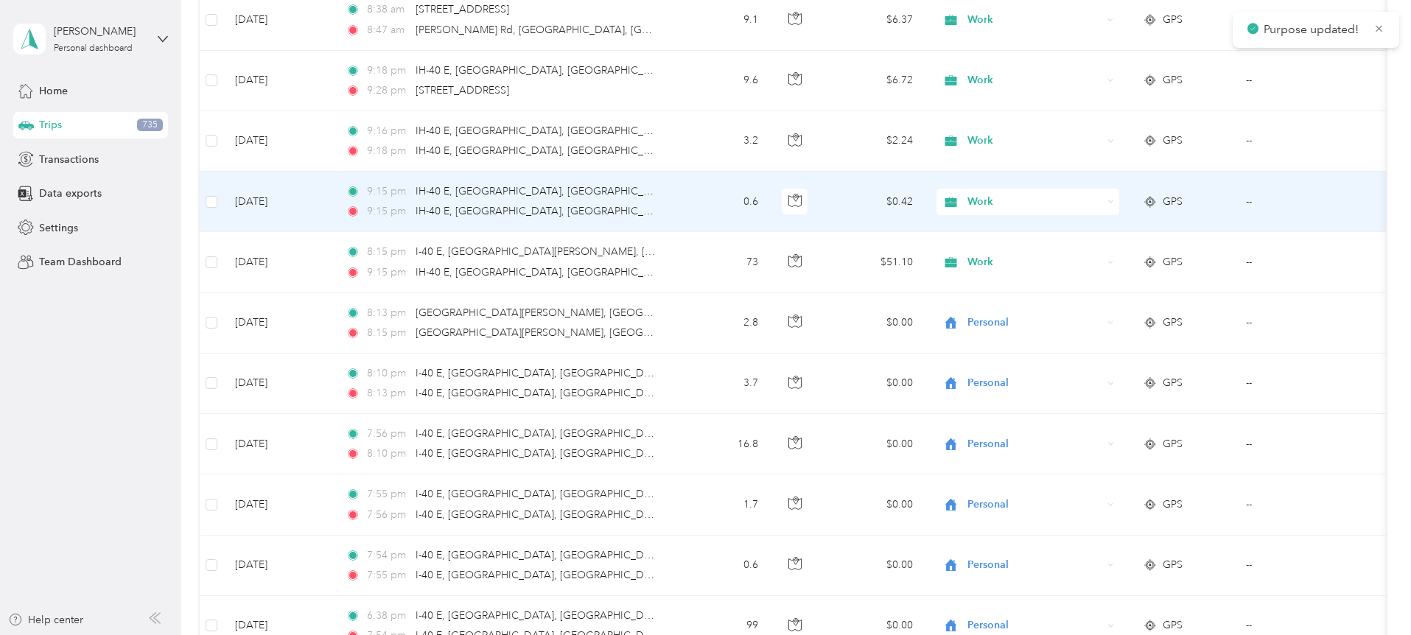
click at [1119, 201] on div "Work" at bounding box center [1027, 202] width 183 height 27
click at [1110, 250] on span "Personal" at bounding box center [1140, 255] width 136 height 15
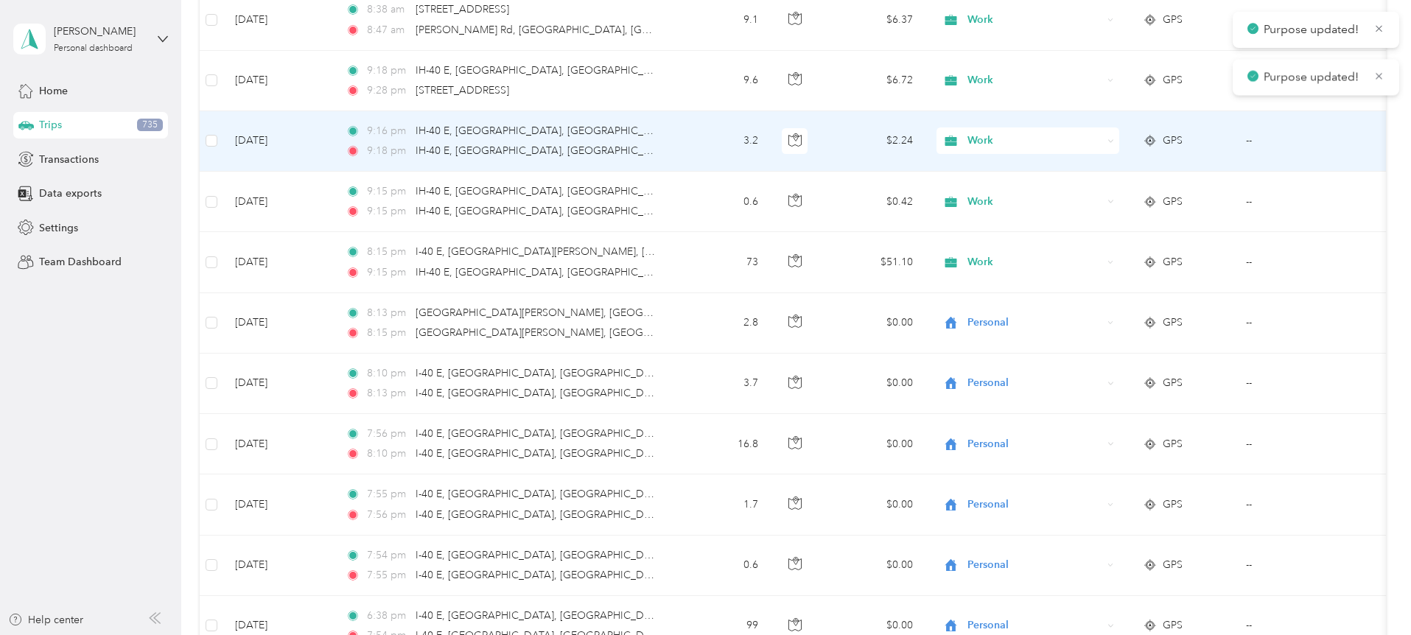
click at [1119, 133] on div "Work" at bounding box center [1027, 140] width 183 height 27
drag, startPoint x: 1086, startPoint y: 188, endPoint x: 1197, endPoint y: 108, distance: 136.8
click at [1087, 188] on span "Personal" at bounding box center [1140, 193] width 136 height 15
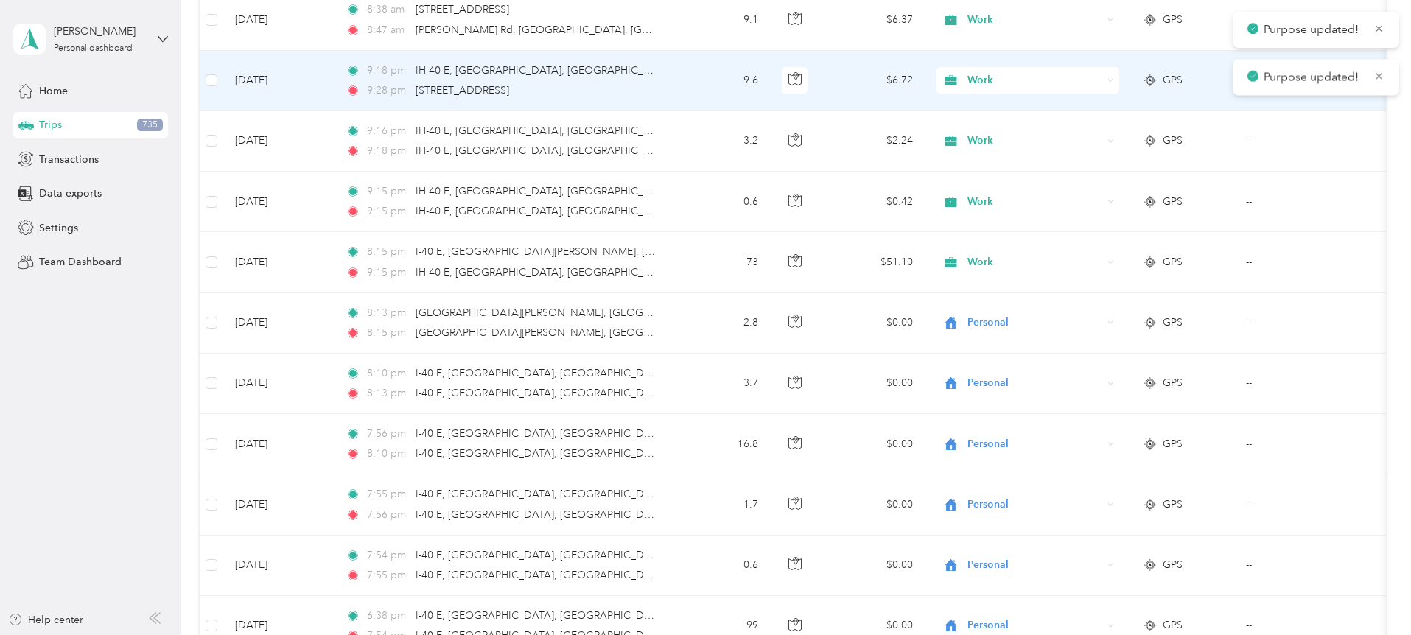
click at [1114, 79] on icon at bounding box center [1110, 80] width 7 height 7
drag, startPoint x: 1189, startPoint y: 84, endPoint x: 1179, endPoint y: 60, distance: 25.4
click at [1099, 133] on span "Personal" at bounding box center [1140, 133] width 136 height 15
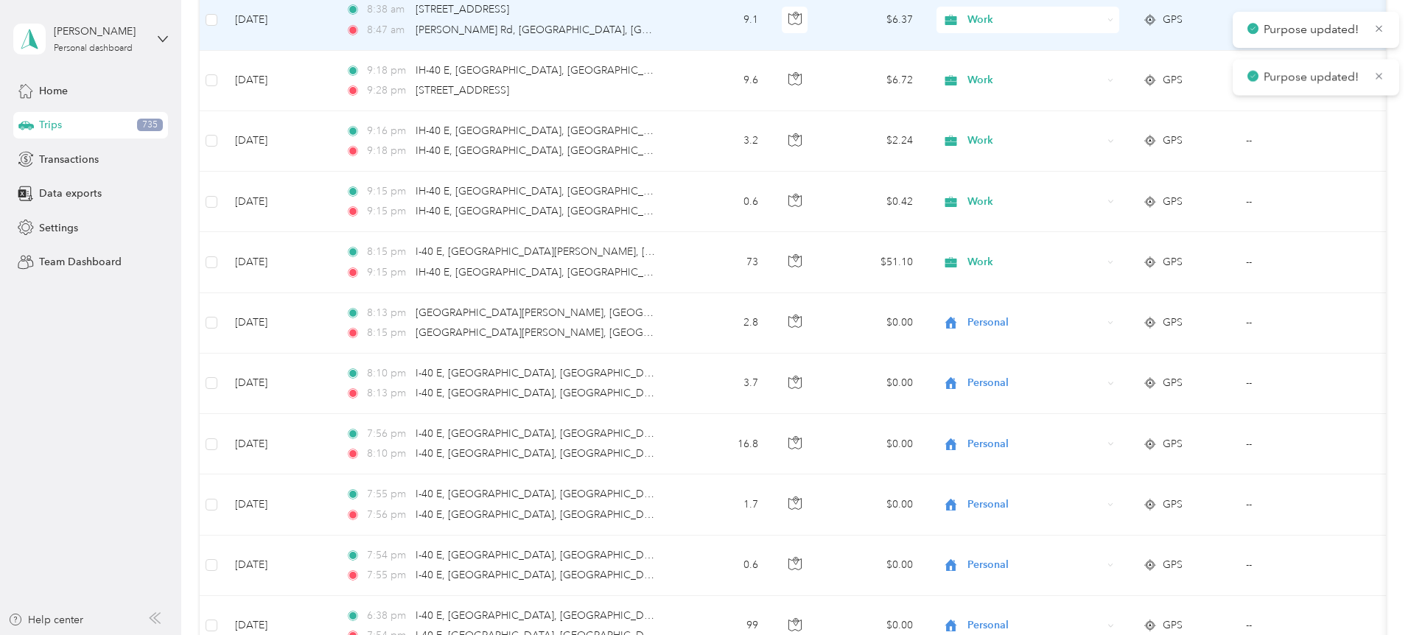
click at [1114, 20] on icon at bounding box center [1110, 20] width 7 height 7
click at [1089, 70] on span "Personal" at bounding box center [1140, 68] width 136 height 15
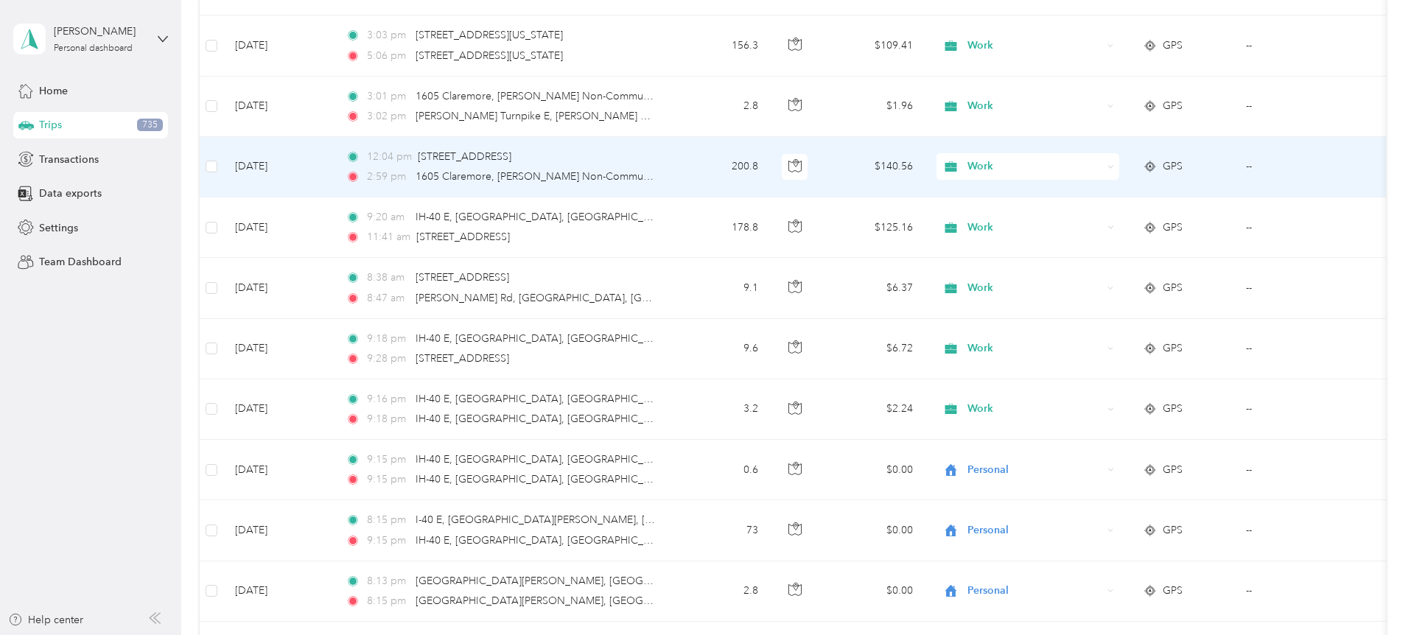
scroll to position [1006, 0]
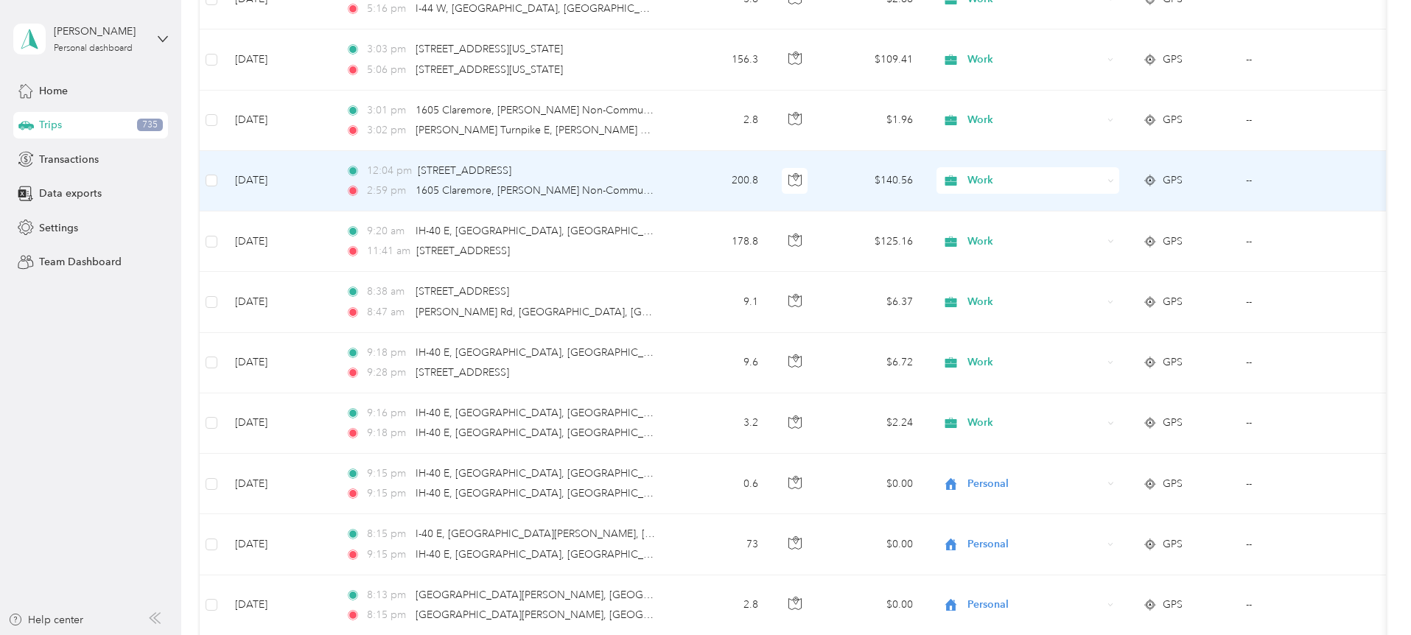
click at [1114, 180] on icon at bounding box center [1110, 181] width 7 height 7
click at [1111, 231] on span "Personal" at bounding box center [1140, 233] width 136 height 15
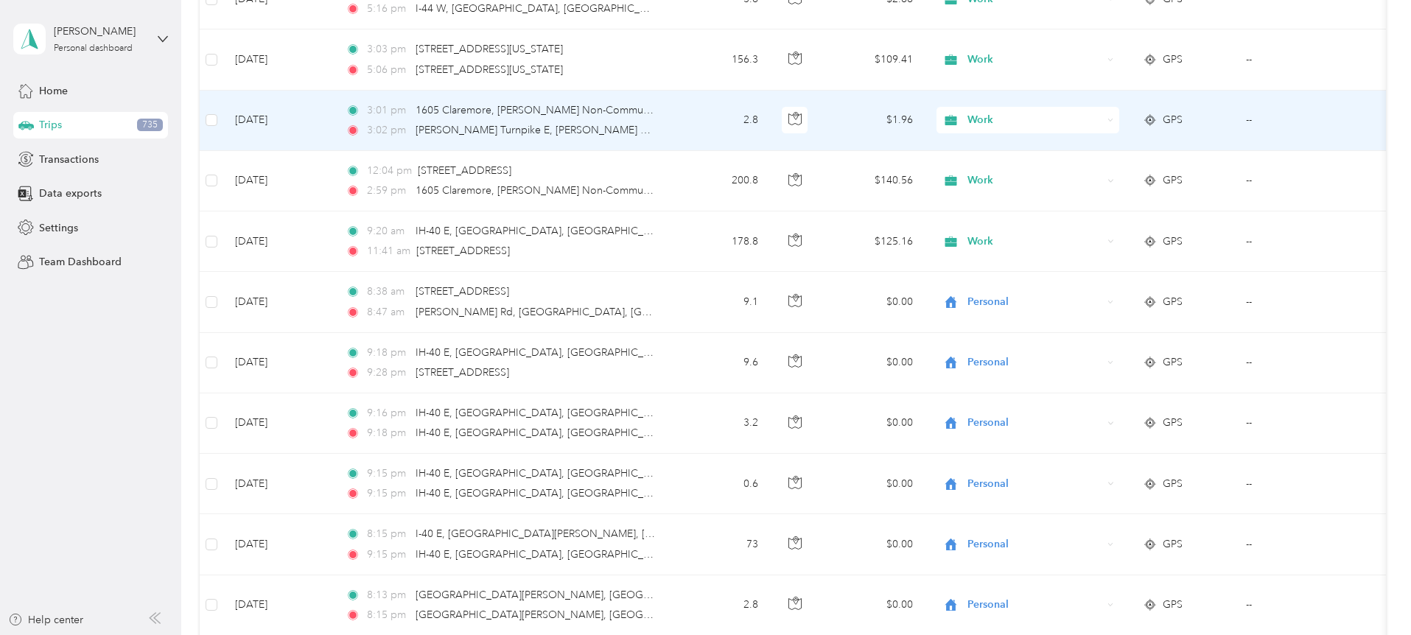
click at [1119, 117] on div "Work" at bounding box center [1027, 120] width 183 height 27
click at [1095, 167] on span "Personal" at bounding box center [1140, 173] width 136 height 15
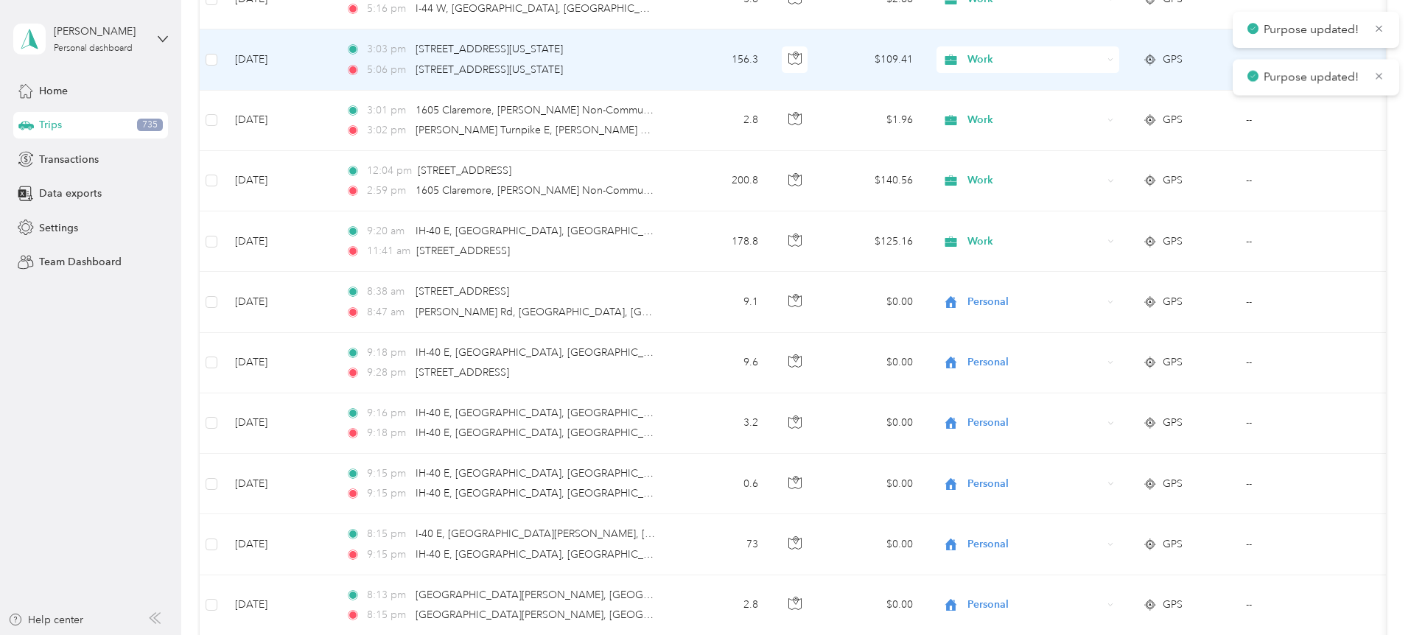
click at [1119, 62] on div "Work" at bounding box center [1027, 59] width 183 height 27
click at [1091, 111] on span "Personal" at bounding box center [1140, 106] width 136 height 15
click at [1114, 57] on icon at bounding box center [1110, 60] width 7 height 7
click at [1109, 112] on span "Personal" at bounding box center [1140, 112] width 136 height 15
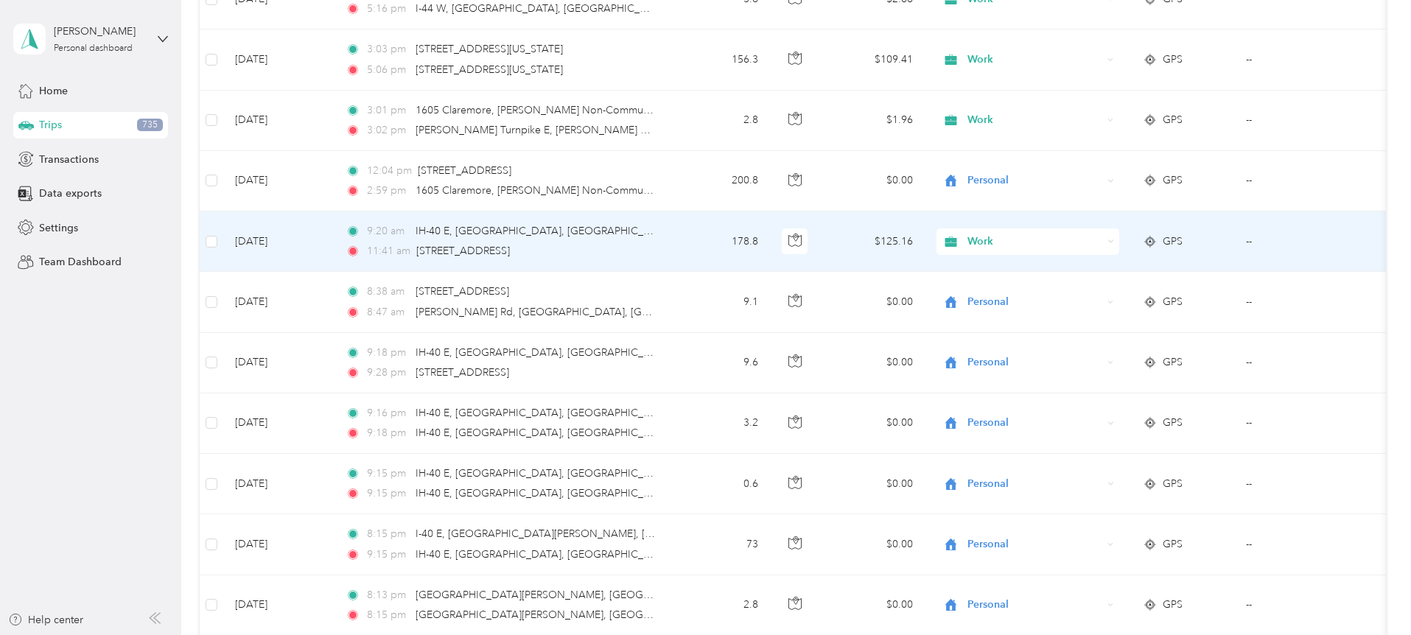
click at [1119, 245] on div "Work" at bounding box center [1027, 241] width 183 height 27
click at [1095, 289] on span "Personal" at bounding box center [1140, 294] width 136 height 15
click at [1114, 241] on icon at bounding box center [1110, 241] width 7 height 7
click at [1089, 289] on span "Personal" at bounding box center [1140, 293] width 136 height 15
click at [1114, 239] on icon at bounding box center [1110, 241] width 7 height 7
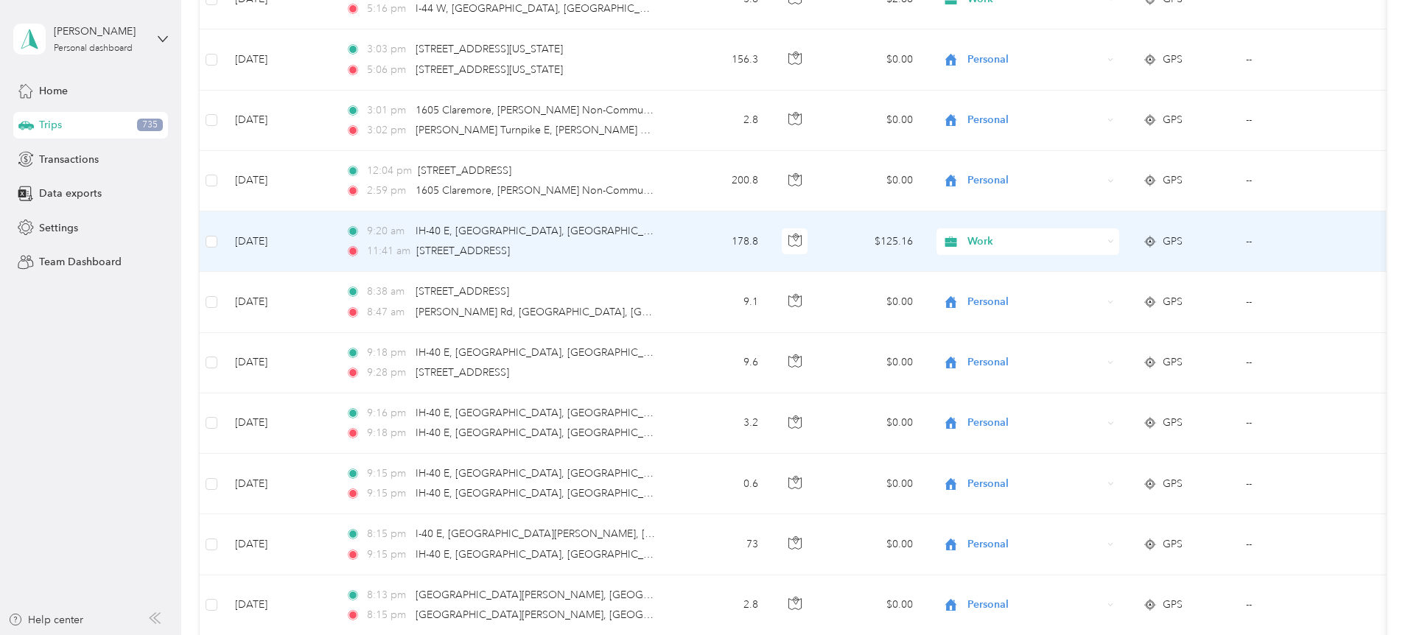
click at [1110, 290] on span "Personal" at bounding box center [1140, 288] width 136 height 15
click at [1119, 239] on div "Work" at bounding box center [1027, 241] width 183 height 27
click at [1123, 294] on span "Personal" at bounding box center [1131, 294] width 119 height 15
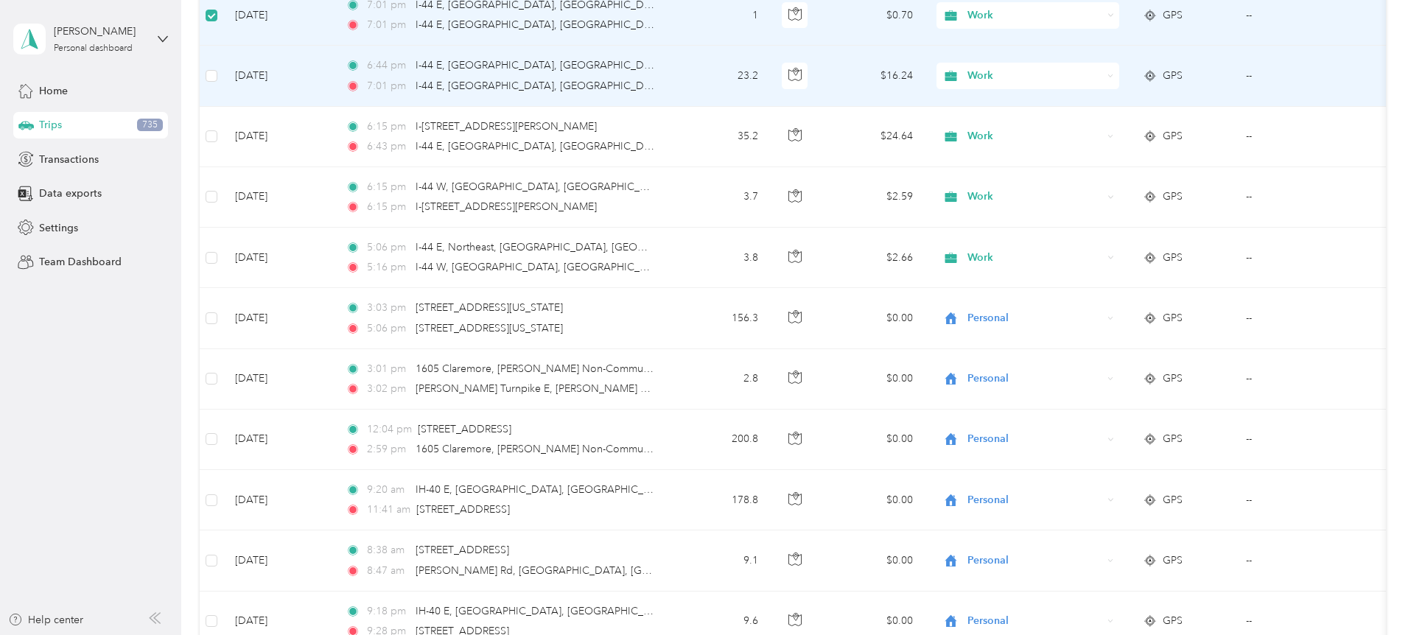
scroll to position [745, 0]
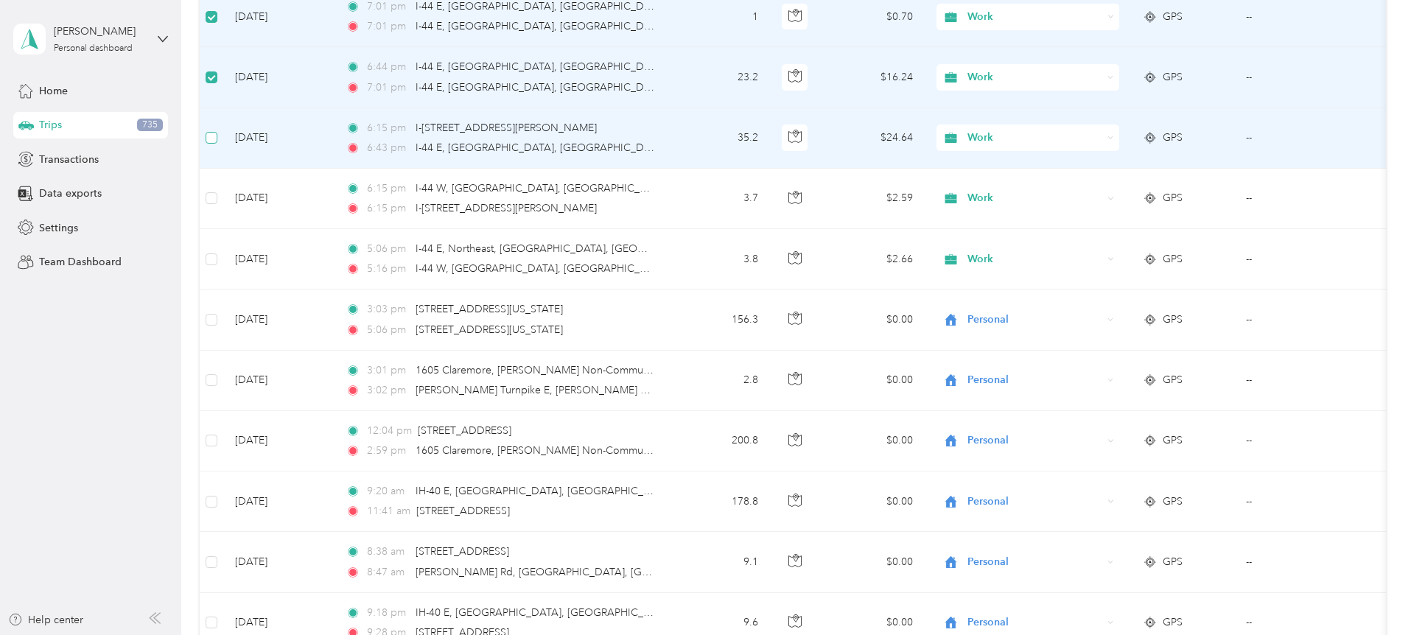
click at [217, 131] on label at bounding box center [212, 138] width 12 height 16
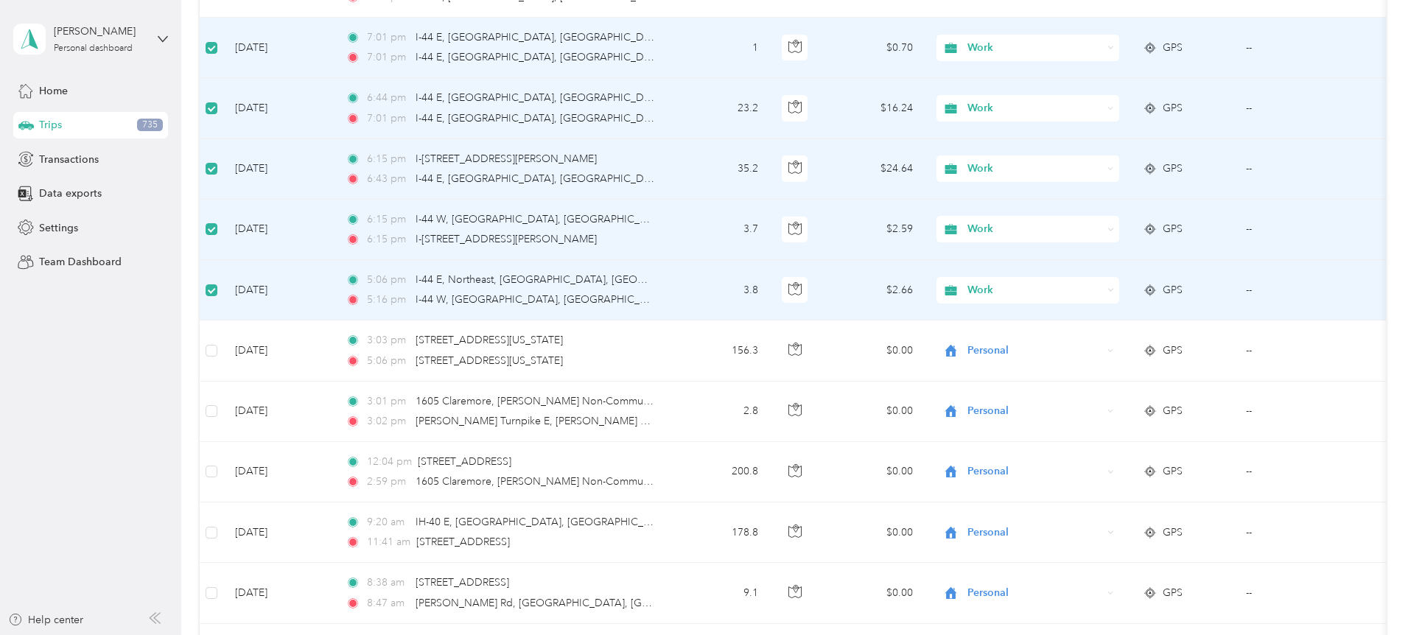
scroll to position [691, 0]
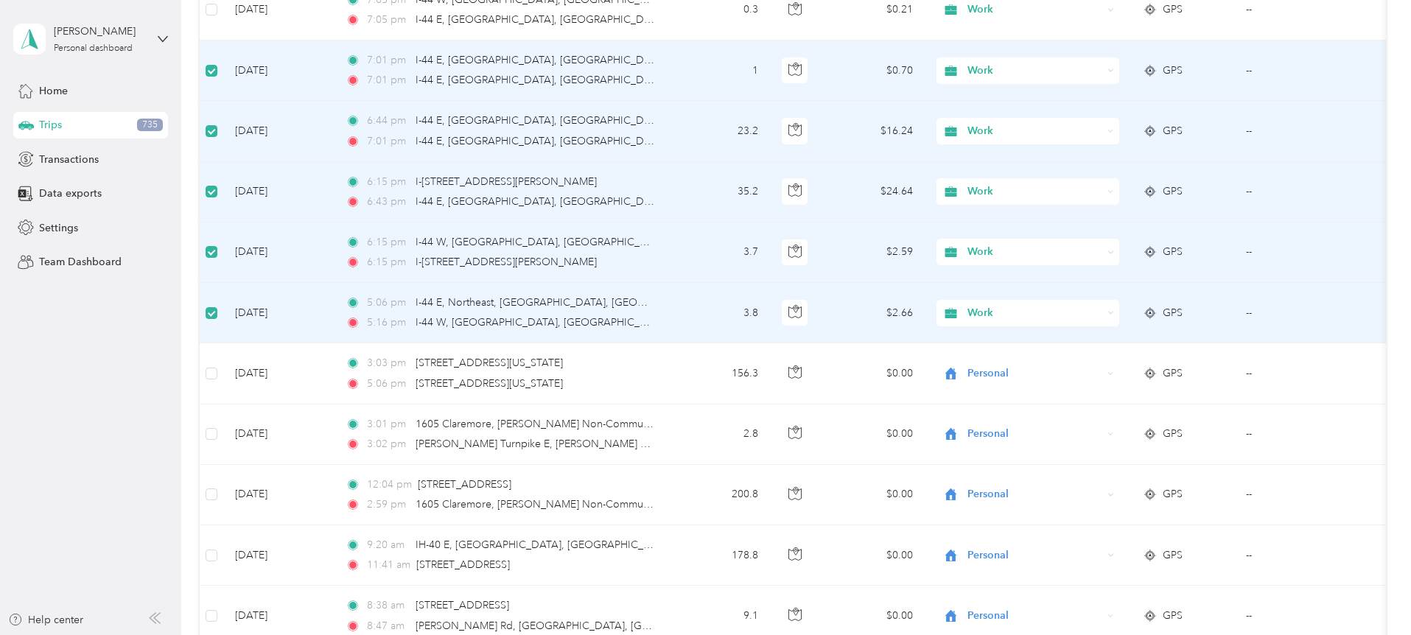
click at [1119, 68] on div "Work" at bounding box center [1027, 70] width 183 height 27
click at [1092, 122] on span "Personal" at bounding box center [1140, 122] width 136 height 15
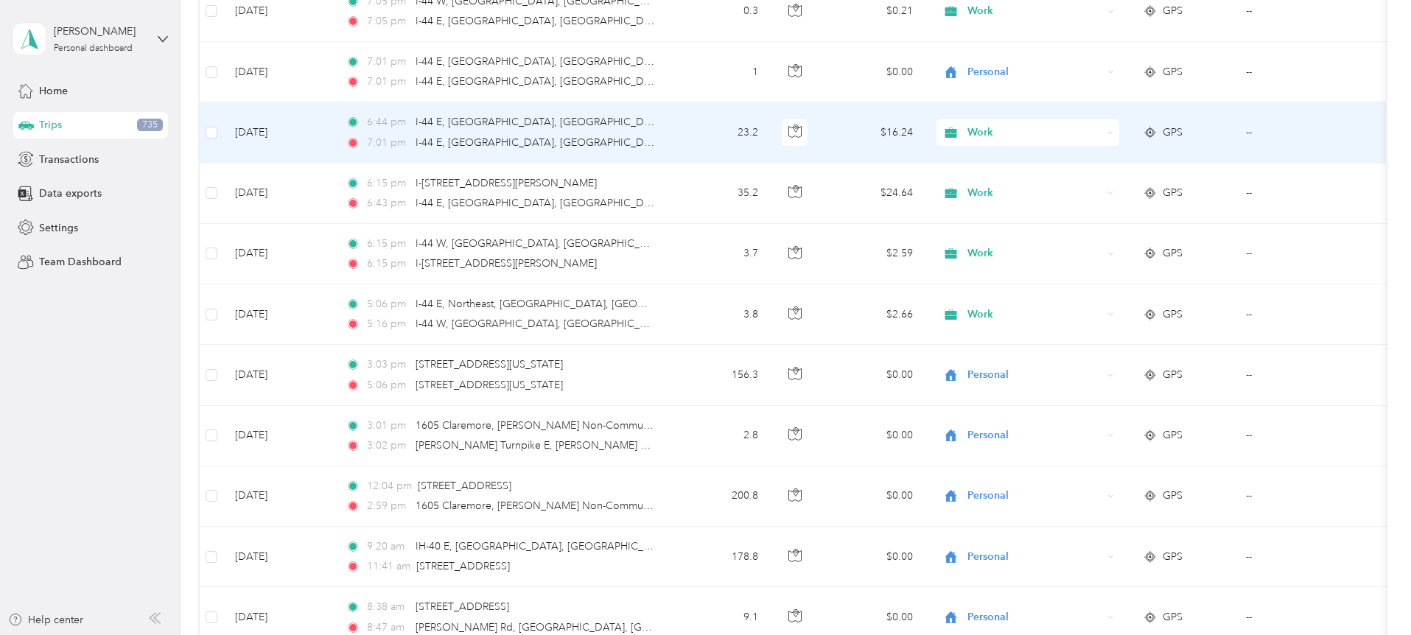
scroll to position [692, 0]
click at [1119, 131] on div "Work" at bounding box center [1027, 131] width 183 height 27
click at [1134, 180] on span "Personal" at bounding box center [1140, 176] width 136 height 15
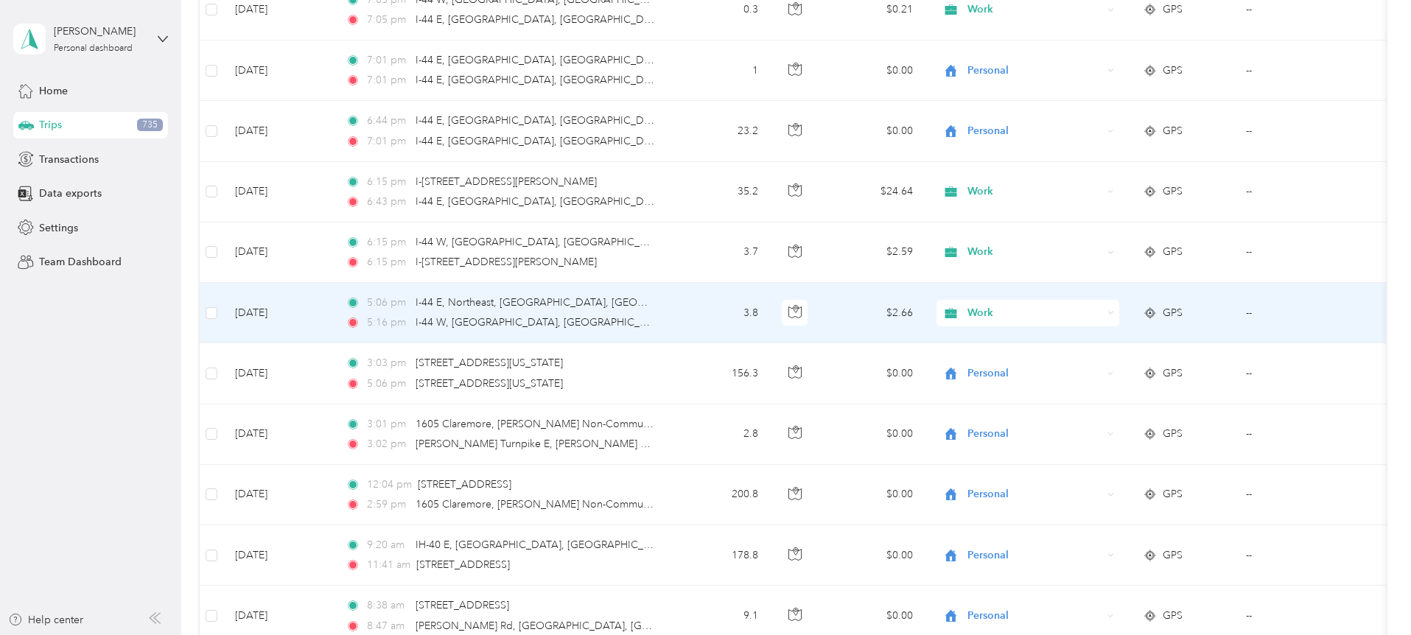
click at [1114, 314] on icon at bounding box center [1110, 312] width 7 height 7
click at [1088, 365] on span "Personal" at bounding box center [1140, 366] width 136 height 15
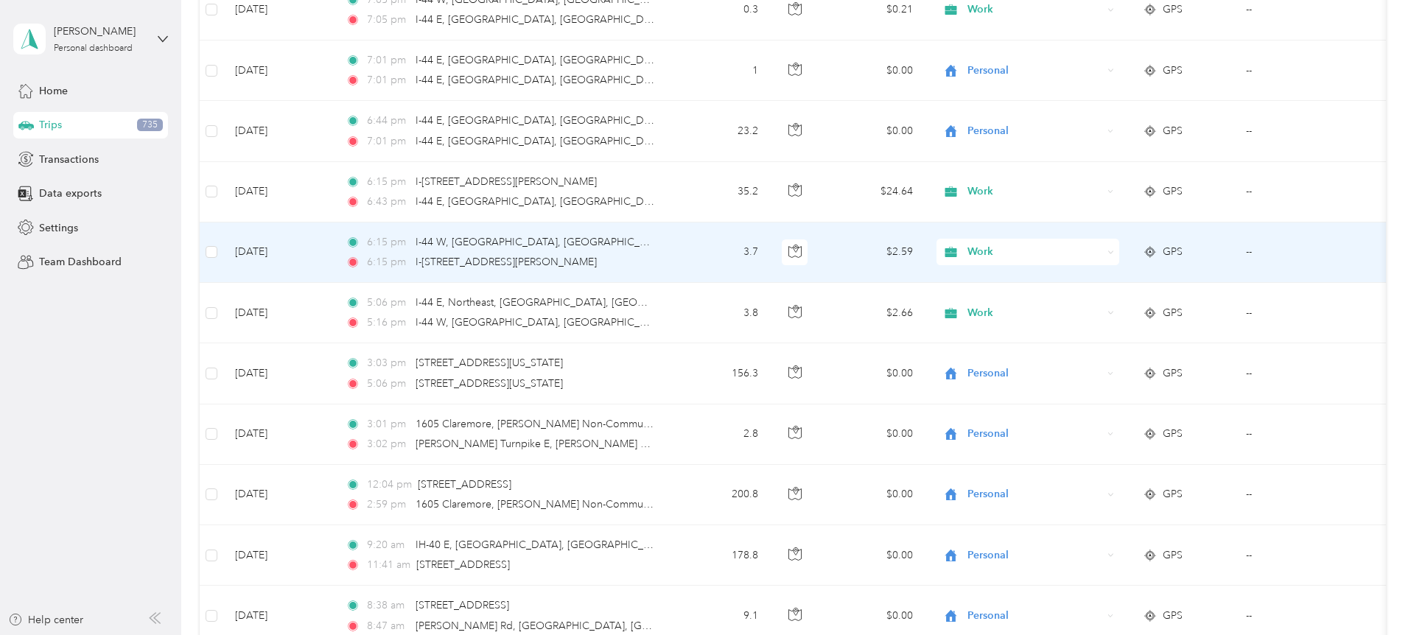
click at [1114, 250] on icon at bounding box center [1110, 252] width 7 height 7
drag, startPoint x: 1095, startPoint y: 301, endPoint x: 1179, endPoint y: 200, distance: 130.7
click at [1095, 298] on span "Personal" at bounding box center [1140, 305] width 136 height 15
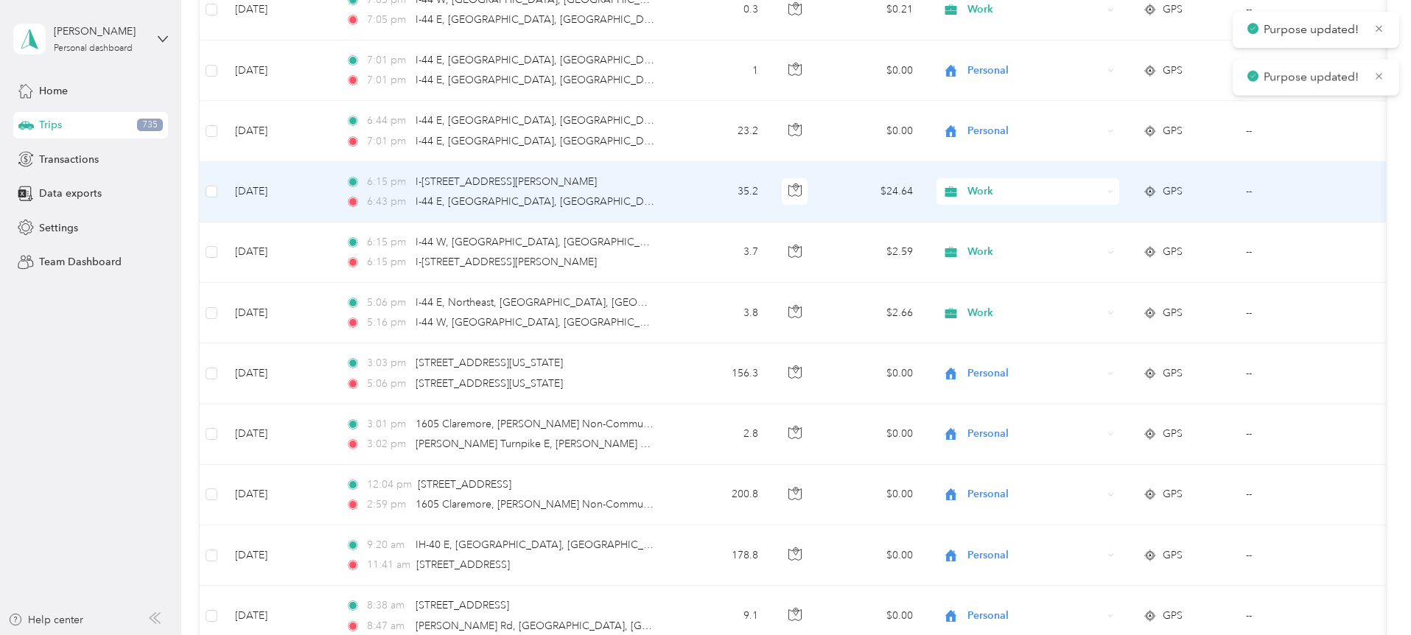
click at [1114, 189] on icon at bounding box center [1110, 192] width 7 height 7
click at [1089, 239] on span "Personal" at bounding box center [1140, 244] width 136 height 15
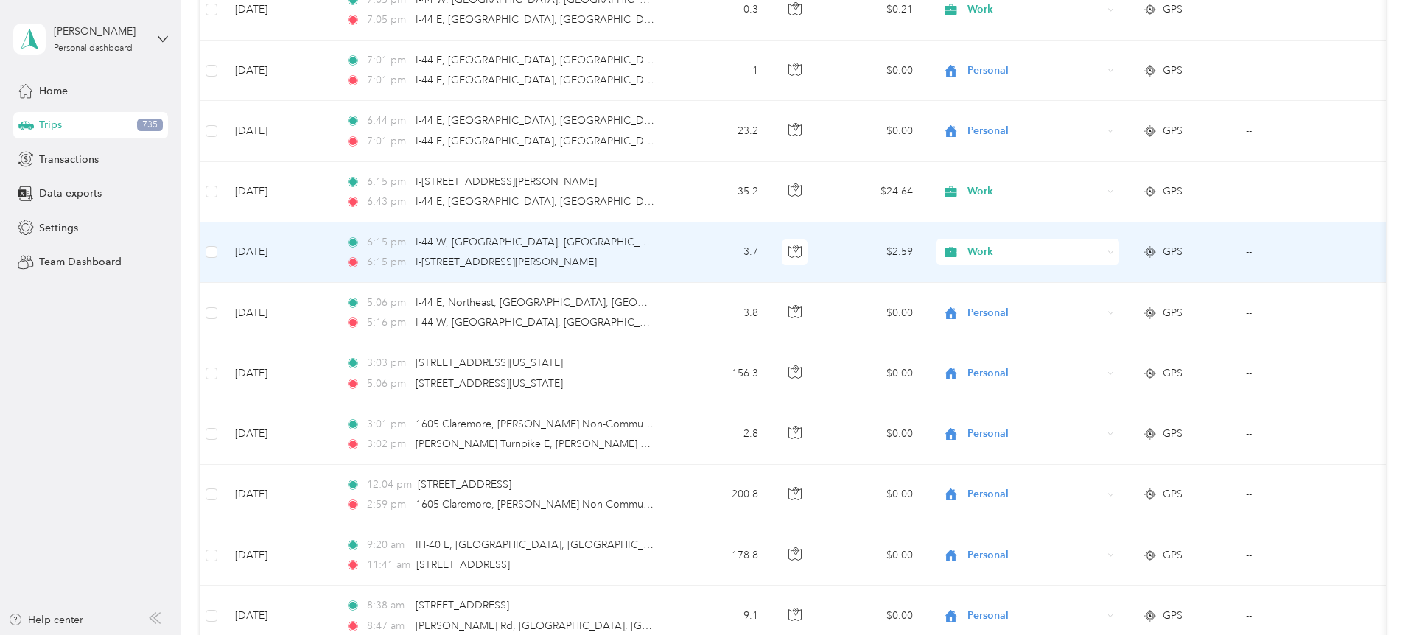
click at [1119, 252] on div "Work" at bounding box center [1027, 252] width 183 height 27
click at [1108, 306] on li "Personal" at bounding box center [1127, 305] width 183 height 26
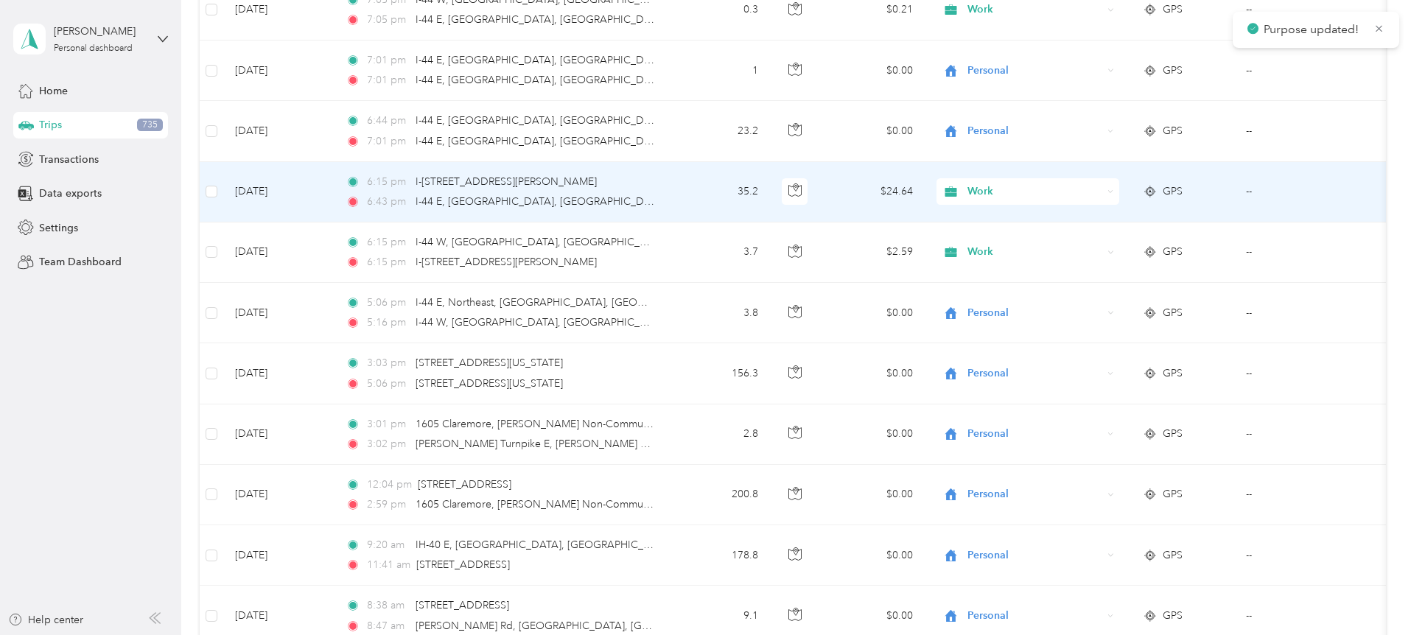
click at [1113, 192] on icon at bounding box center [1111, 191] width 4 height 2
click at [1112, 245] on li "Personal" at bounding box center [1127, 240] width 183 height 26
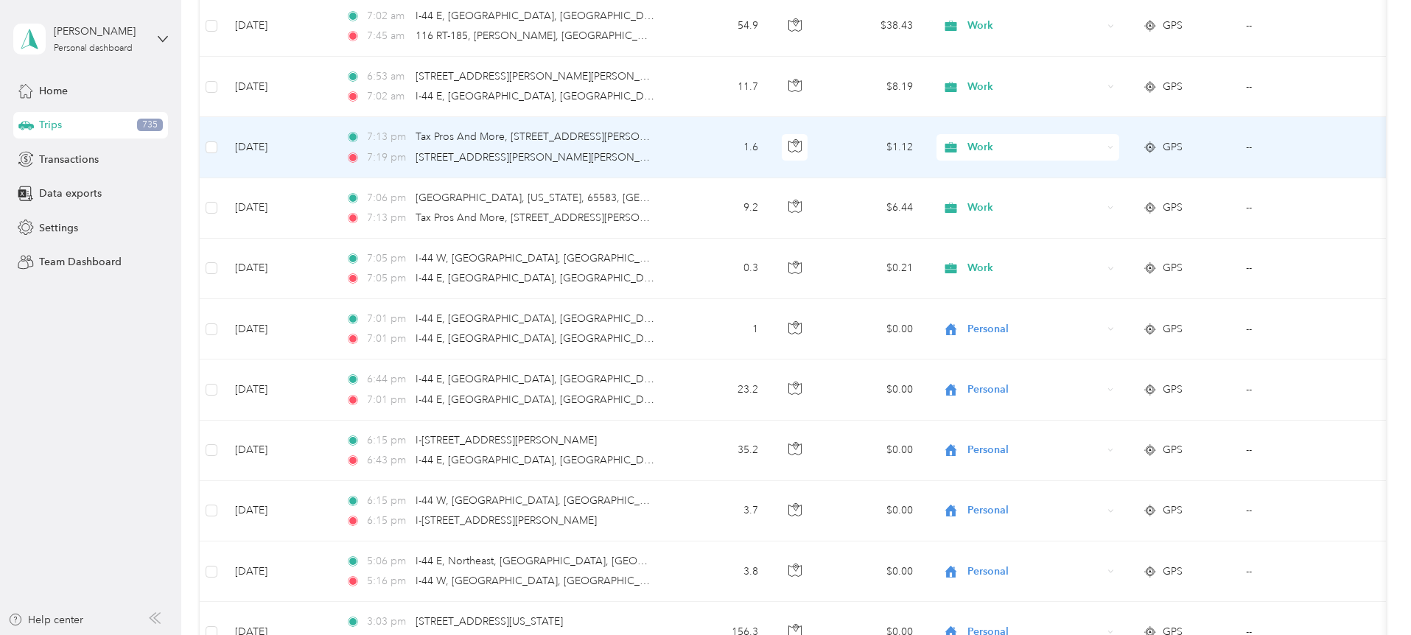
scroll to position [378, 0]
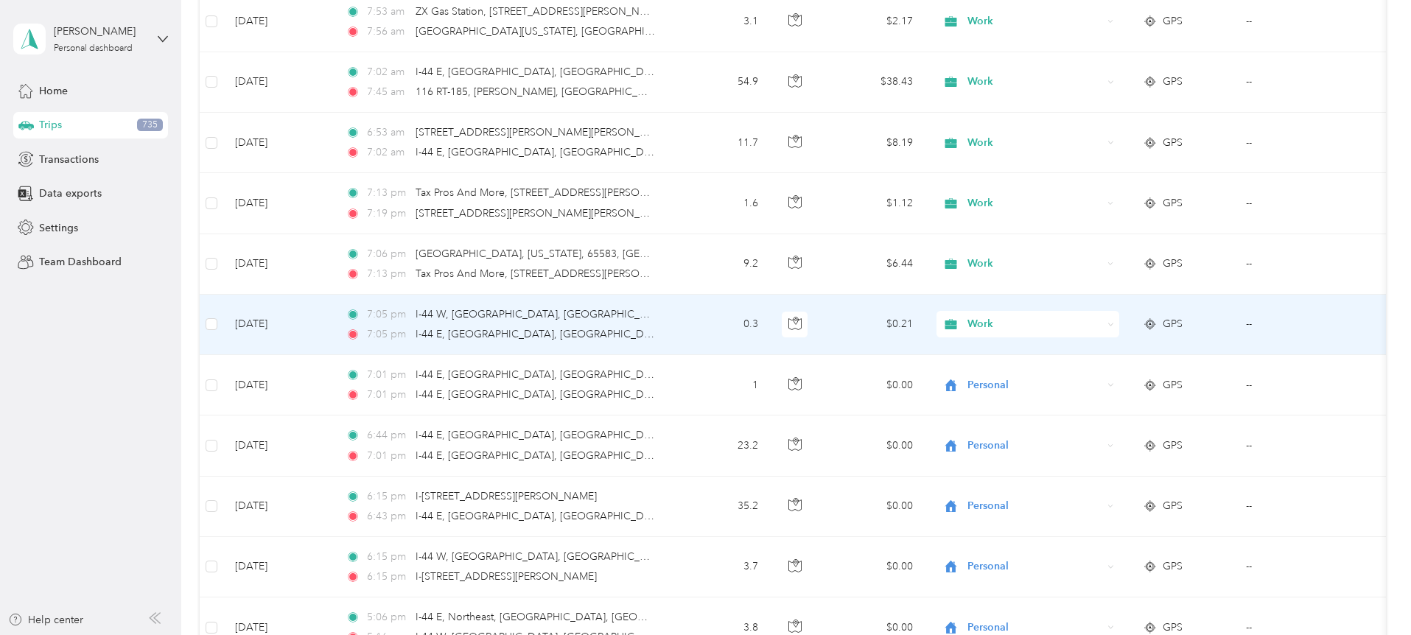
click at [1114, 324] on icon at bounding box center [1110, 324] width 7 height 7
click at [1113, 376] on span "Personal" at bounding box center [1140, 377] width 136 height 15
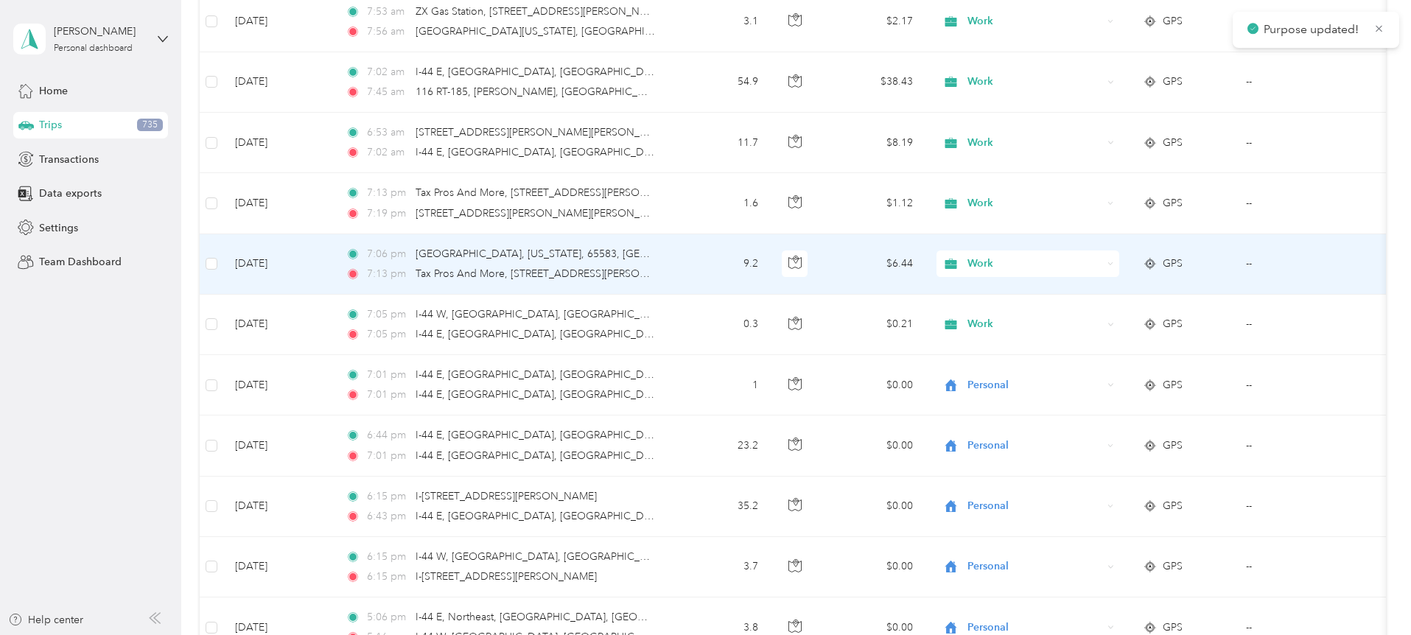
click at [1114, 261] on icon at bounding box center [1110, 264] width 7 height 7
drag, startPoint x: 1103, startPoint y: 315, endPoint x: 1195, endPoint y: 224, distance: 129.2
click at [1103, 315] on span "Personal" at bounding box center [1140, 316] width 136 height 15
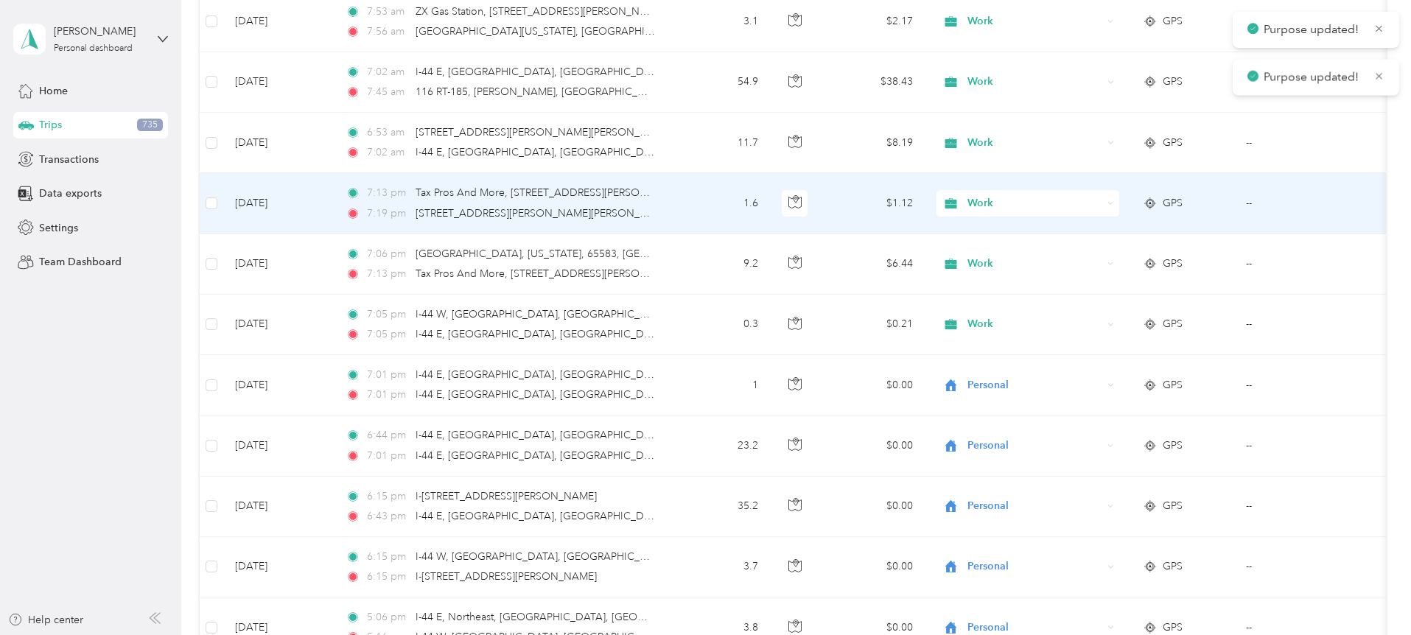
click at [1119, 200] on div "Work" at bounding box center [1027, 203] width 183 height 27
click at [1102, 254] on span "Personal" at bounding box center [1140, 255] width 136 height 15
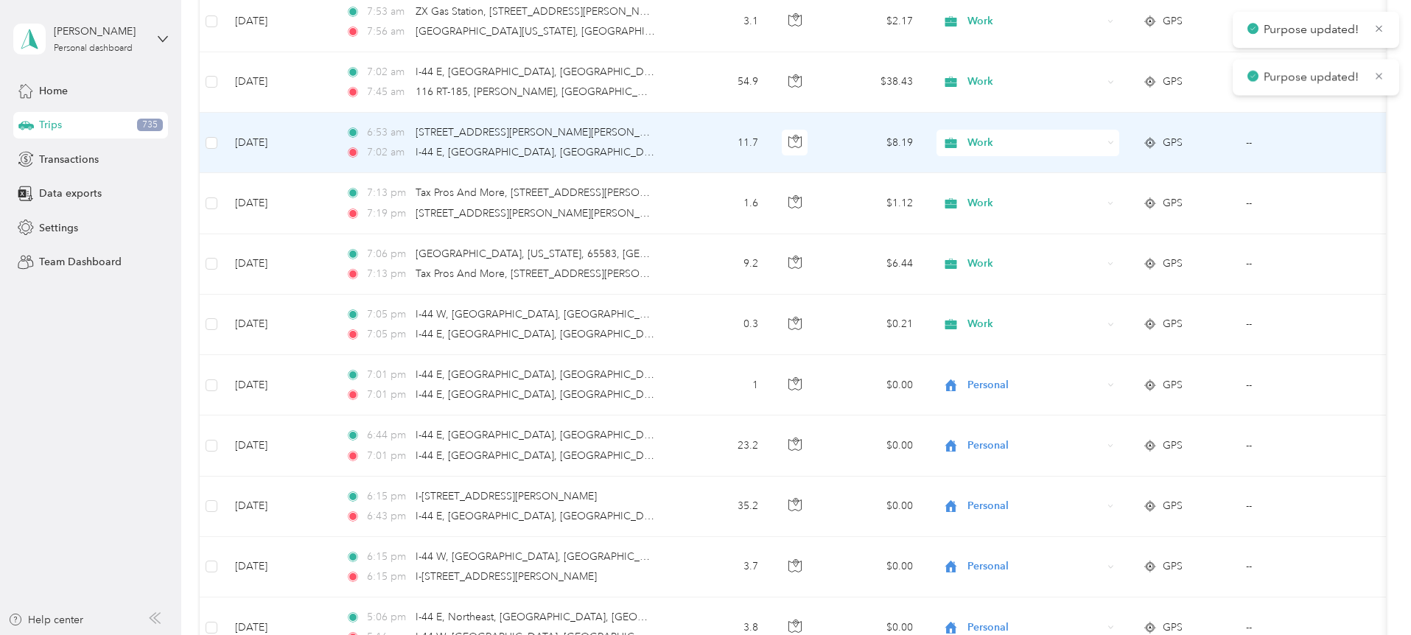
click at [1114, 141] on icon at bounding box center [1110, 142] width 7 height 7
drag, startPoint x: 1109, startPoint y: 194, endPoint x: 1218, endPoint y: 108, distance: 139.4
click at [1111, 193] on span "Personal" at bounding box center [1140, 196] width 136 height 15
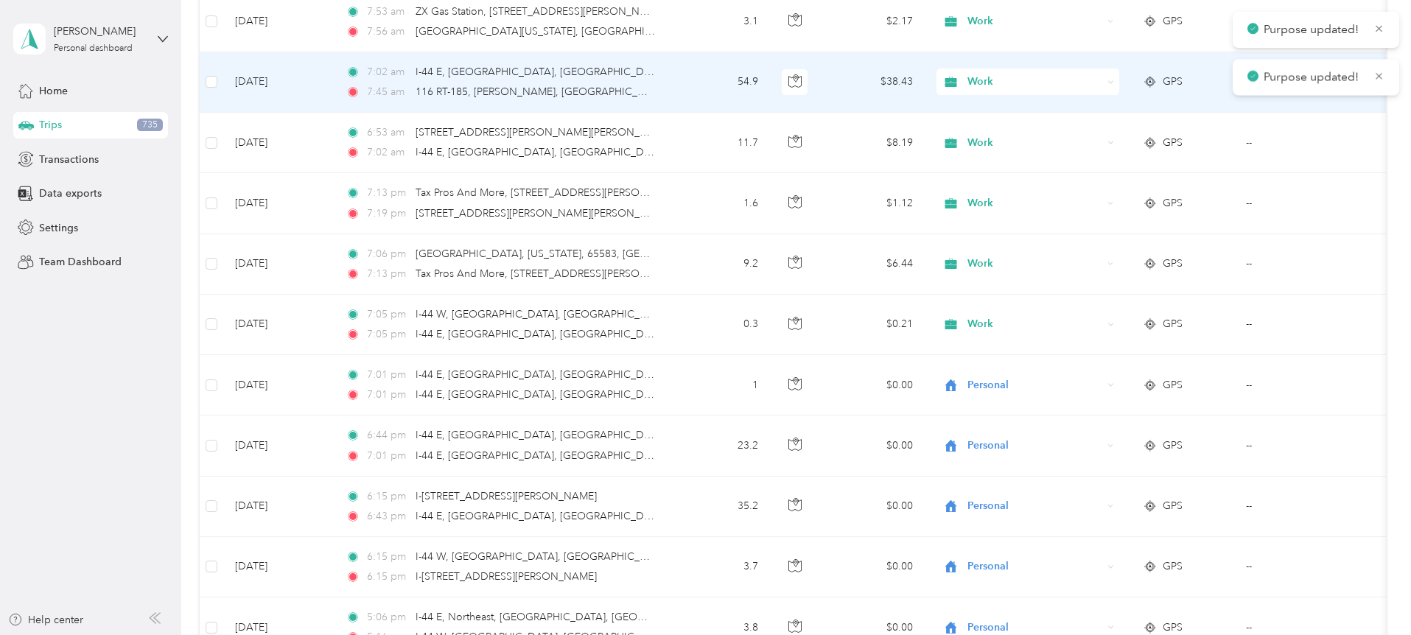
click at [1114, 80] on icon at bounding box center [1110, 82] width 7 height 7
drag, startPoint x: 1091, startPoint y: 137, endPoint x: 1208, endPoint y: 31, distance: 158.0
click at [1091, 136] on li "Personal" at bounding box center [1127, 135] width 183 height 26
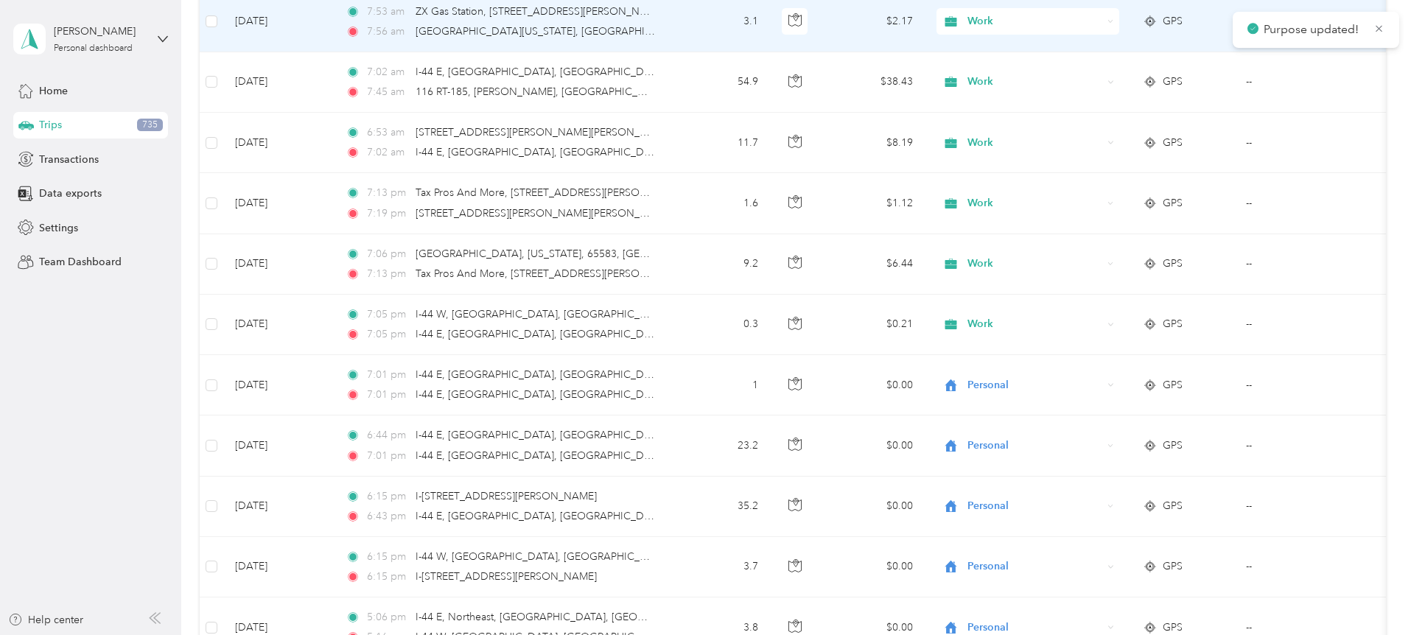
click at [1119, 17] on div "Work" at bounding box center [1027, 21] width 183 height 27
click at [1104, 68] on span "Personal" at bounding box center [1140, 74] width 136 height 15
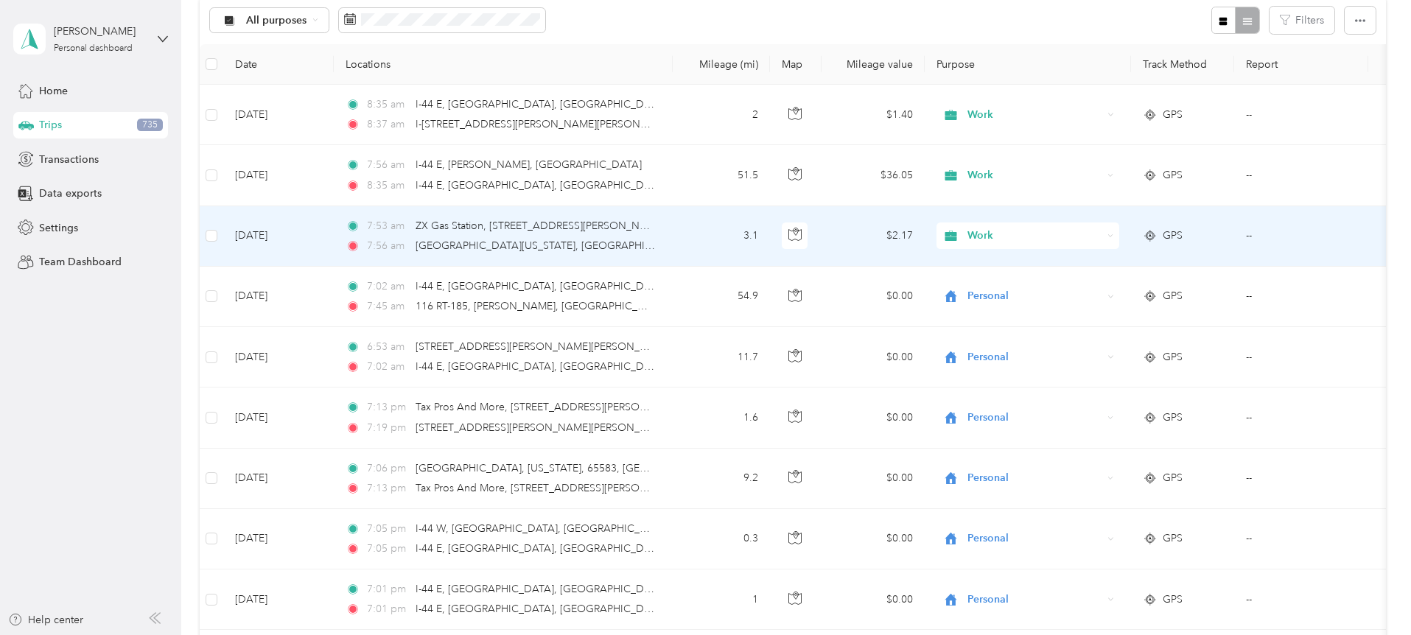
scroll to position [140, 0]
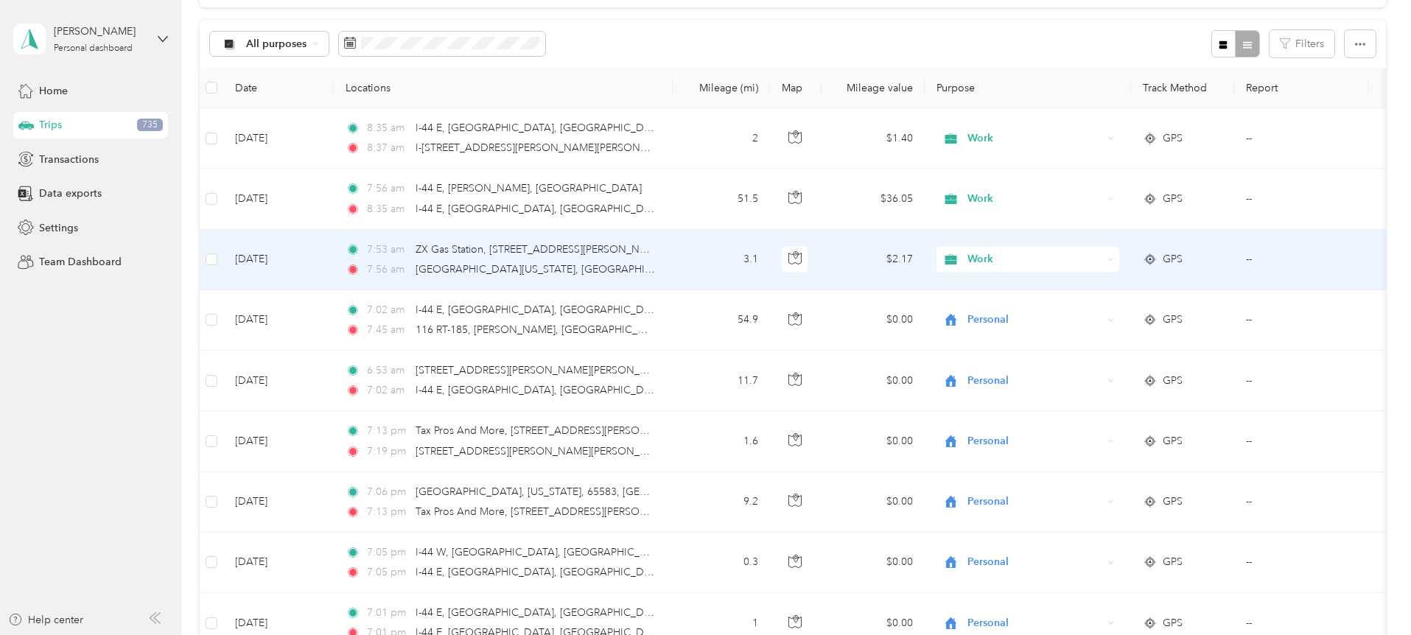
click at [1119, 258] on div "Work" at bounding box center [1027, 259] width 183 height 27
click at [1095, 310] on span "Personal" at bounding box center [1140, 310] width 136 height 15
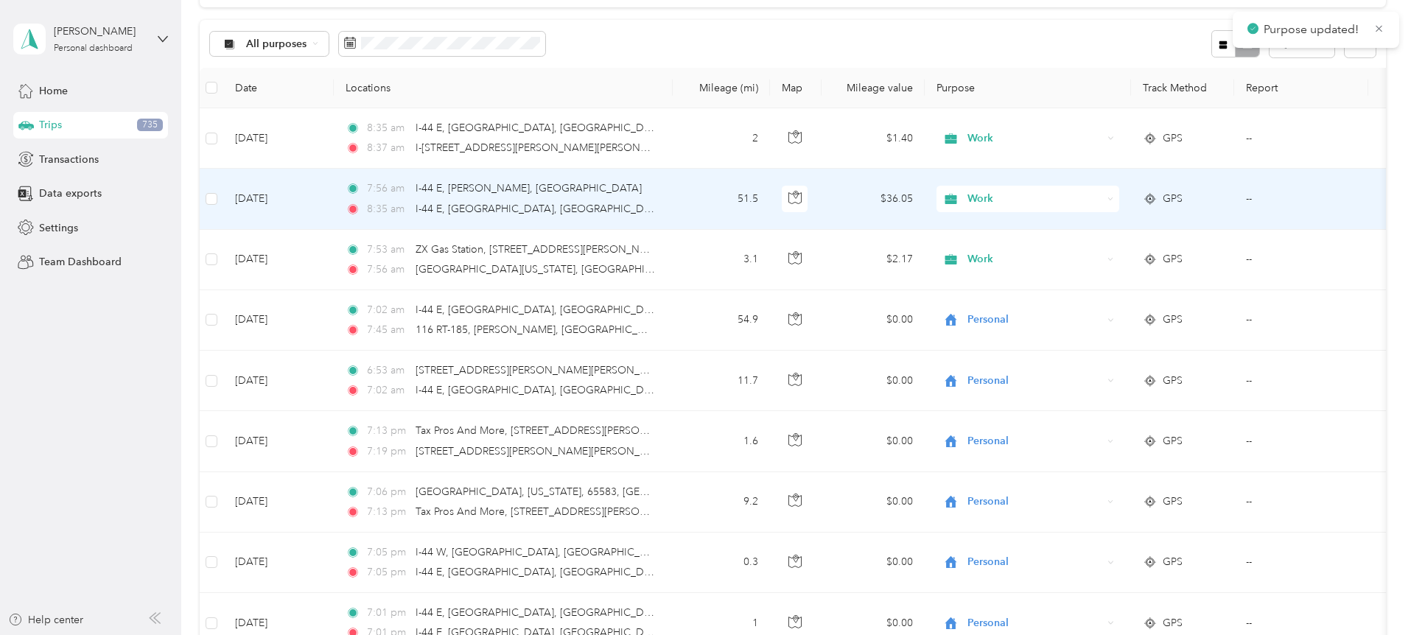
click at [1114, 197] on icon at bounding box center [1110, 199] width 7 height 7
click at [1099, 249] on span "Personal" at bounding box center [1140, 252] width 136 height 15
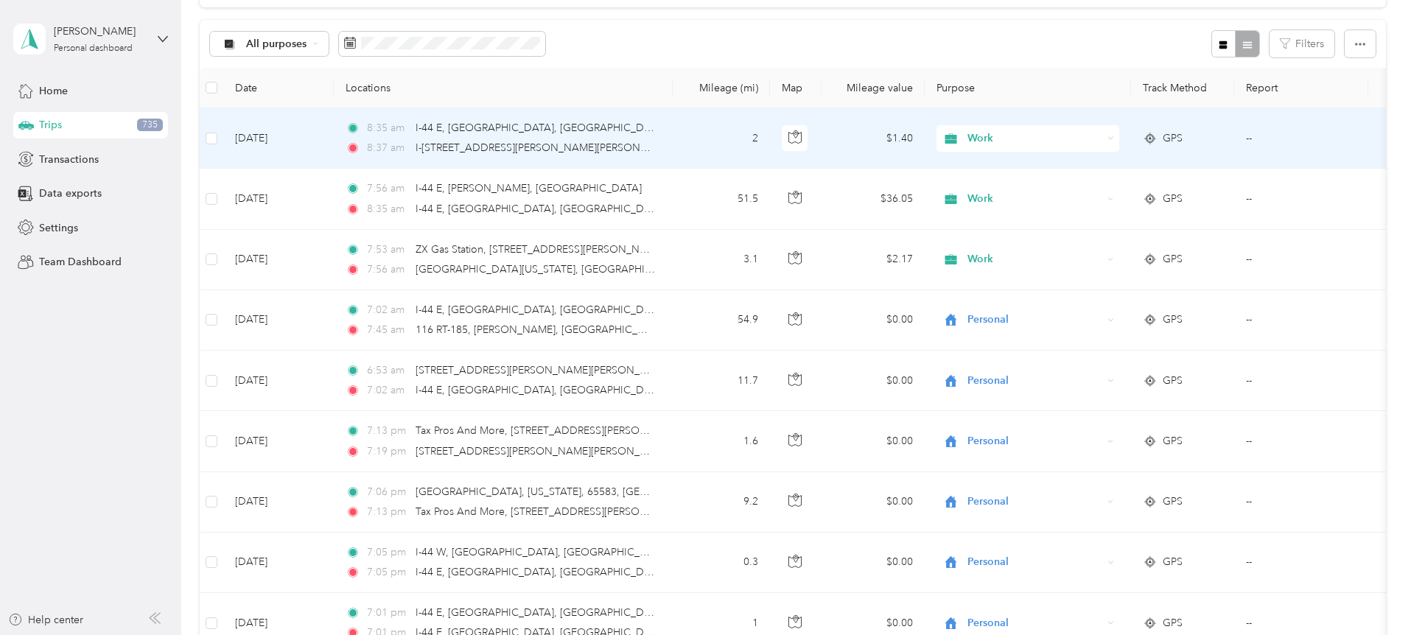
click at [1119, 135] on div "Work" at bounding box center [1027, 138] width 183 height 27
click at [1089, 190] on span "Personal" at bounding box center [1140, 191] width 136 height 15
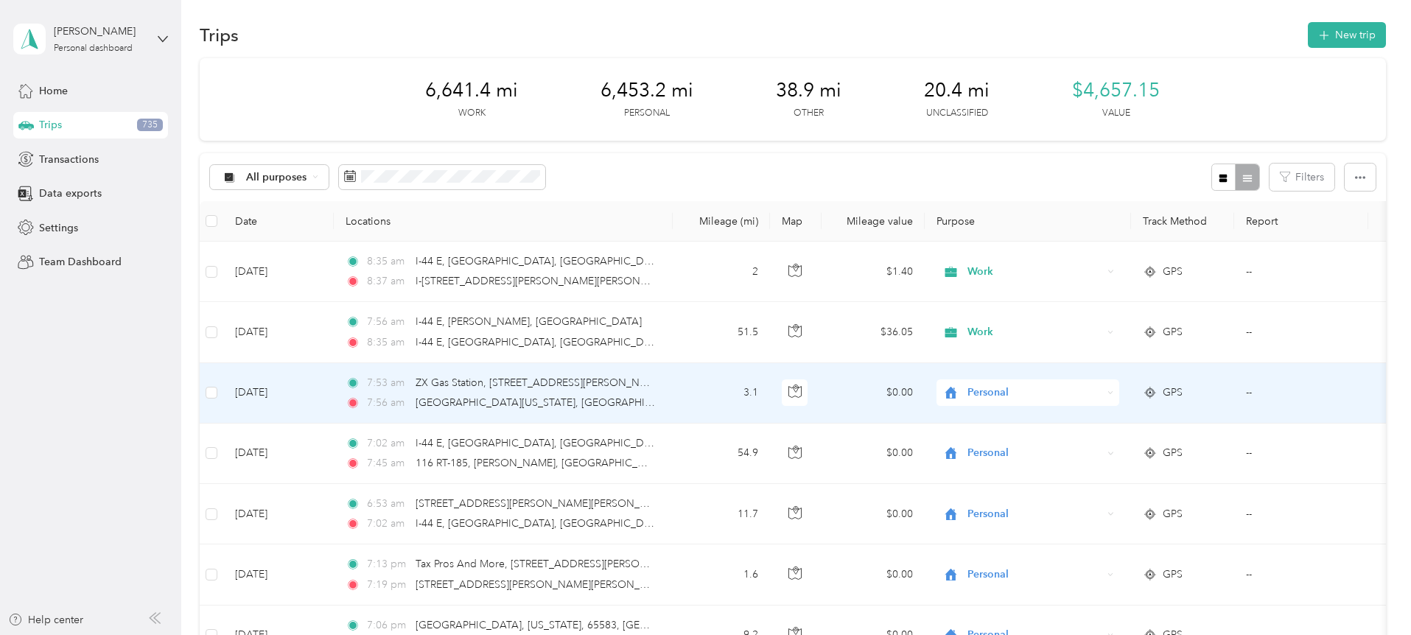
scroll to position [0, 0]
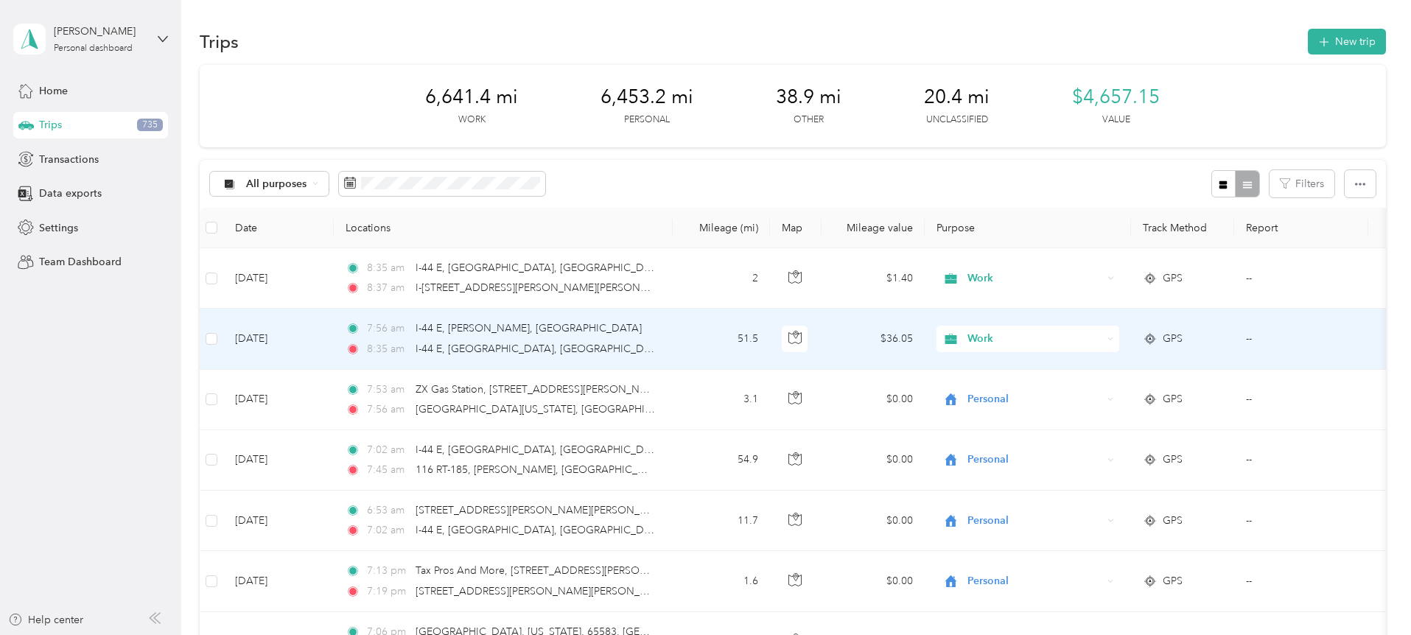
click at [1114, 339] on icon at bounding box center [1110, 339] width 7 height 7
click at [1132, 393] on span "Personal" at bounding box center [1140, 392] width 136 height 15
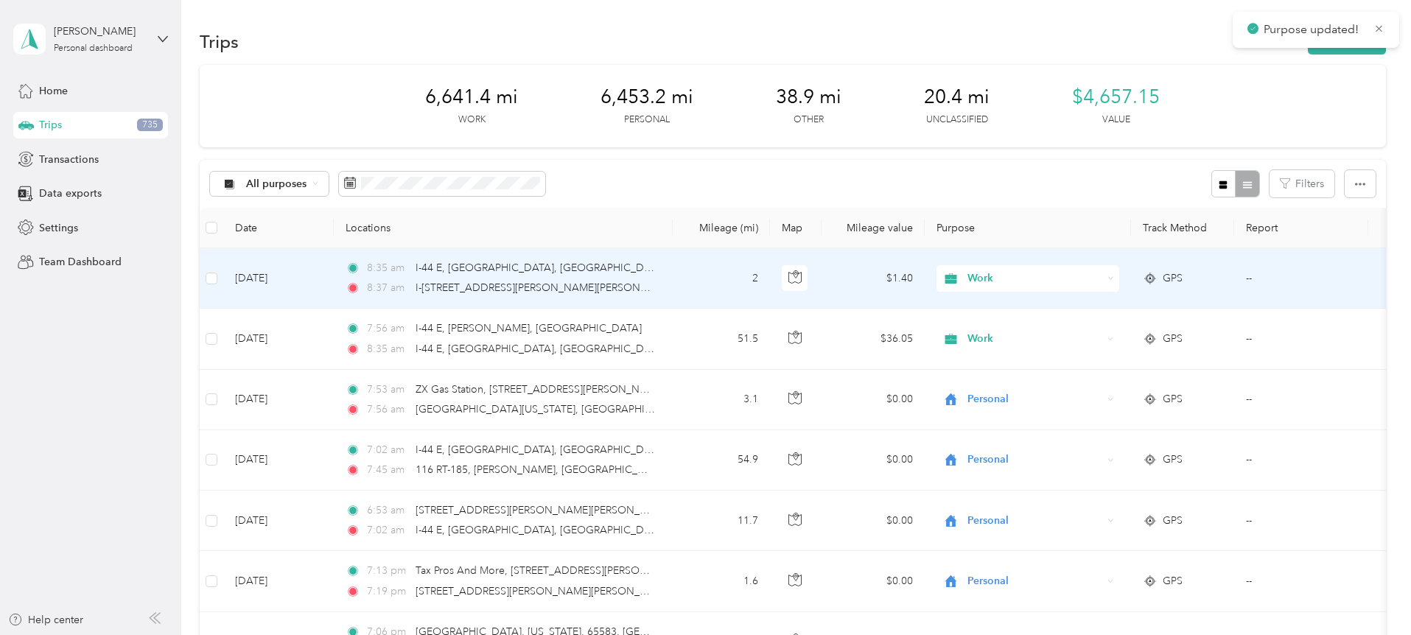
click at [1114, 278] on icon at bounding box center [1110, 278] width 7 height 7
click at [1123, 326] on span "Personal" at bounding box center [1140, 331] width 136 height 15
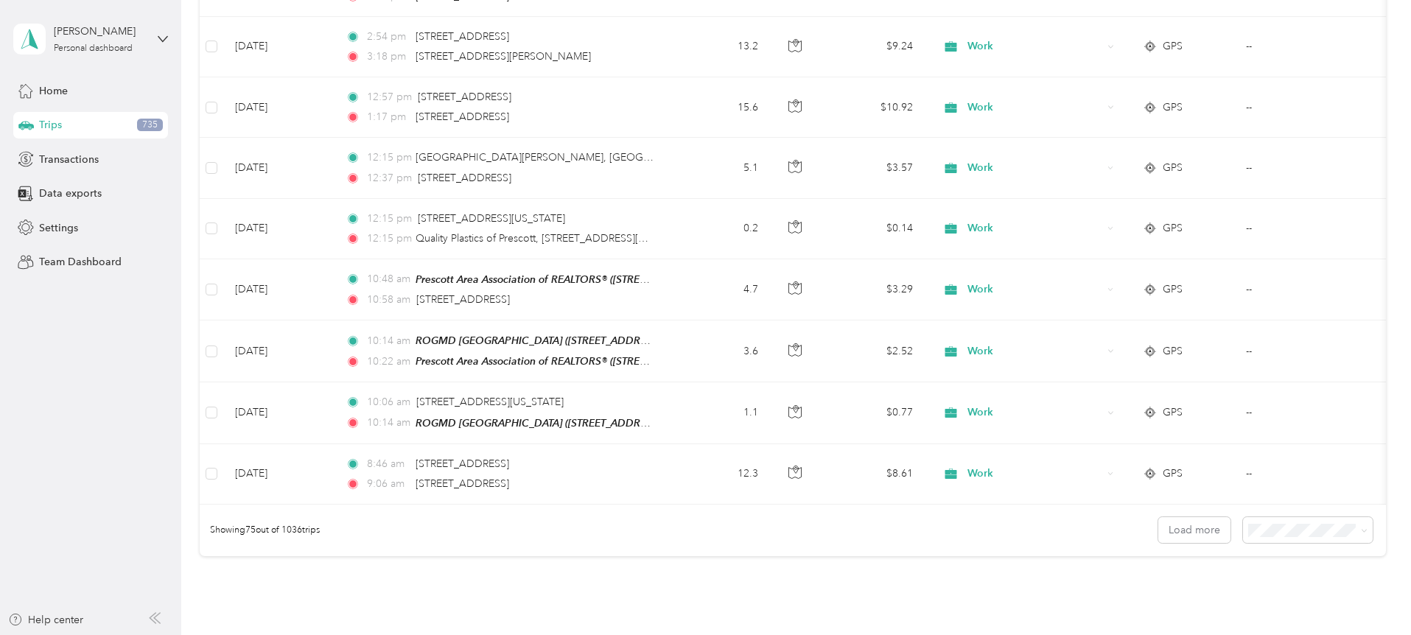
scroll to position [4416, 0]
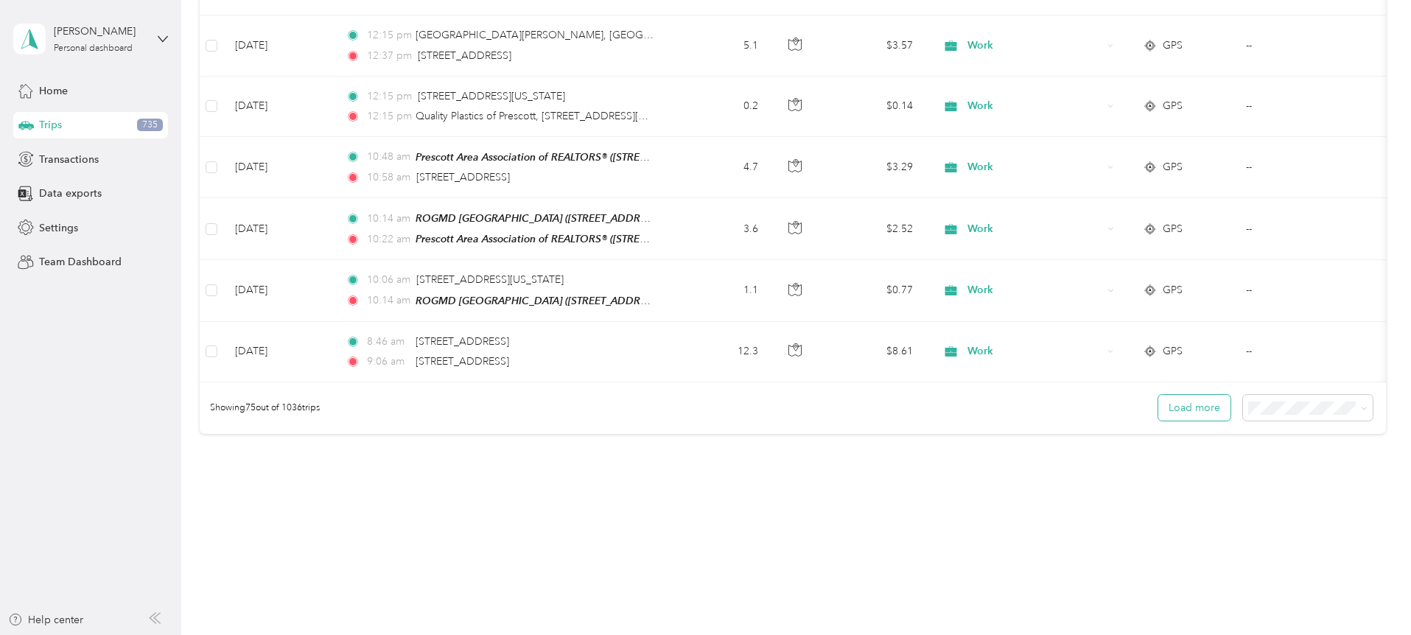
click at [1158, 401] on button "Load more" at bounding box center [1194, 408] width 72 height 26
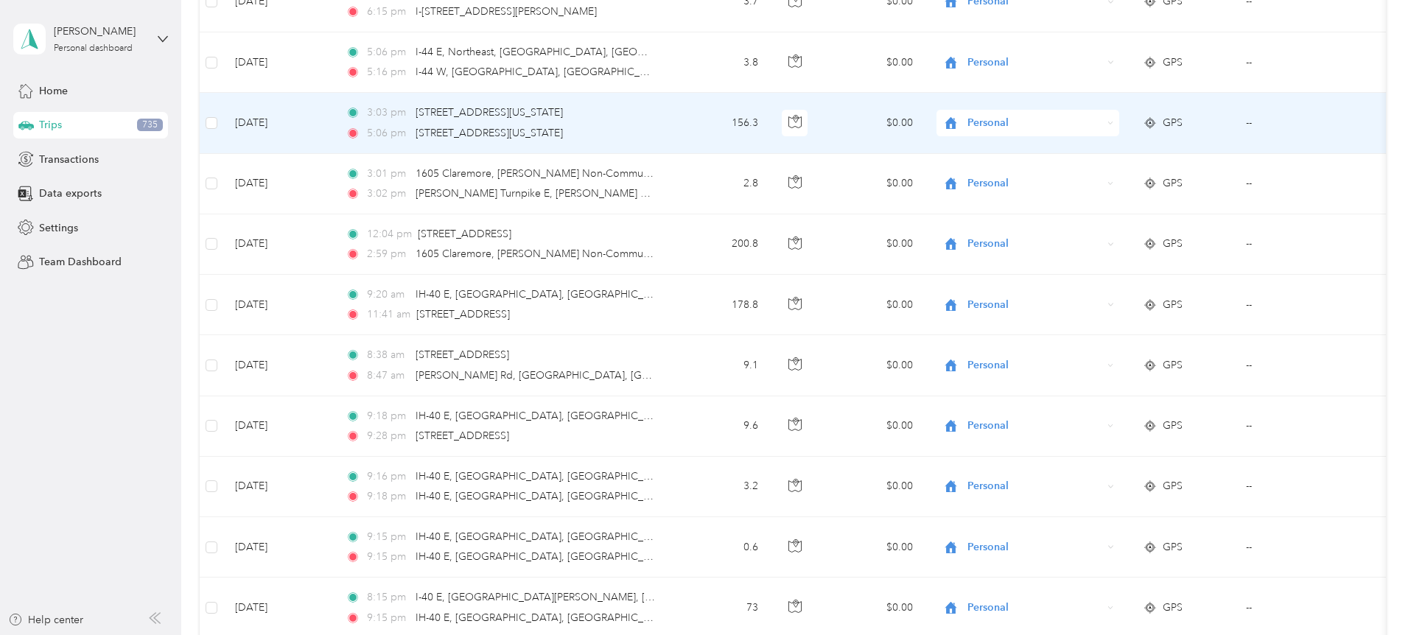
scroll to position [0, 0]
